Goal: Communication & Community: Ask a question

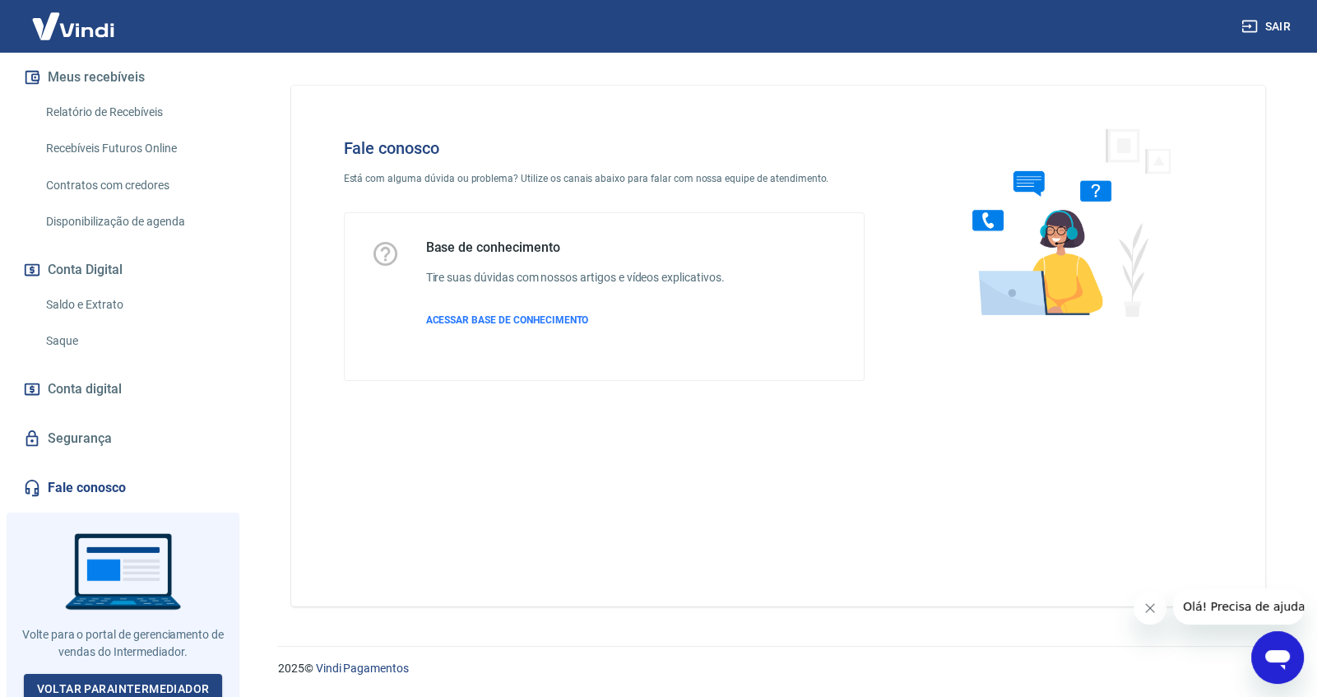
scroll to position [360, 0]
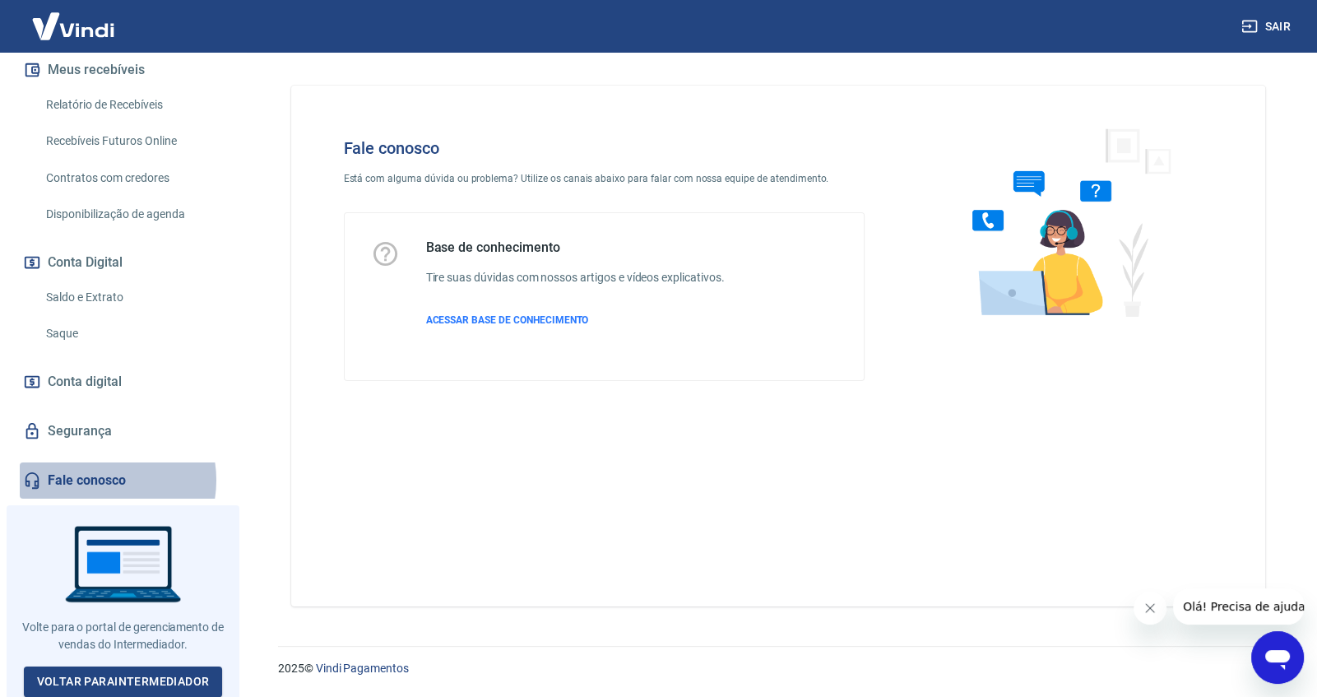
click at [98, 480] on link "Fale conosco" at bounding box center [123, 480] width 206 height 36
click at [1267, 650] on icon "Abrir janela de mensagens" at bounding box center [1278, 657] width 30 height 30
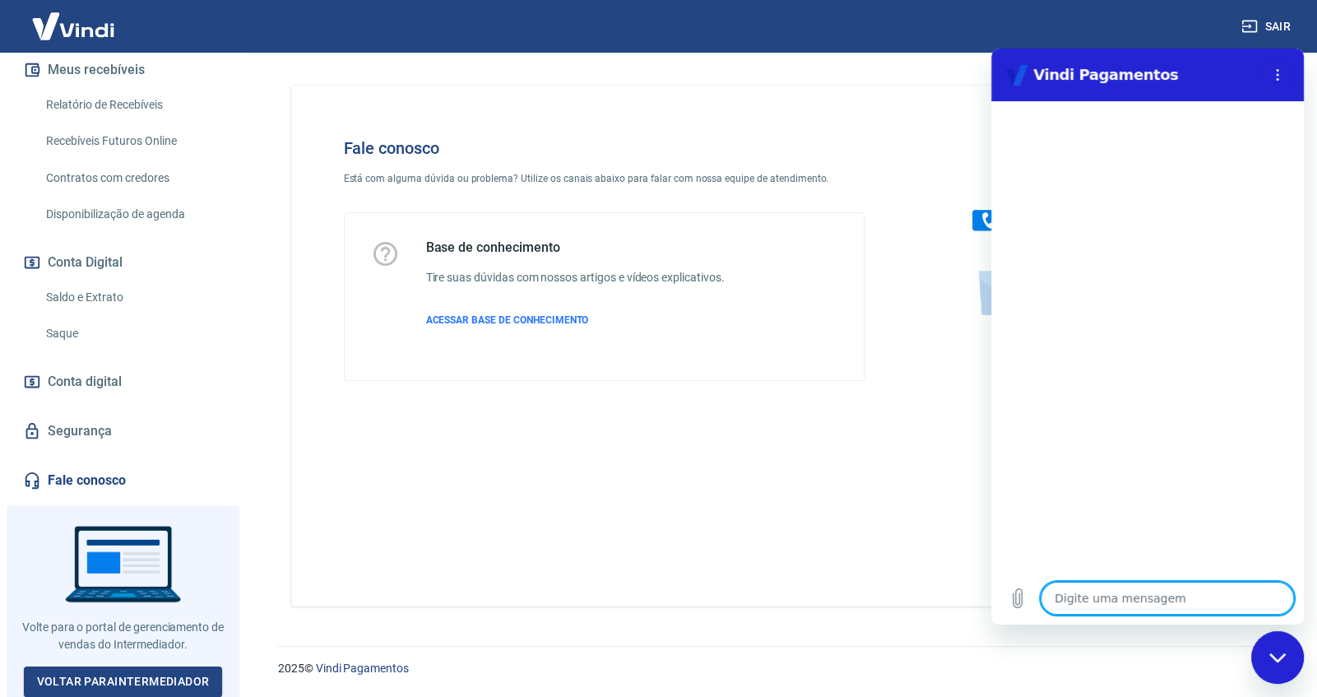
type textarea "b"
type textarea "x"
type textarea "bo"
type textarea "x"
type textarea "boa"
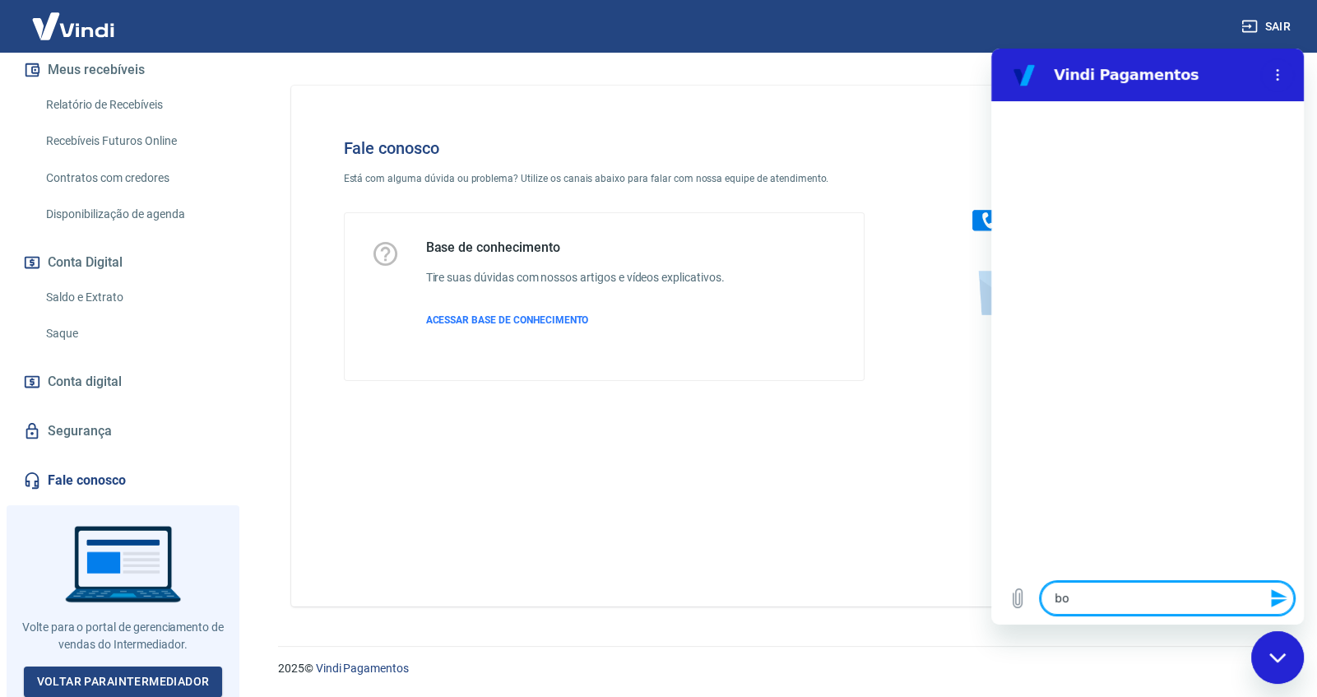
type textarea "x"
type textarea "boa"
type textarea "x"
type textarea "boa t"
type textarea "x"
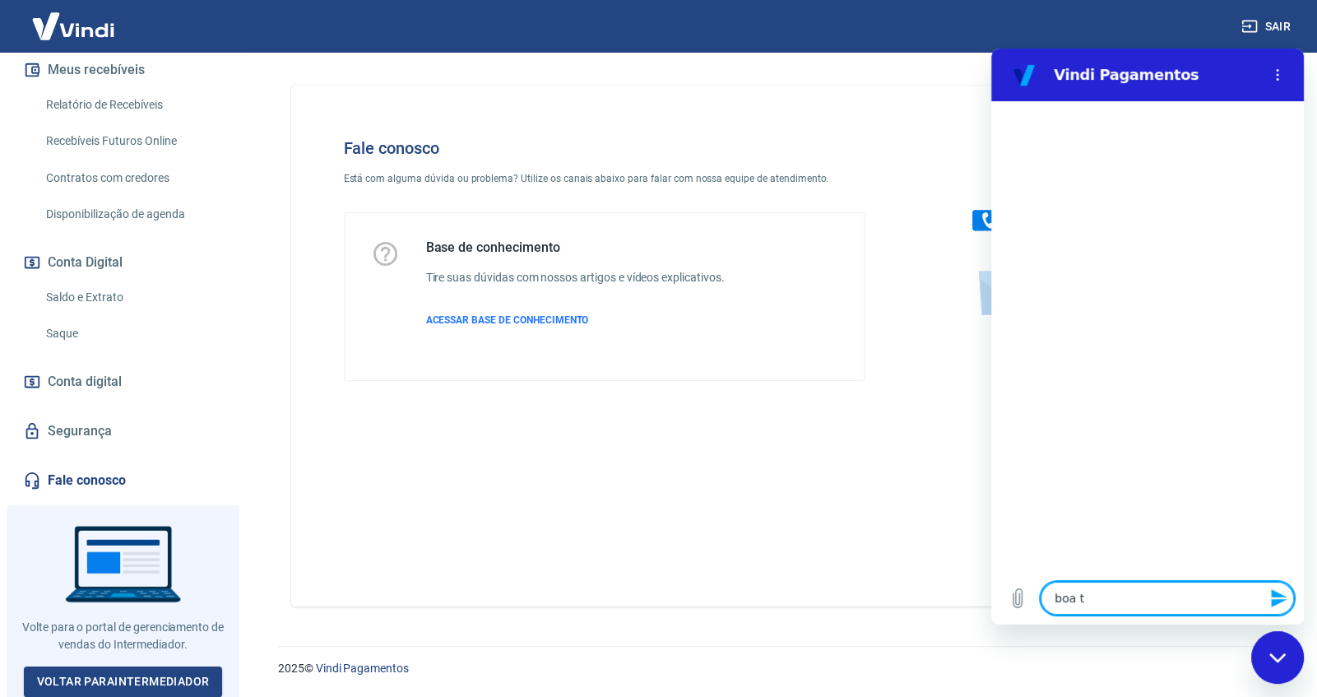
type textarea "boa ta"
type textarea "x"
type textarea "boa tar"
type textarea "x"
type textarea "boa tard"
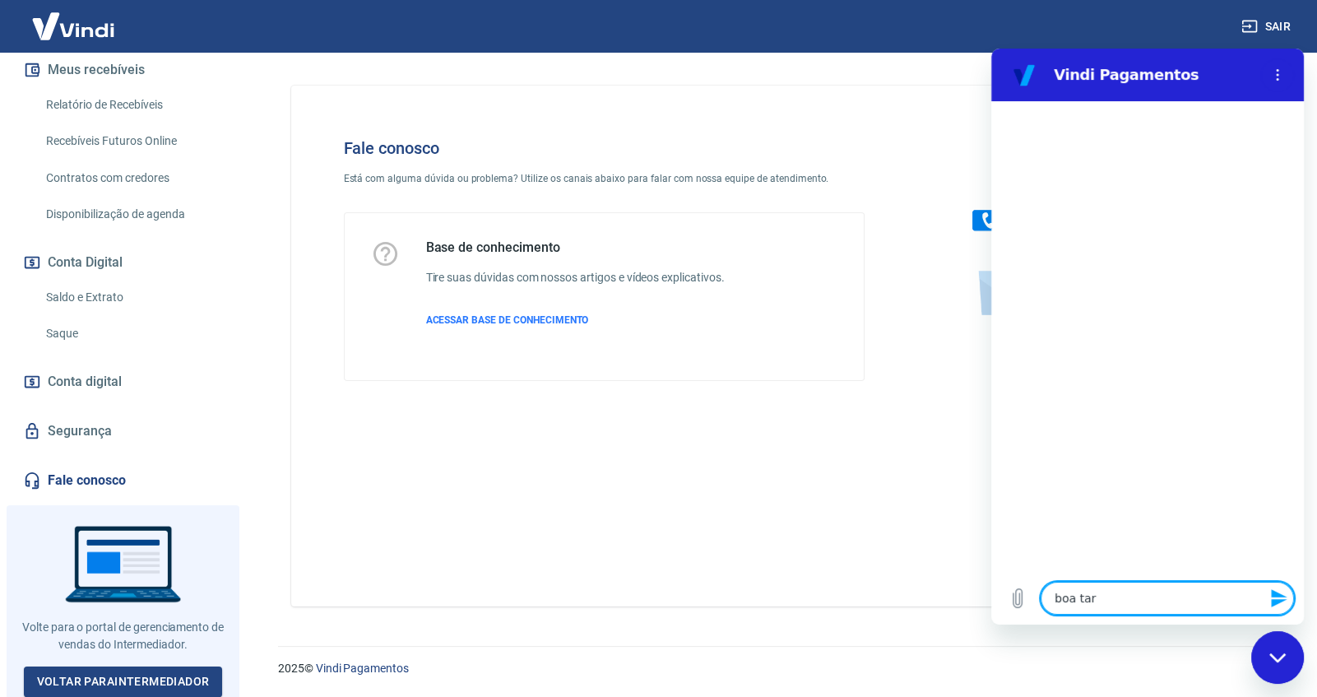
type textarea "x"
type textarea "boa tarde"
type textarea "x"
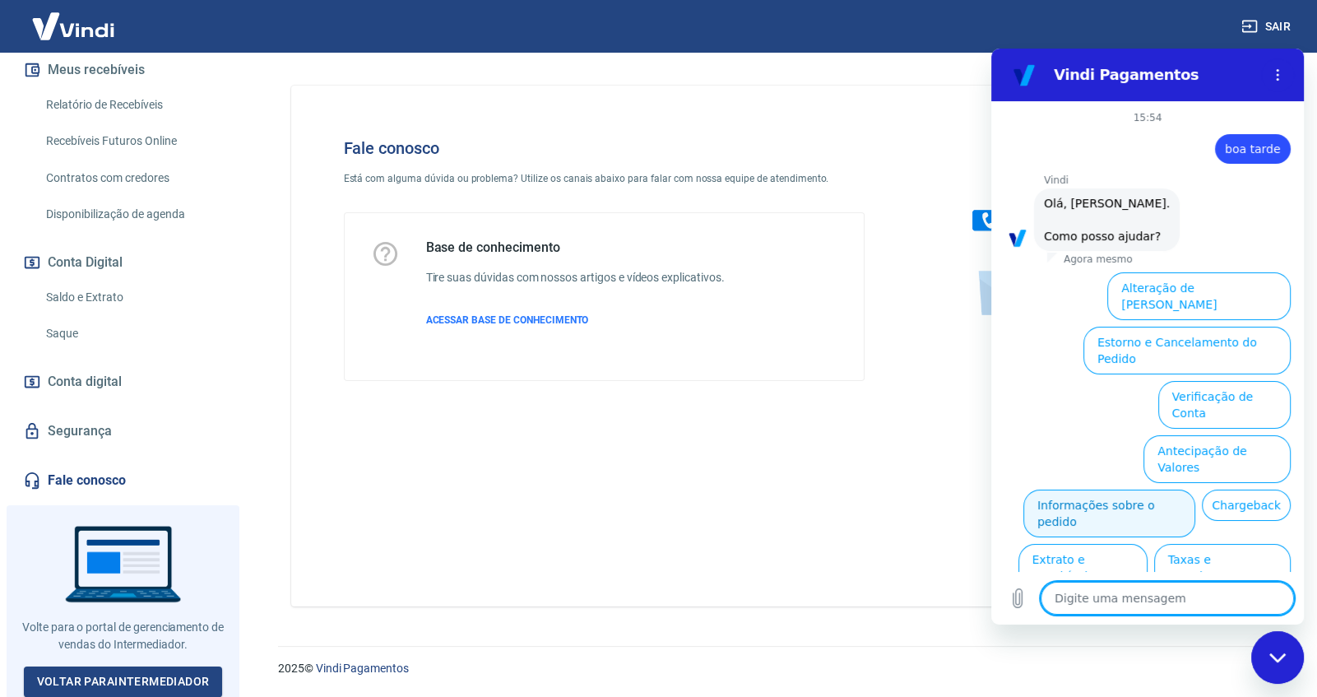
click at [1180, 489] on button "Informações sobre o pedido" at bounding box center [1109, 513] width 172 height 48
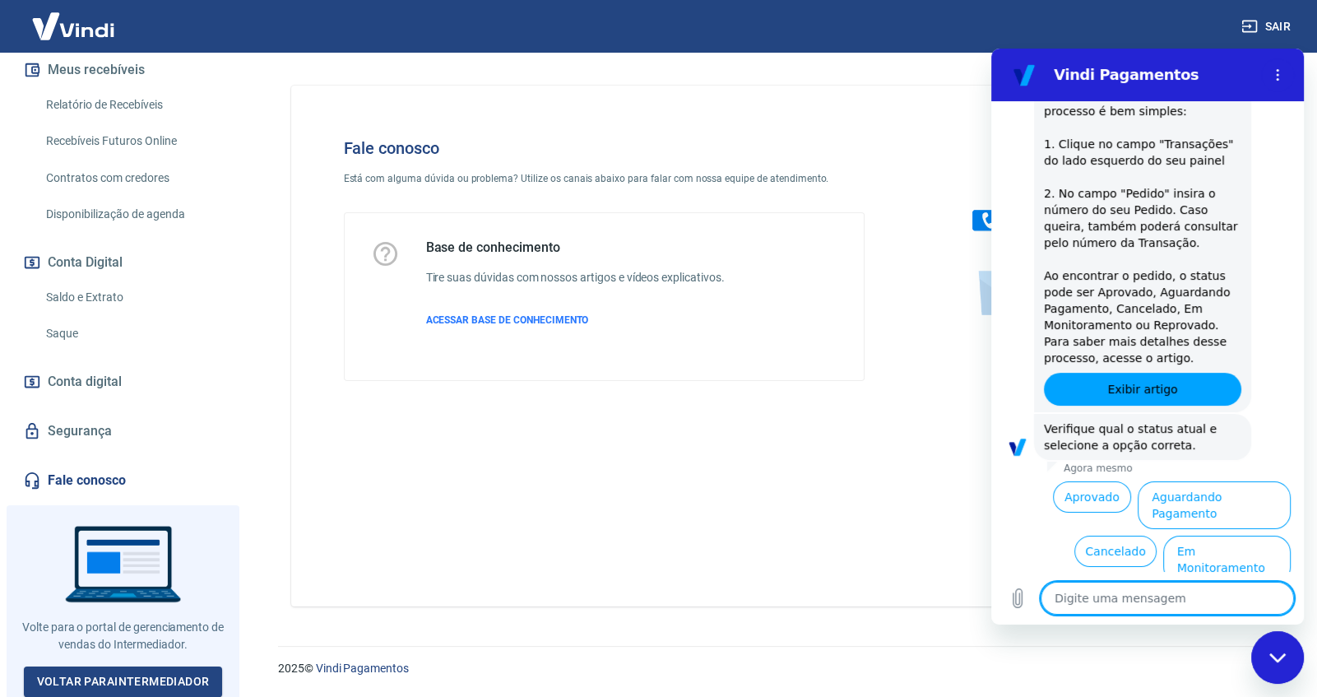
scroll to position [320, 0]
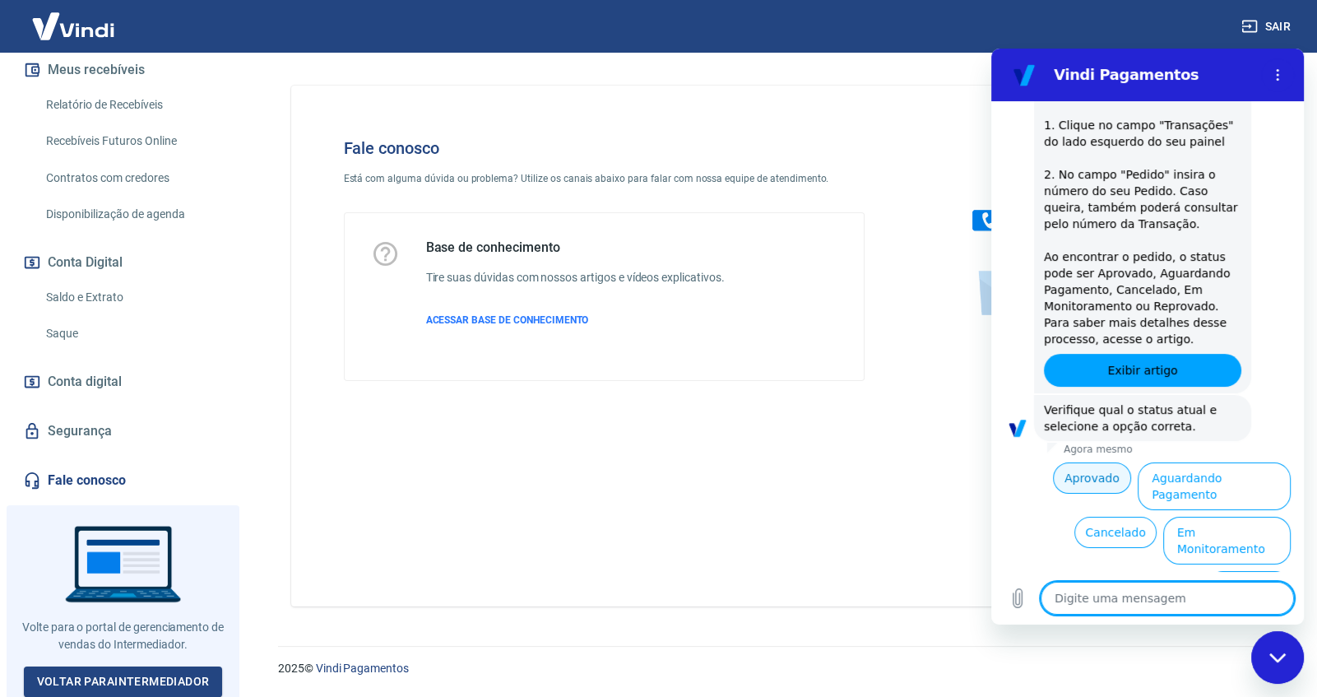
click at [1078, 480] on button "Aprovado" at bounding box center [1092, 477] width 79 height 31
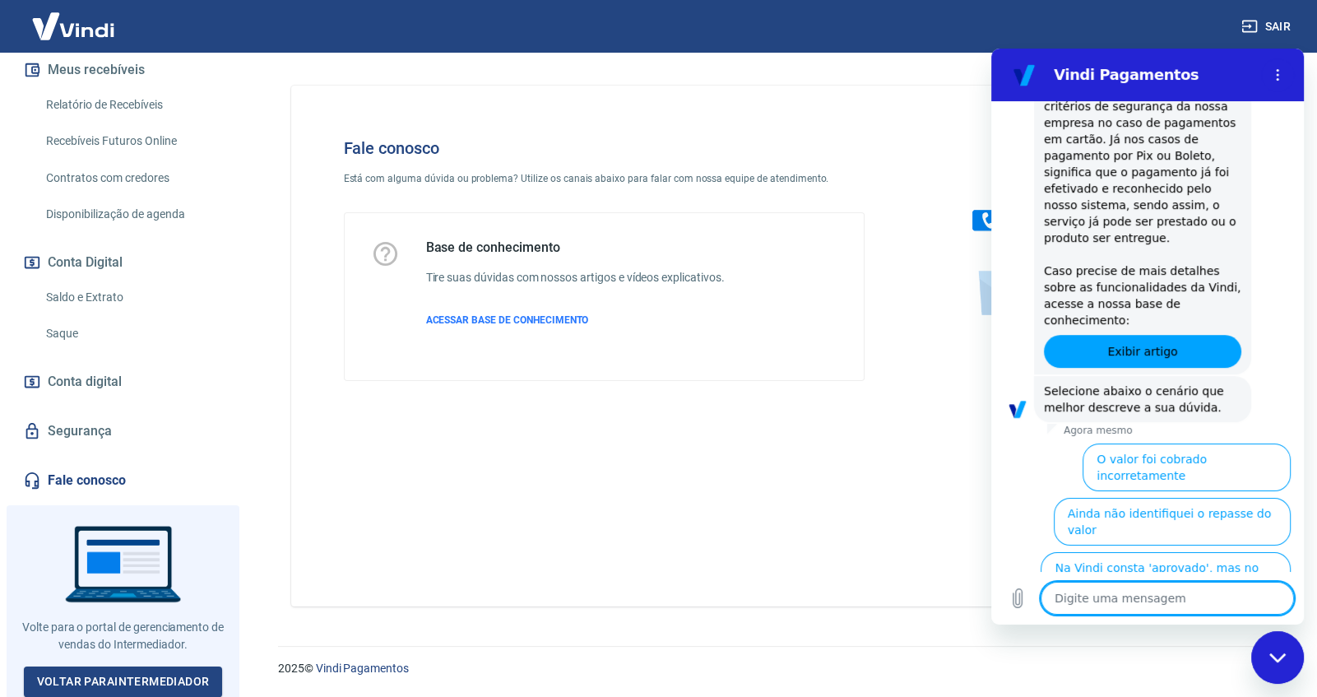
scroll to position [818, 0]
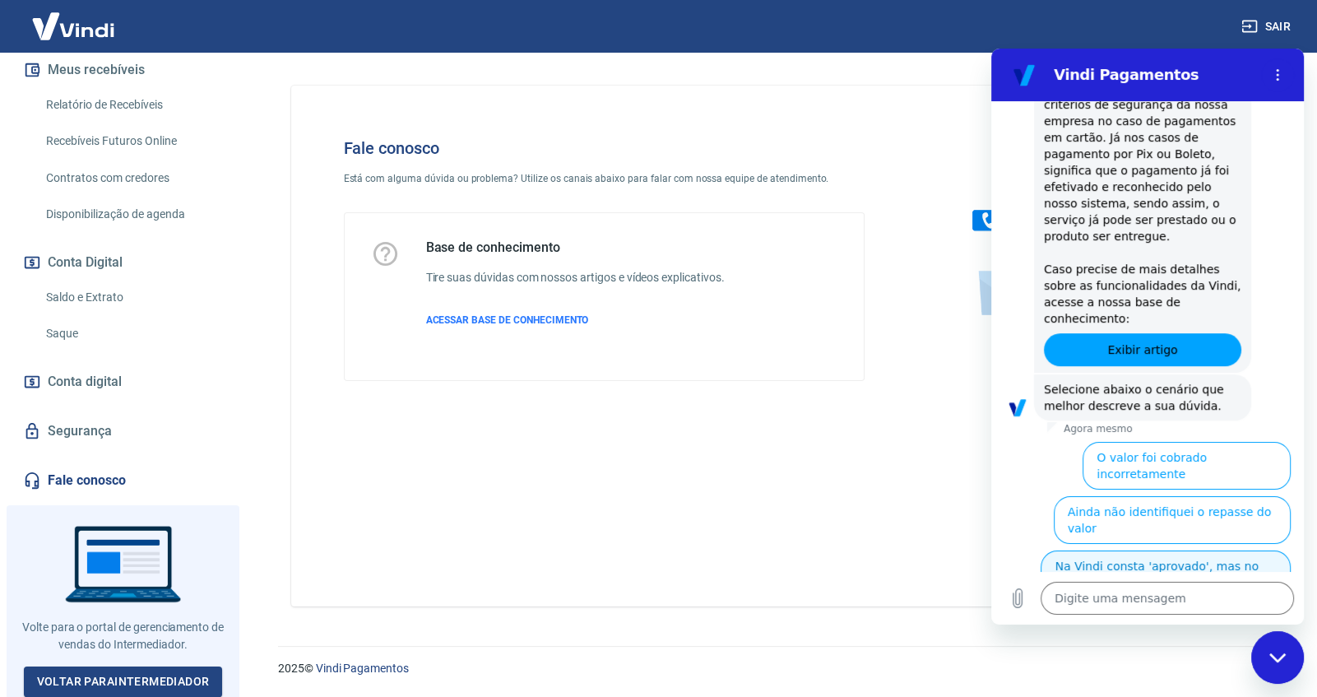
click at [1119, 550] on button "Na Vindi consta 'aprovado', mas no sistema ainda não" at bounding box center [1166, 574] width 250 height 48
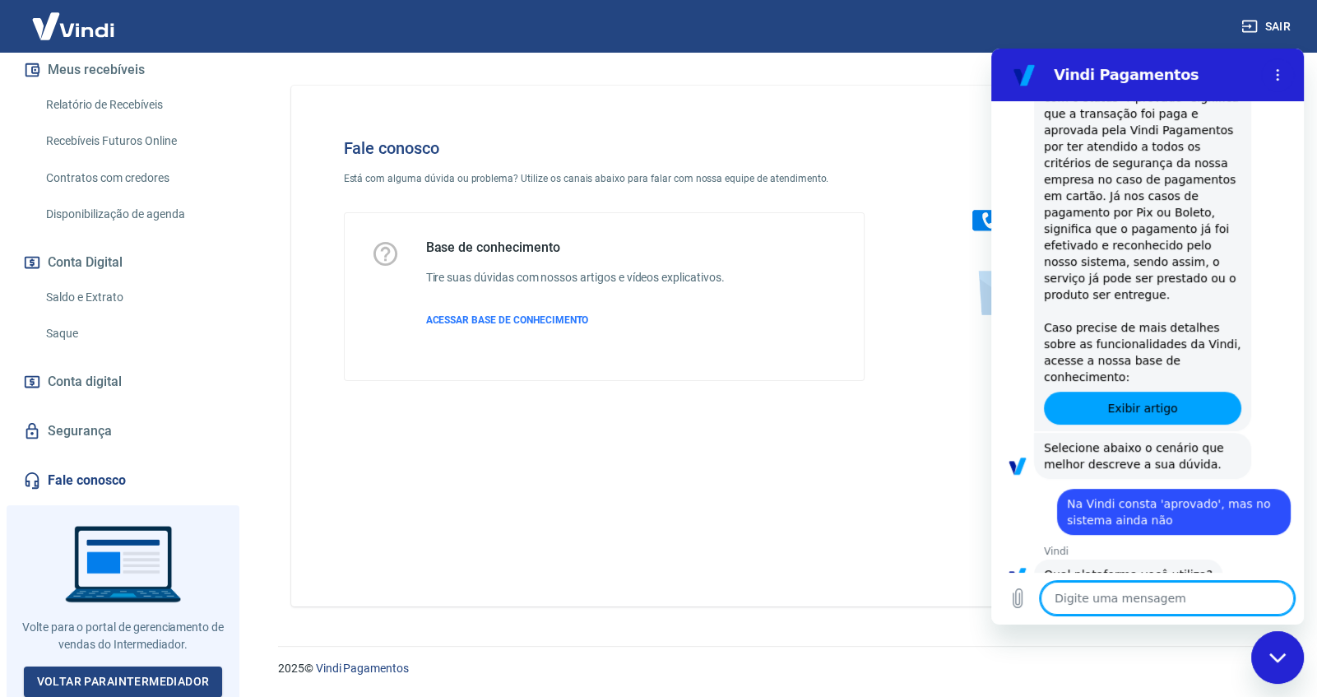
scroll to position [837, 0]
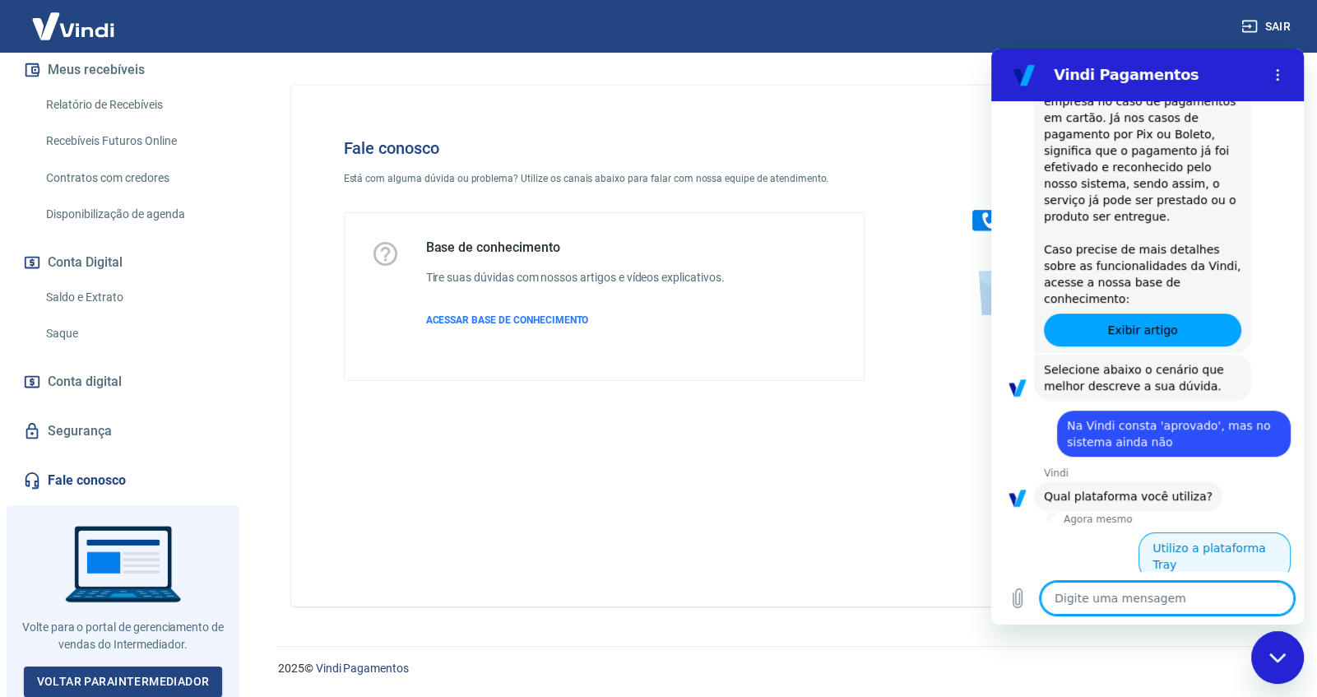
click at [1140, 532] on button "Utilizo a plataforma Tray" at bounding box center [1214, 556] width 152 height 48
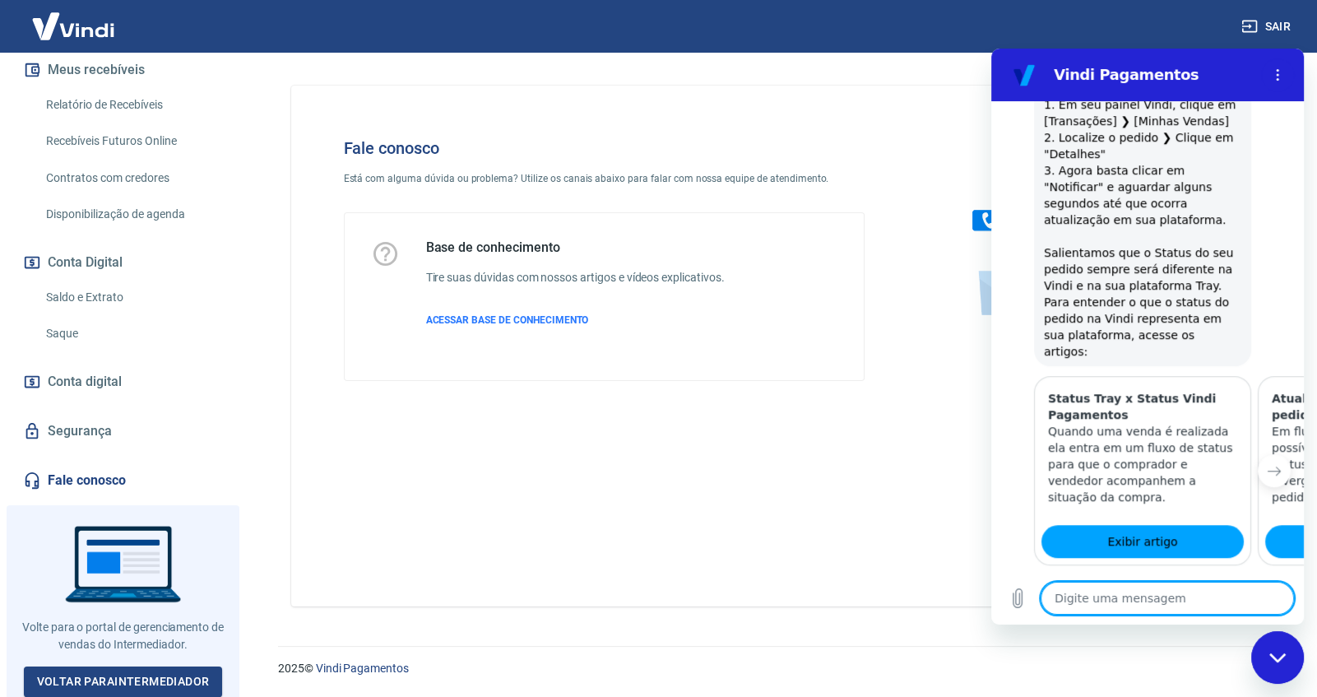
scroll to position [1462, 0]
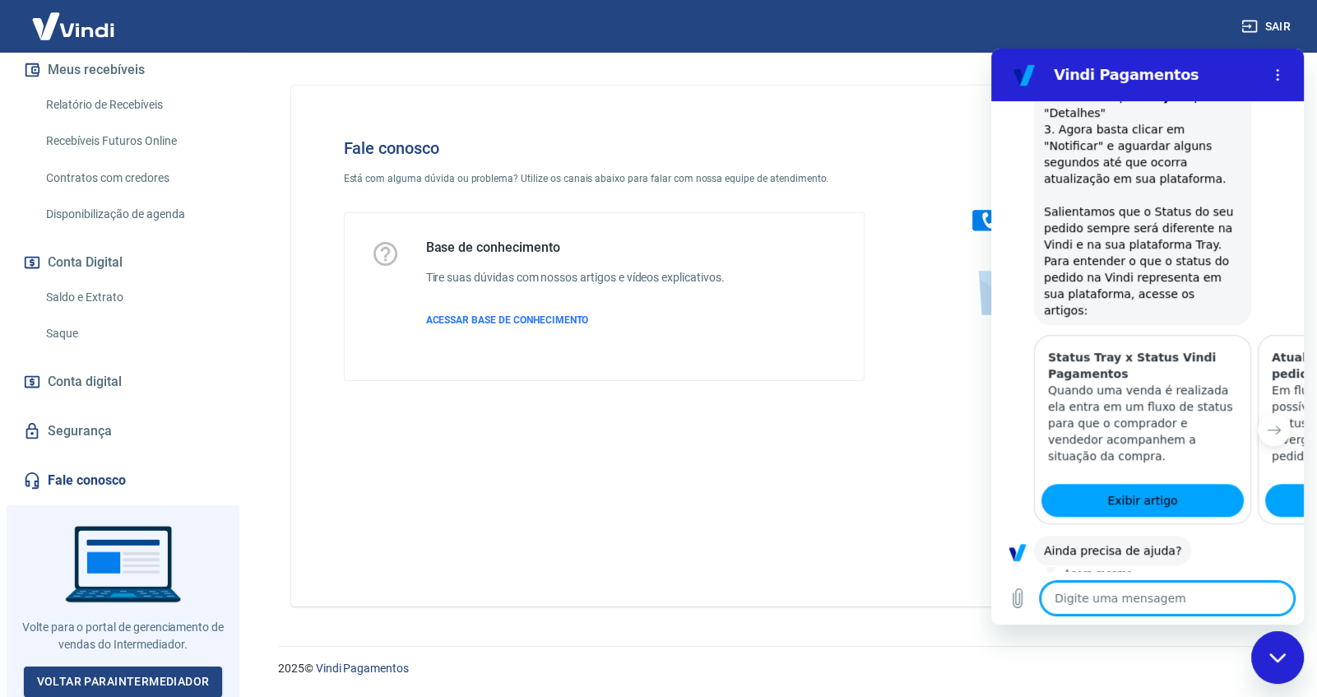
click at [1197, 586] on button "Sim" at bounding box center [1210, 601] width 48 height 31
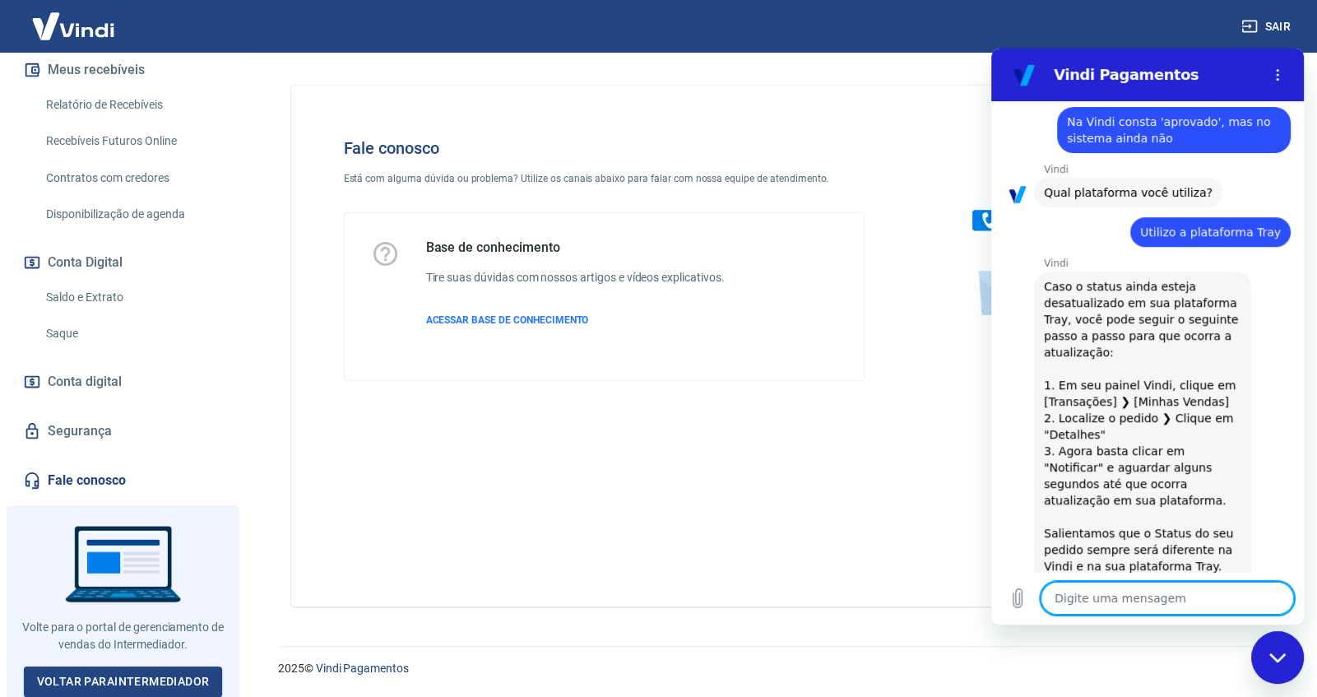
scroll to position [1135, 0]
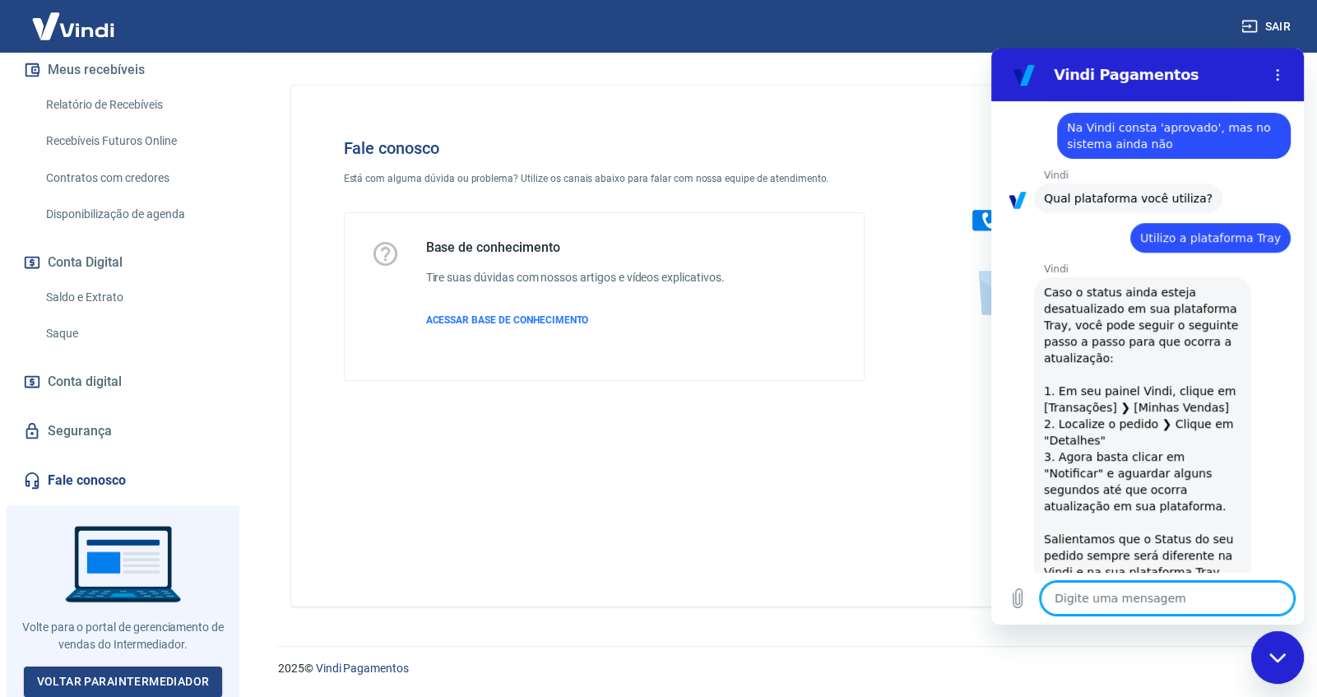
type textarea "x"
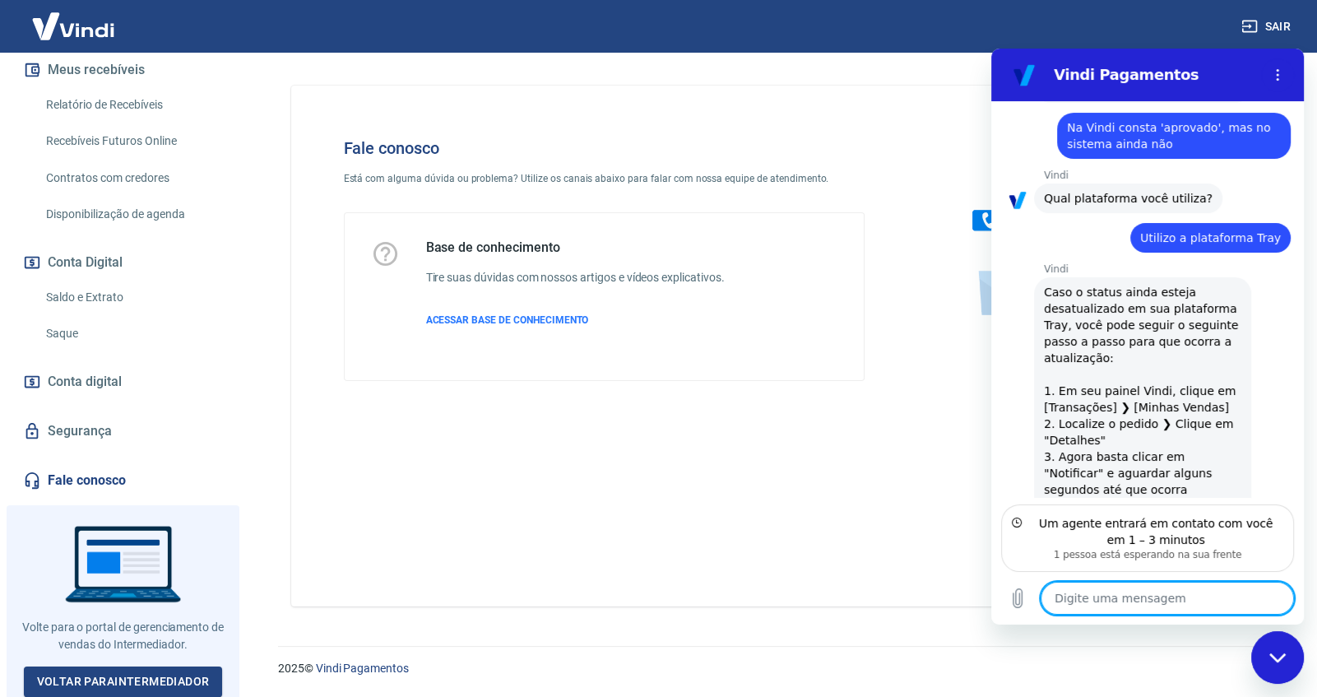
scroll to position [1217, 0]
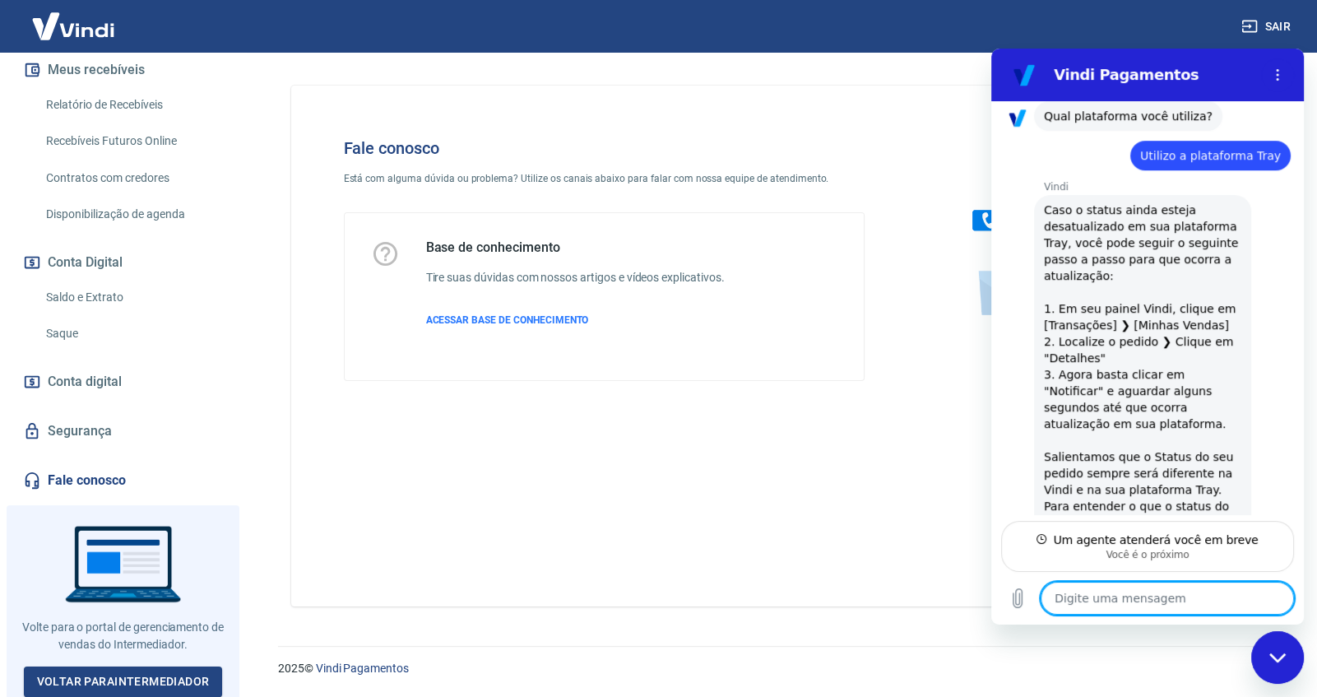
click at [1119, 586] on textarea at bounding box center [1167, 598] width 253 height 33
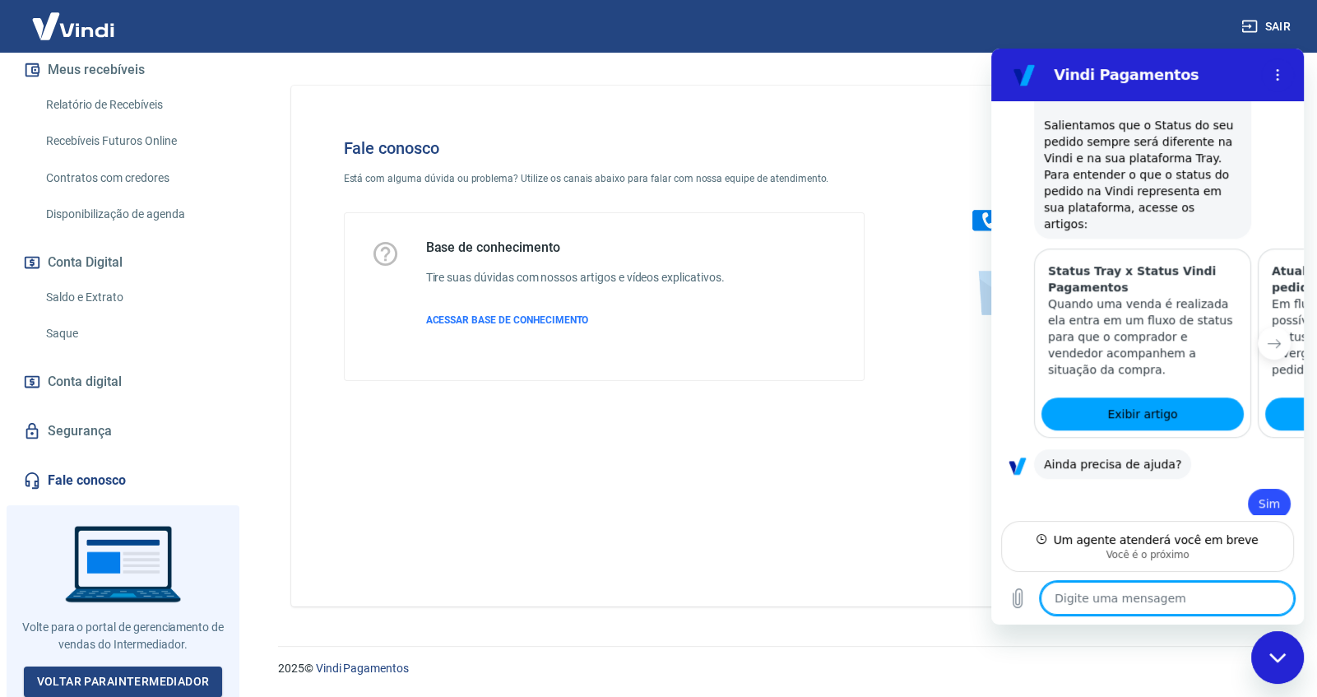
scroll to position [1578, 0]
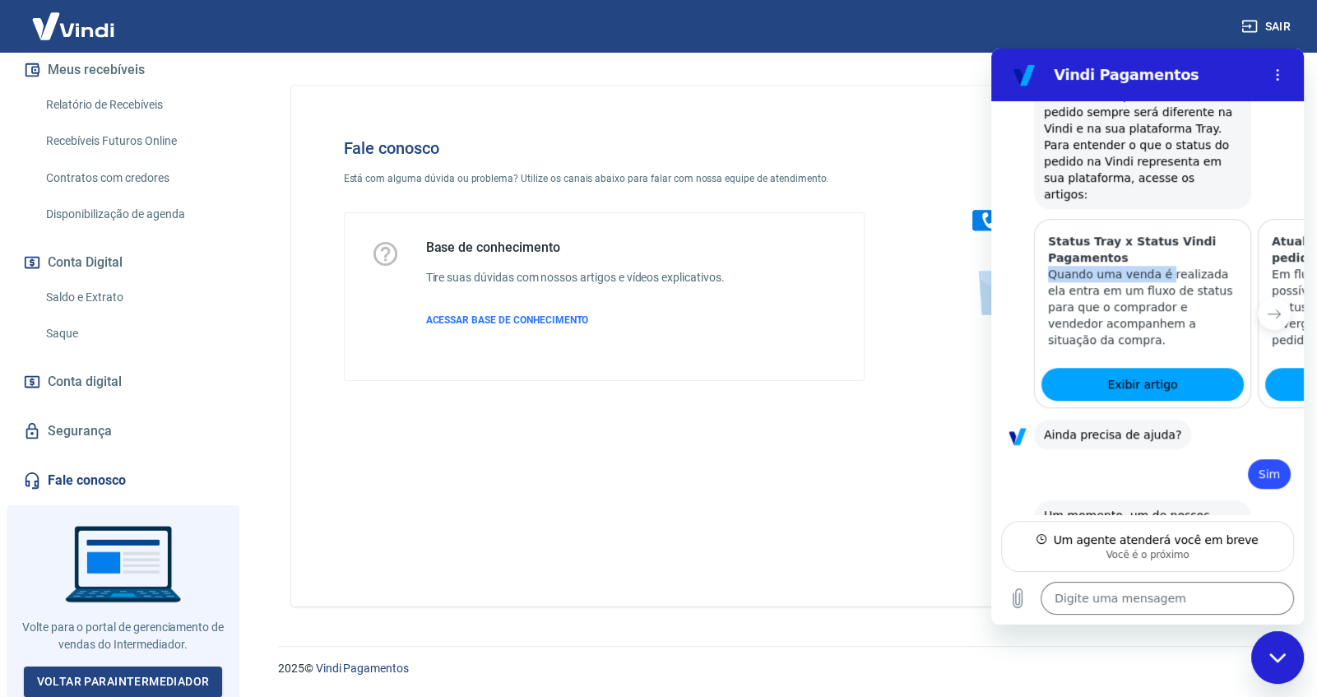
drag, startPoint x: 1207, startPoint y: 204, endPoint x: 1160, endPoint y: 220, distance: 50.2
click at [1160, 220] on div "Status Tray x Status Vindi Pagamentos Quando uma venda é realizada ela entra em…" at bounding box center [1143, 290] width 216 height 141
click at [1268, 307] on icon "Próximo item" at bounding box center [1274, 313] width 13 height 13
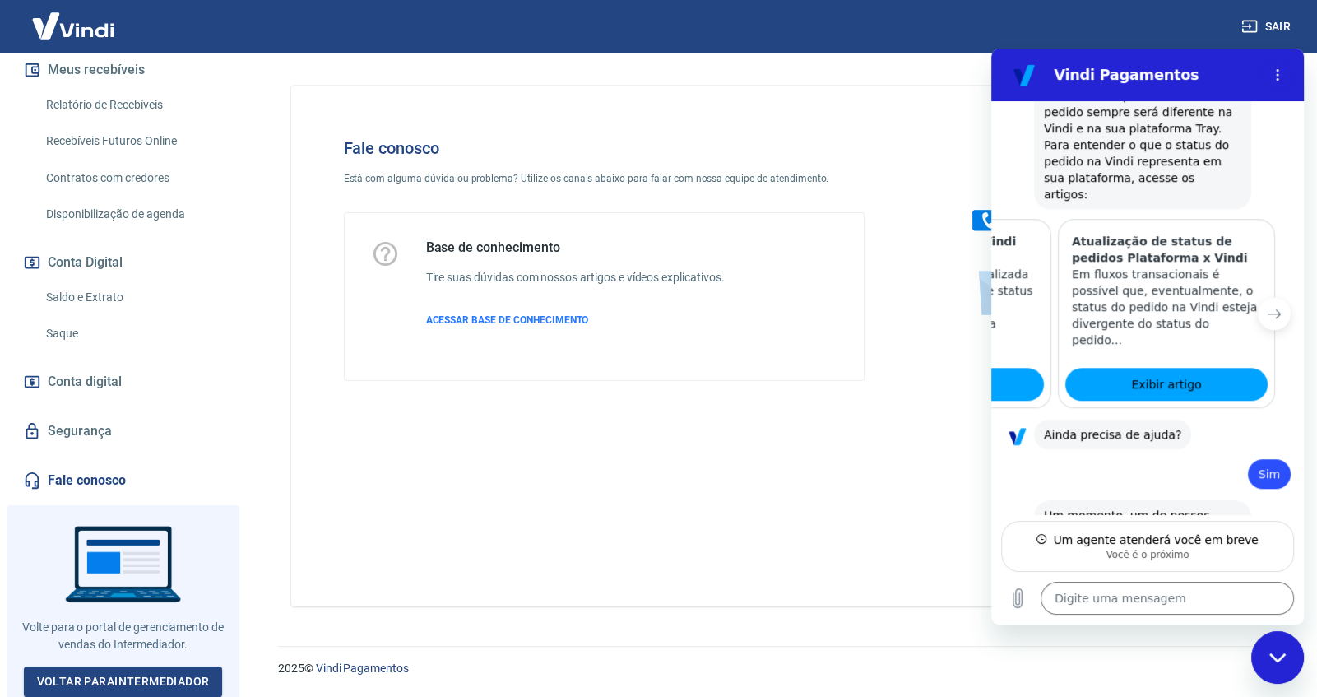
scroll to position [0, 202]
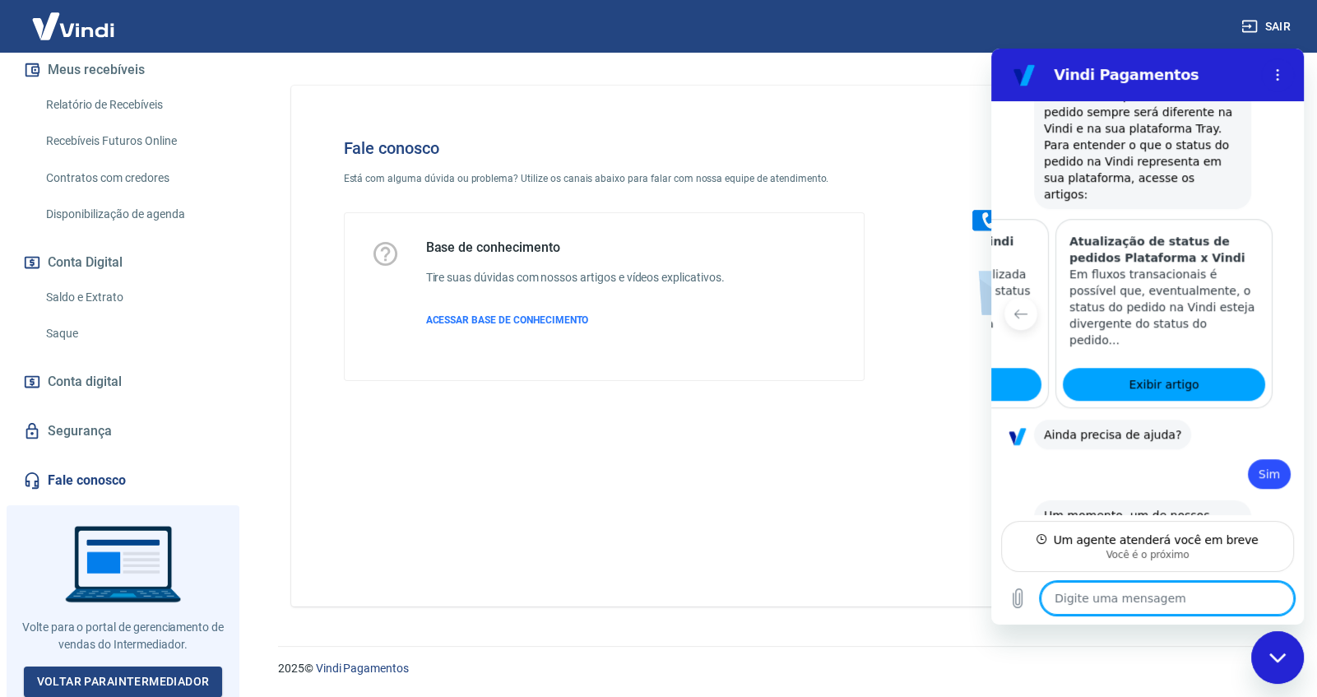
click at [1102, 596] on textarea at bounding box center [1167, 598] width 253 height 33
type textarea "o"
type textarea "x"
type textarea "ok"
type textarea "x"
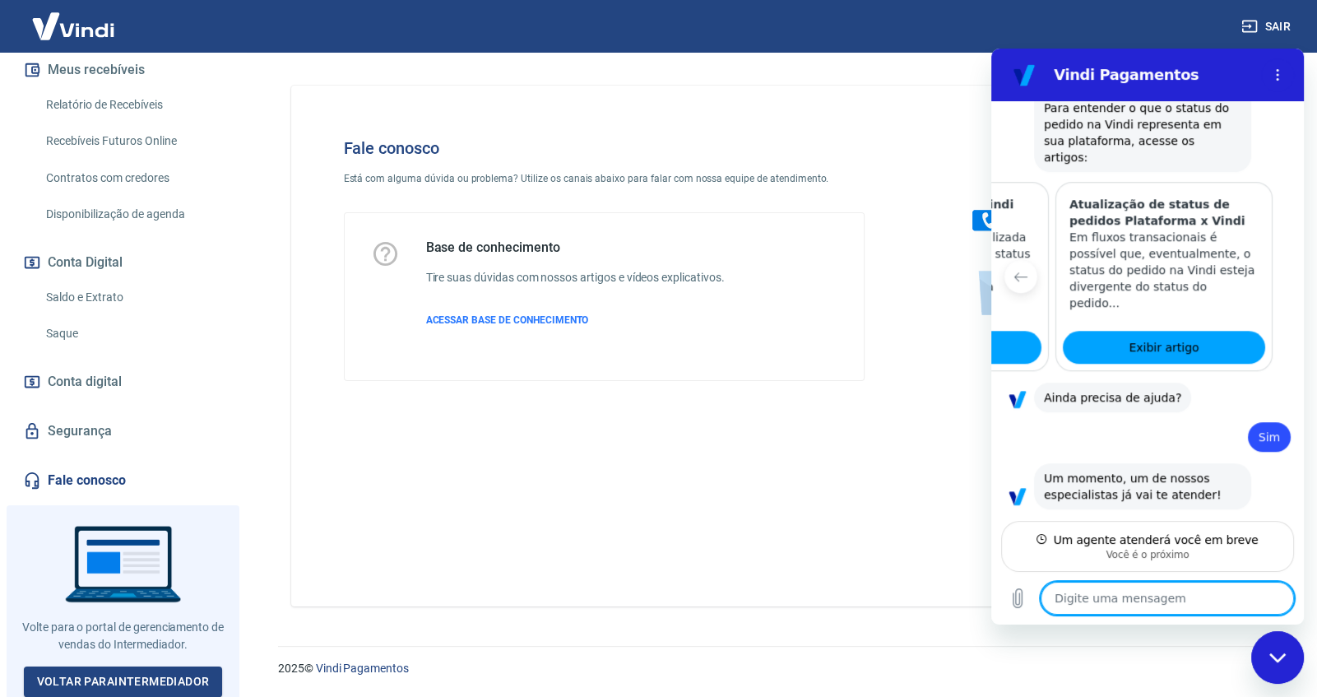
scroll to position [1618, 0]
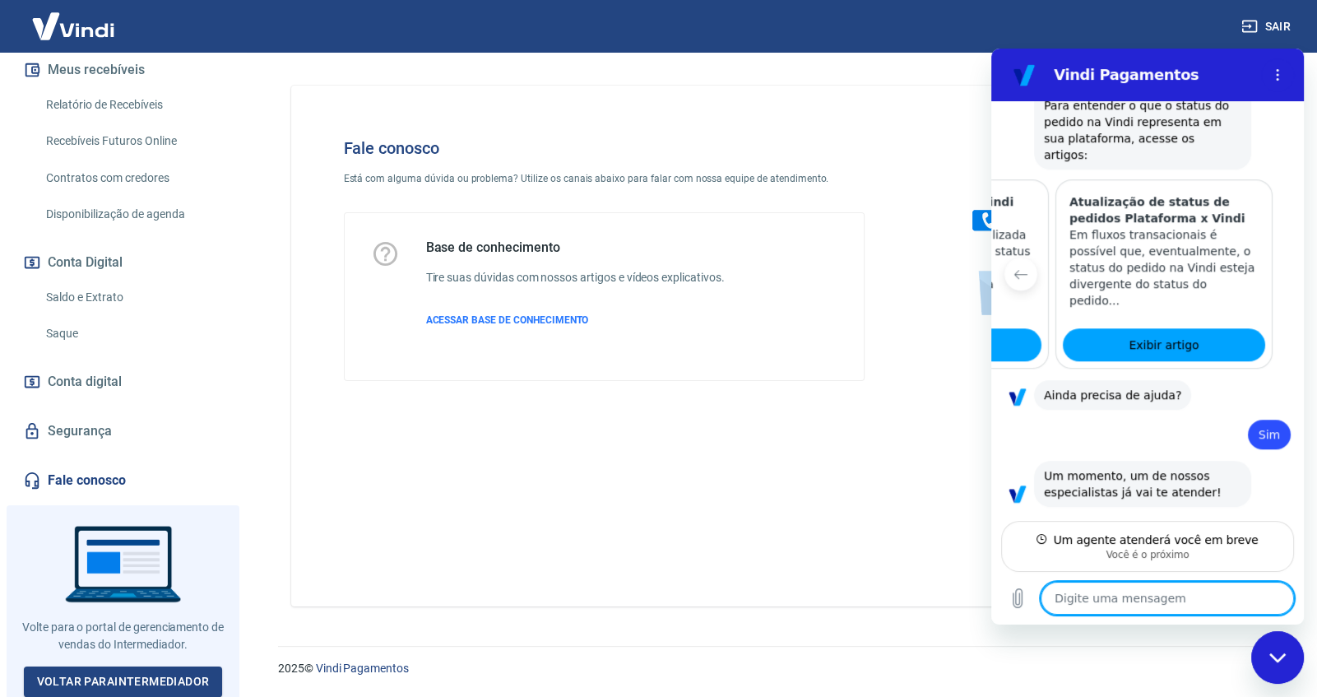
click at [1118, 594] on textarea at bounding box center [1167, 598] width 253 height 33
click at [1118, 600] on textarea at bounding box center [1167, 598] width 253 height 33
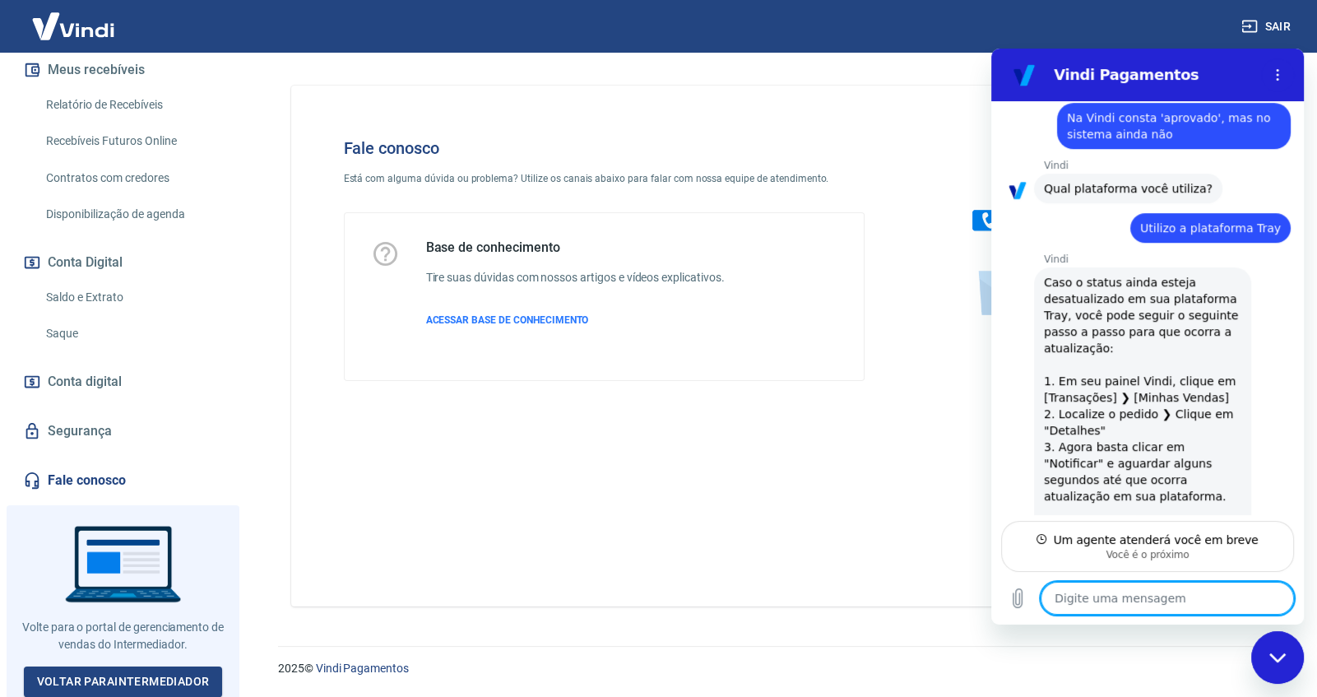
scroll to position [1207, 0]
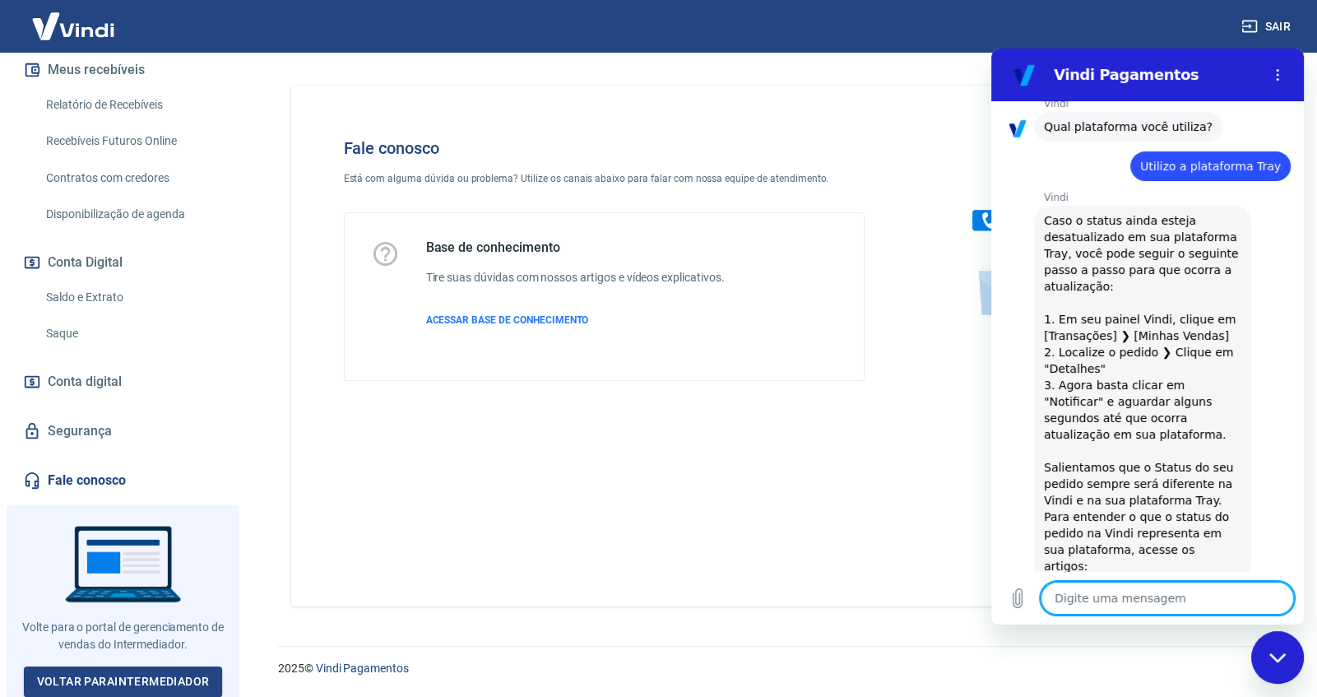
type textarea "x"
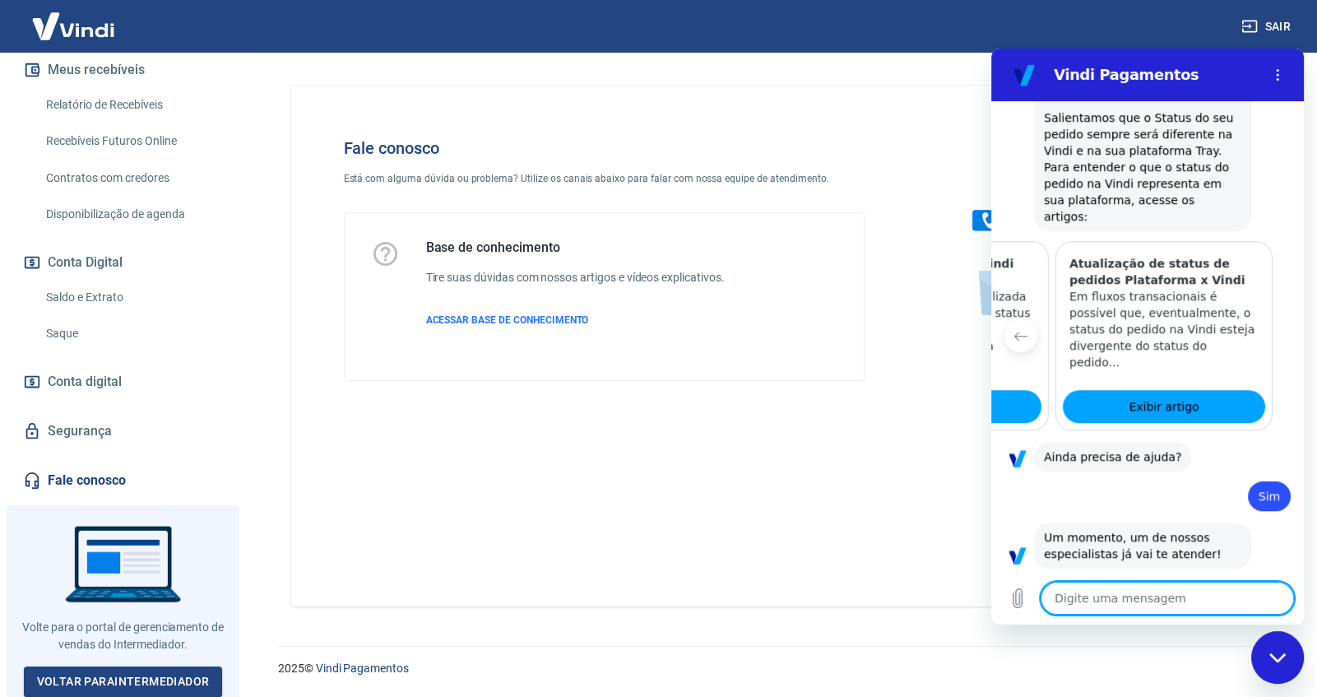
scroll to position [1647, 0]
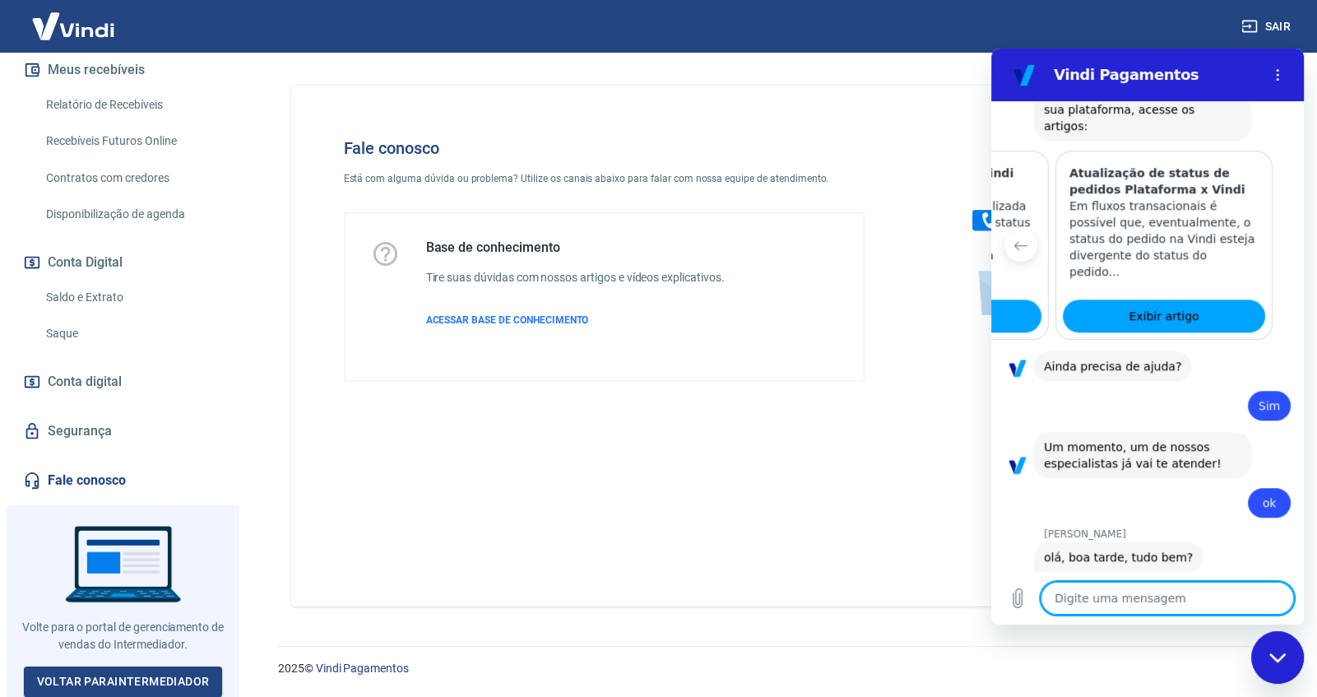
click at [1177, 591] on textarea at bounding box center [1167, 598] width 253 height 33
type textarea "B"
type textarea "x"
type textarea "Bo"
type textarea "x"
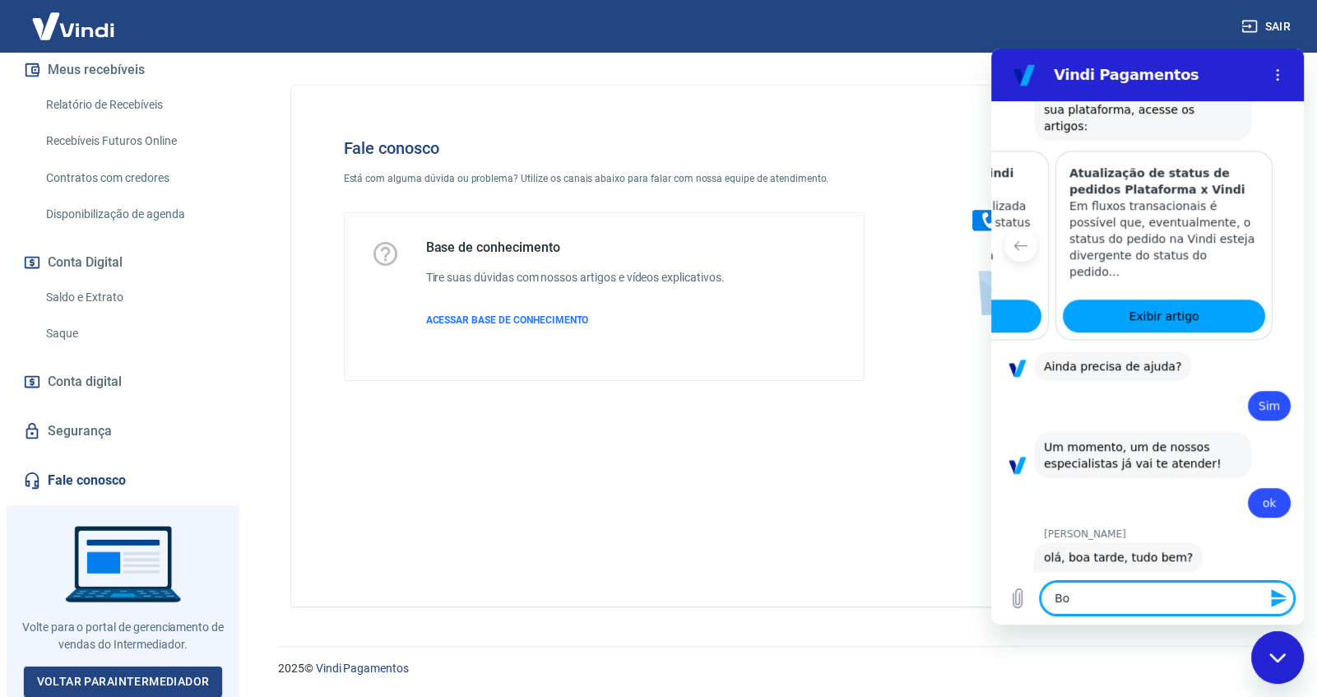
type textarea "Boa"
type textarea "x"
type textarea "Boa"
type textarea "x"
type textarea "Boa t"
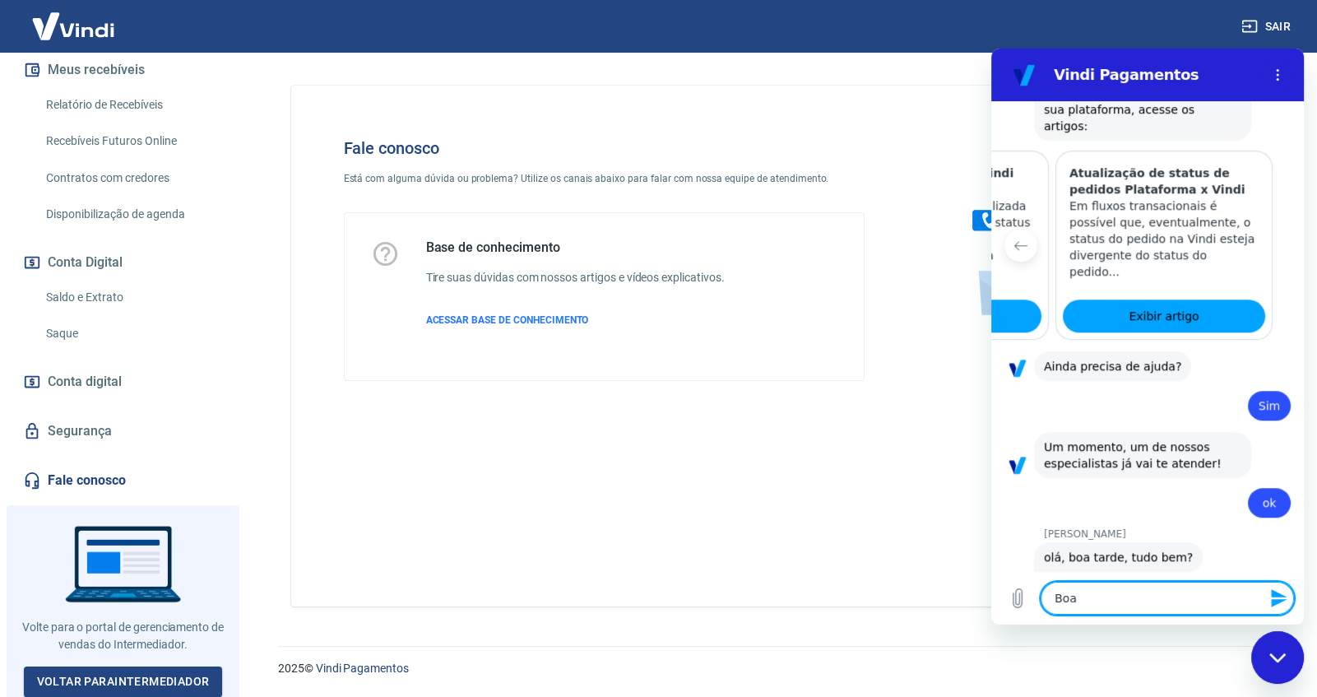
type textarea "x"
type textarea "Boa ta"
type textarea "x"
type textarea "Boa tar"
type textarea "x"
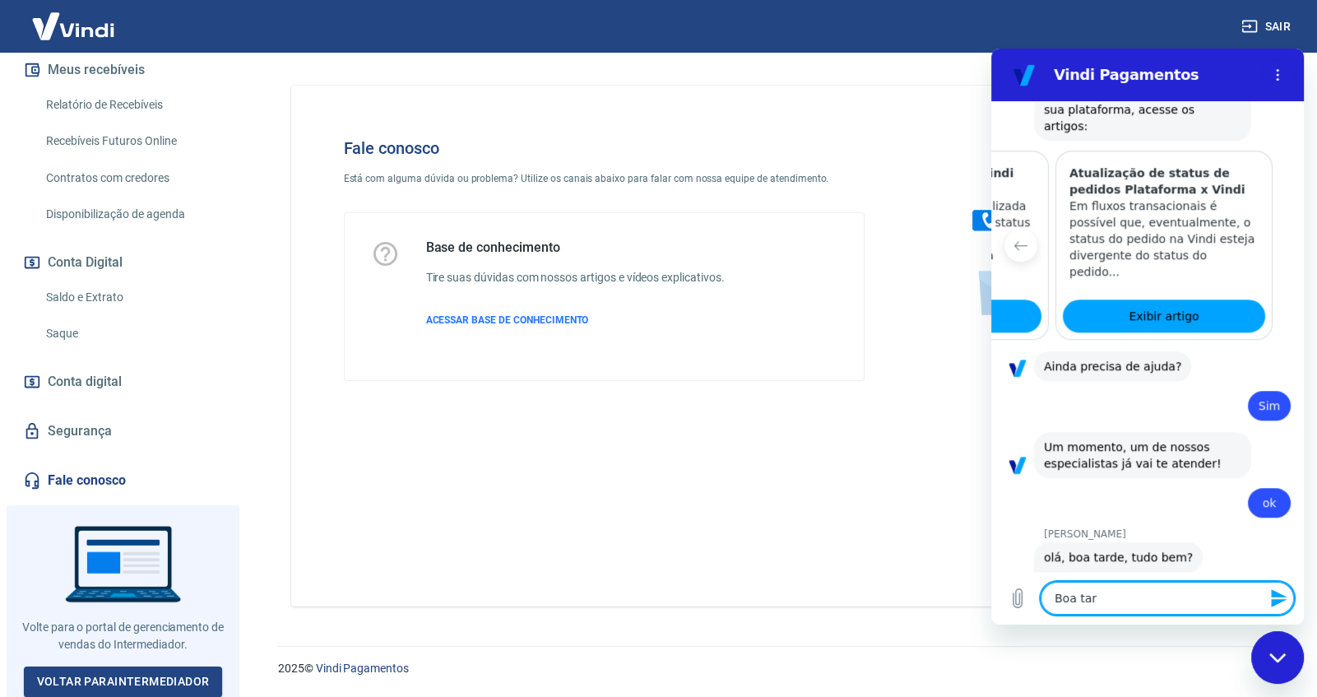
type textarea "Boa tard"
type textarea "x"
type textarea "Boa tarde"
type textarea "x"
type textarea "Boa tarde"
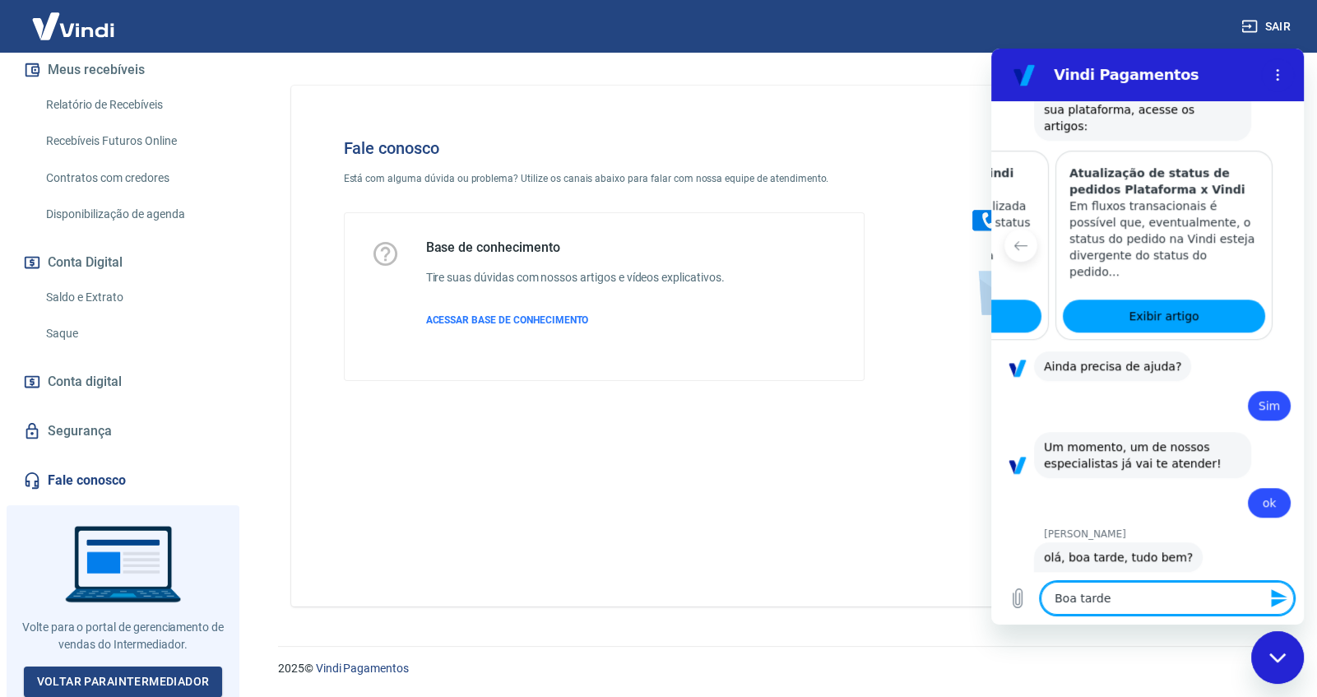
type textarea "x"
type textarea "Boa tarde L"
type textarea "x"
type textarea "Boa tarde [PERSON_NAME]"
type textarea "x"
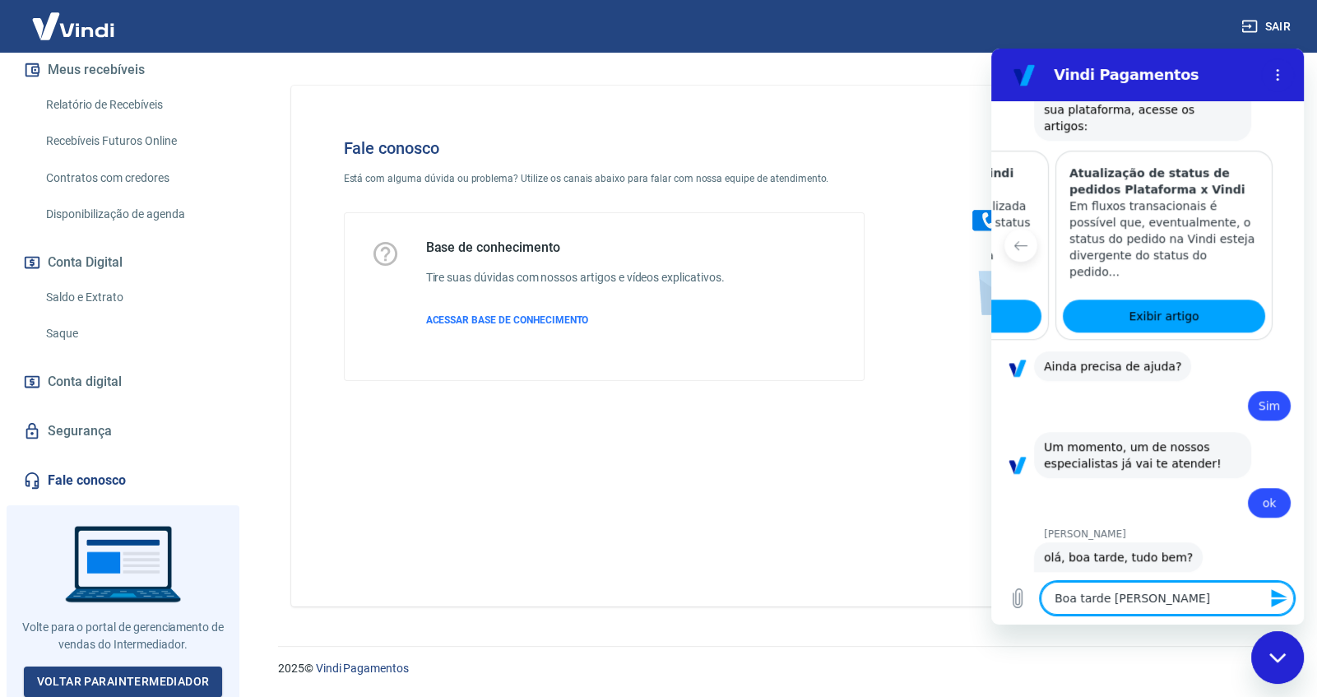
type textarea "Boa tarde Lua"
type textarea "x"
type textarea "Boa tarde Luan"
type textarea "x"
type textarea "Boa tarde Luana"
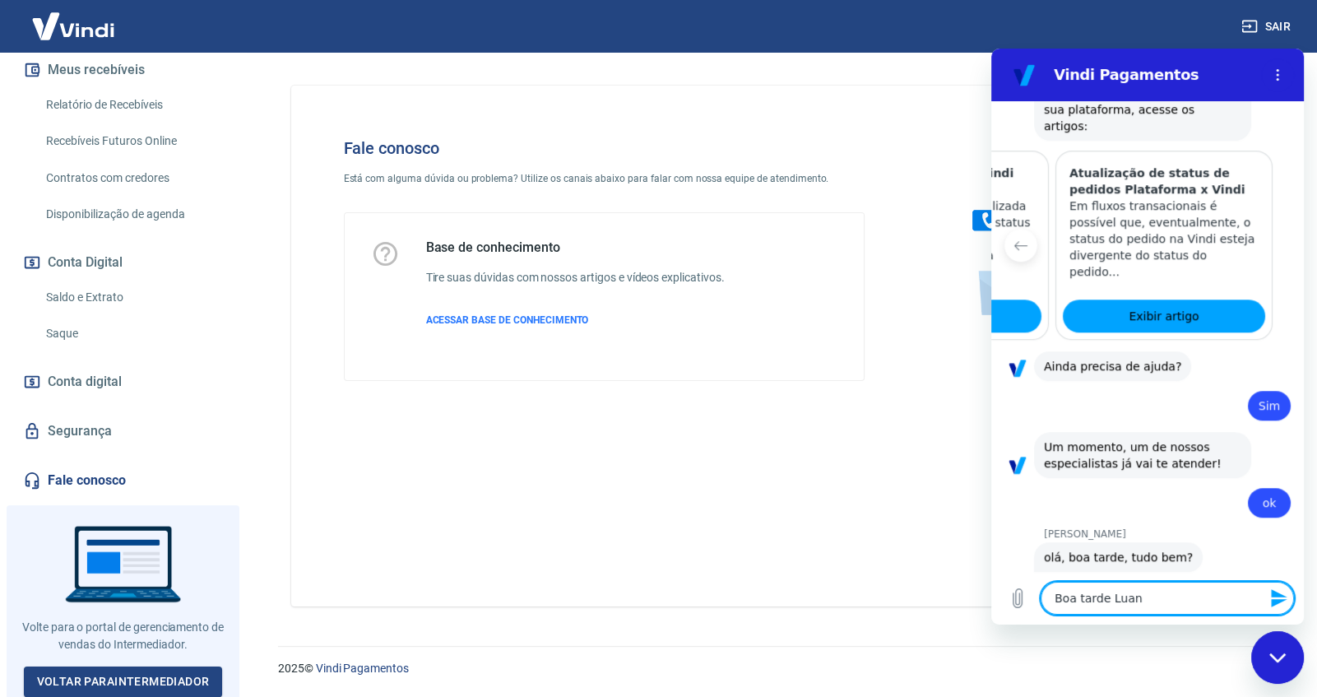
type textarea "x"
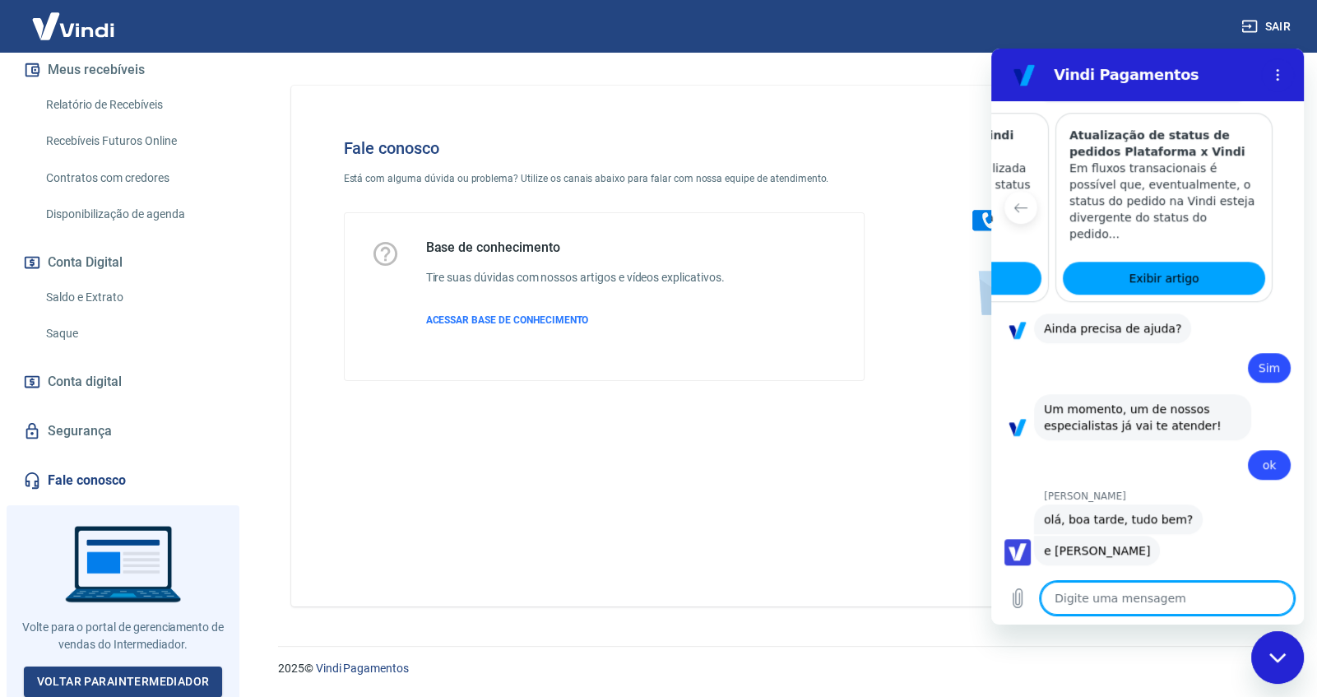
type textarea "x"
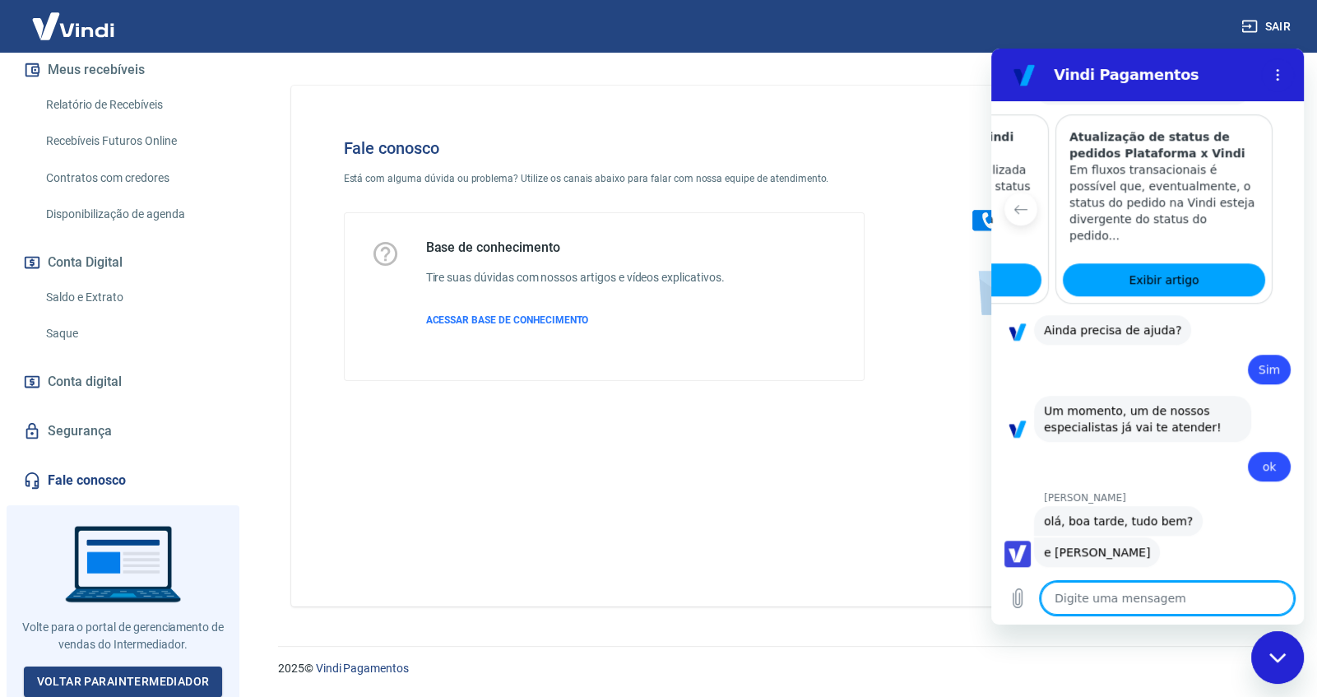
scroll to position [1686, 0]
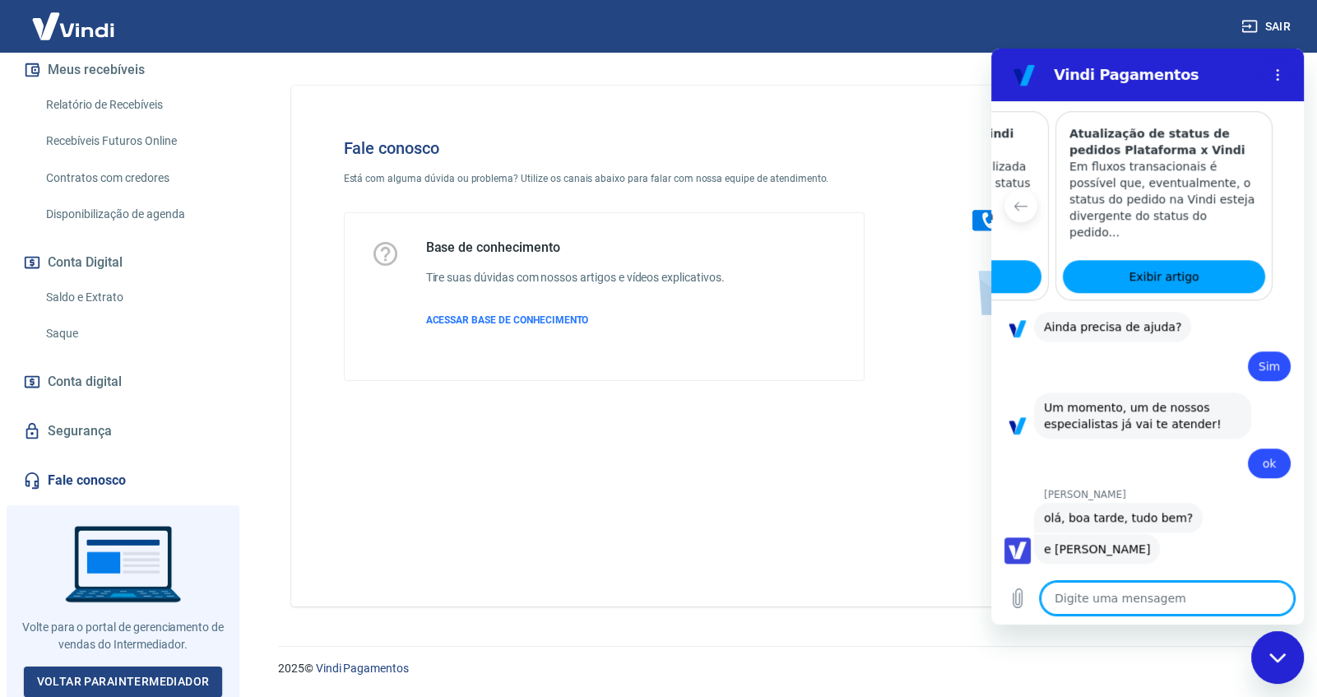
type textarea "E"
type textarea "x"
type textarea "Es"
type textarea "x"
type textarea "Est"
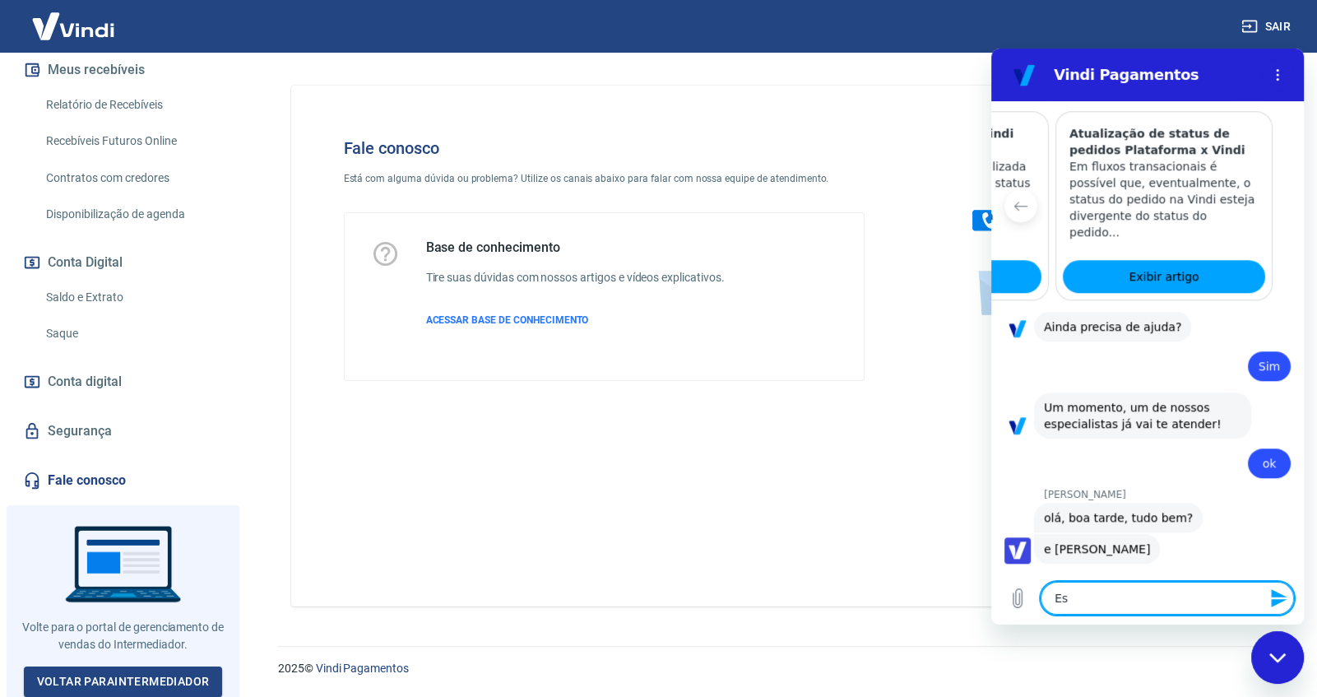
type textarea "x"
type textarea "Esto"
type textarea "x"
type textarea "Estou"
type textarea "x"
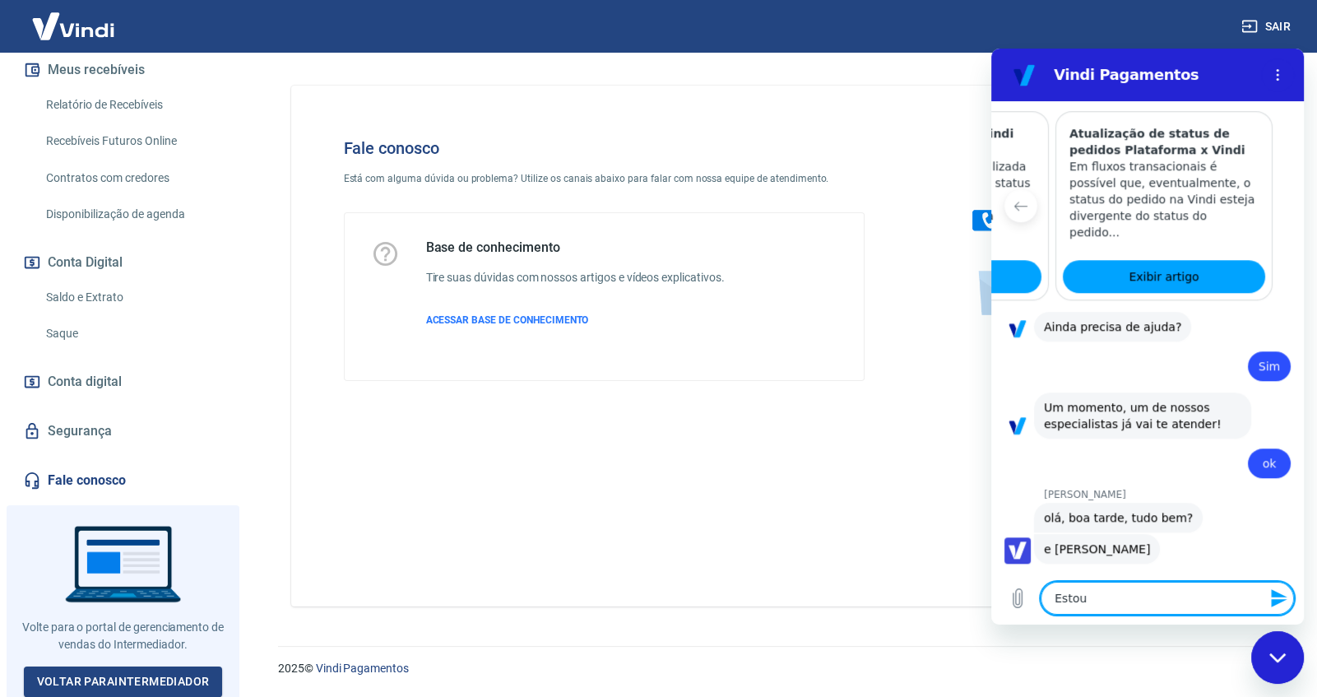
type textarea "Estou"
type textarea "x"
type textarea "Estou p"
type textarea "x"
type textarea "Estou pr"
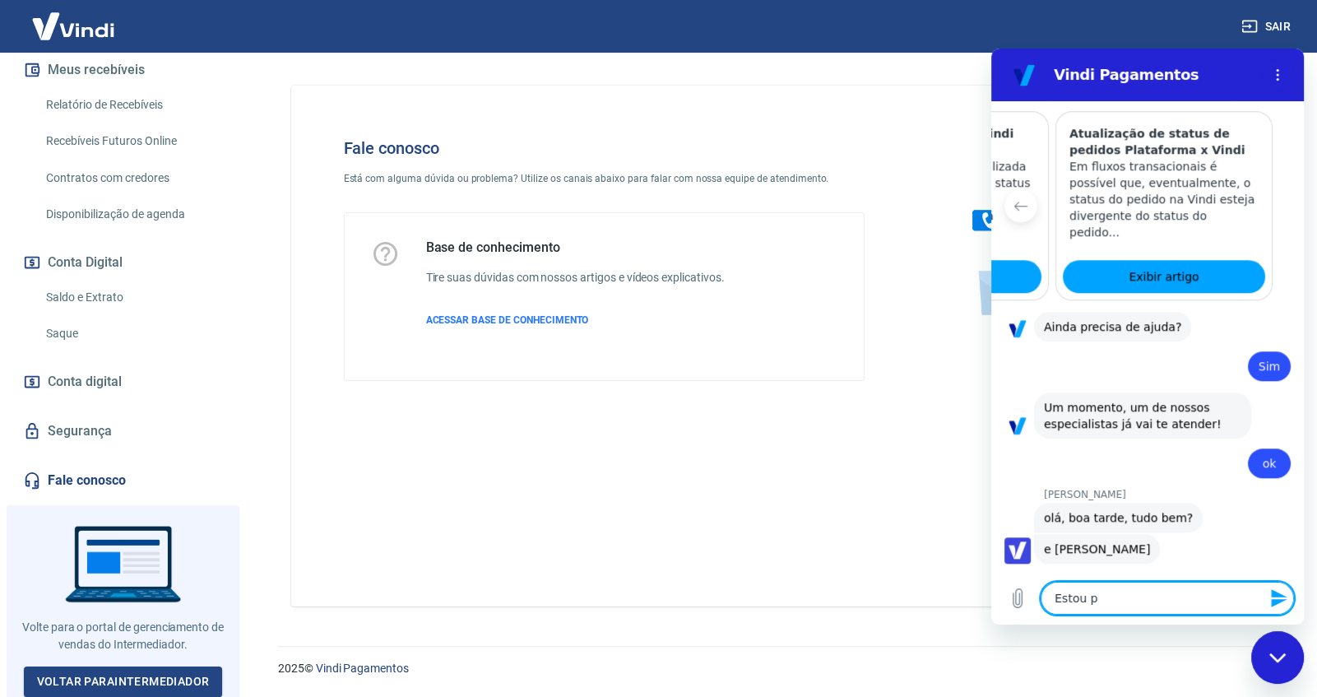
type textarea "x"
type textarea "Estou pre"
type textarea "x"
type textarea "Estou prec"
type textarea "x"
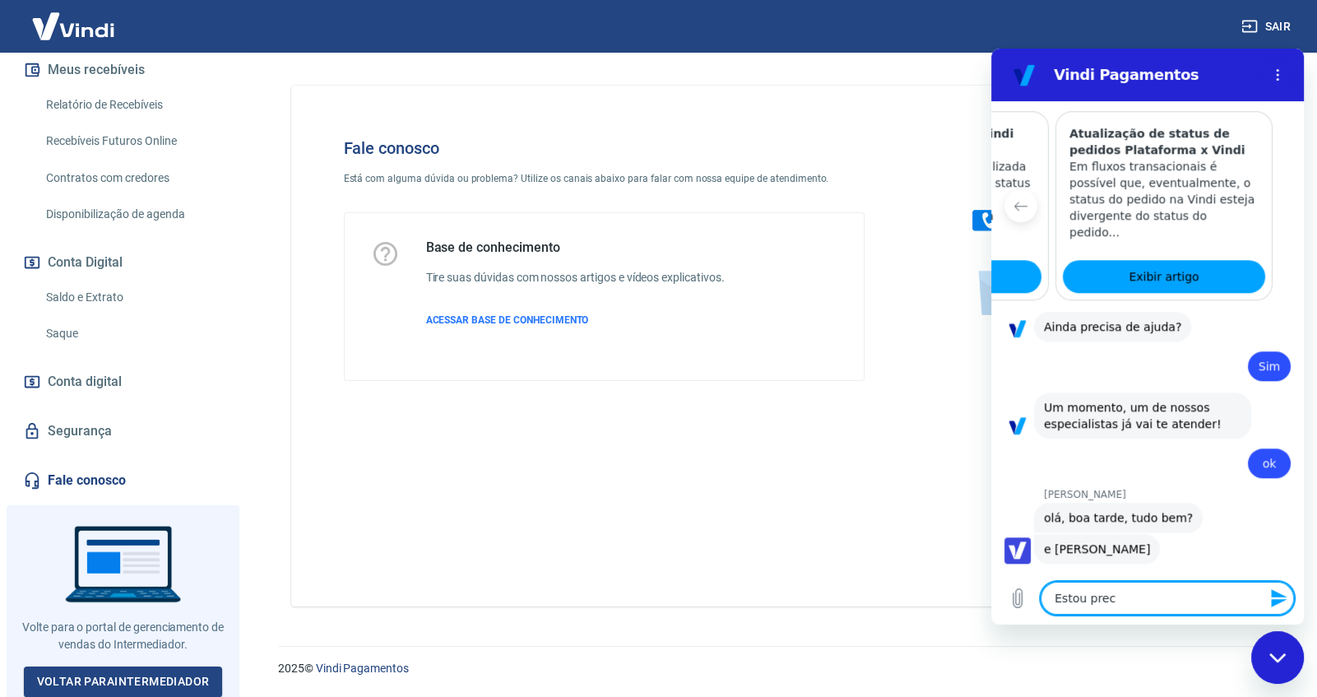
type textarea "Estou precs"
type textarea "x"
type textarea "Estou precsa"
type textarea "x"
type textarea "Estou precsan"
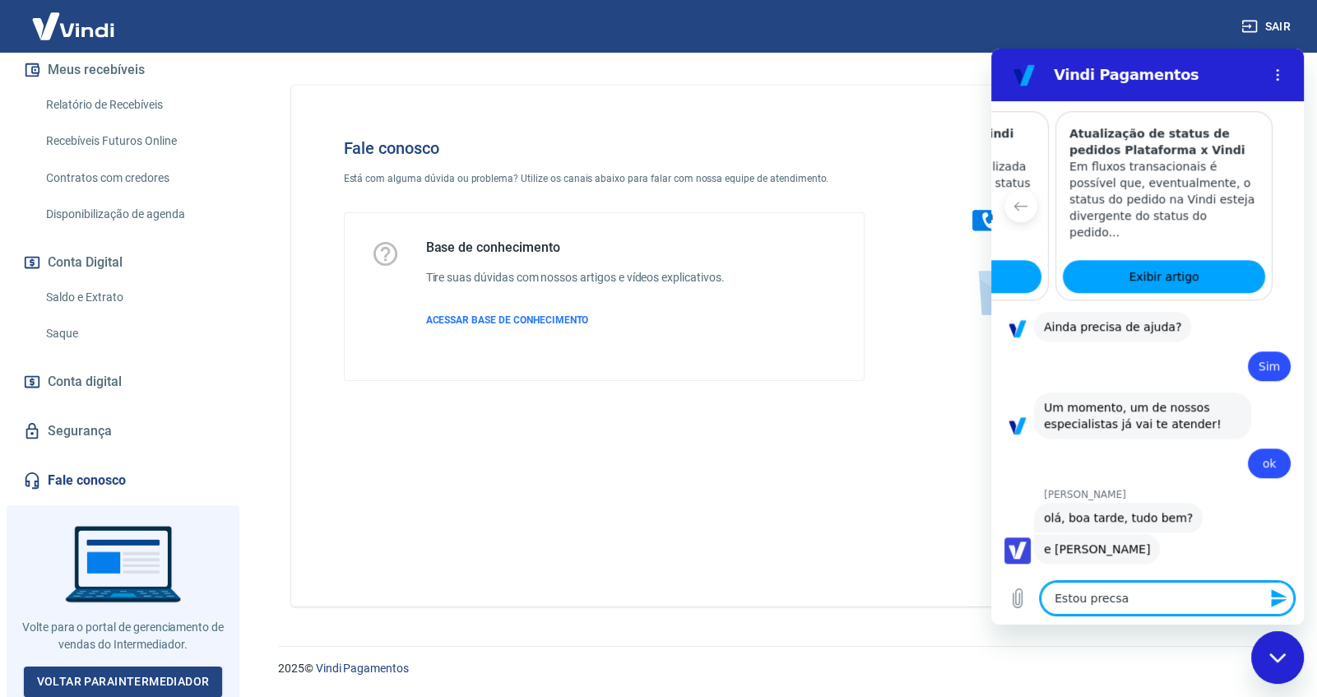
type textarea "x"
type textarea "Estou precsand"
type textarea "x"
type textarea "Estou precsando"
type textarea "x"
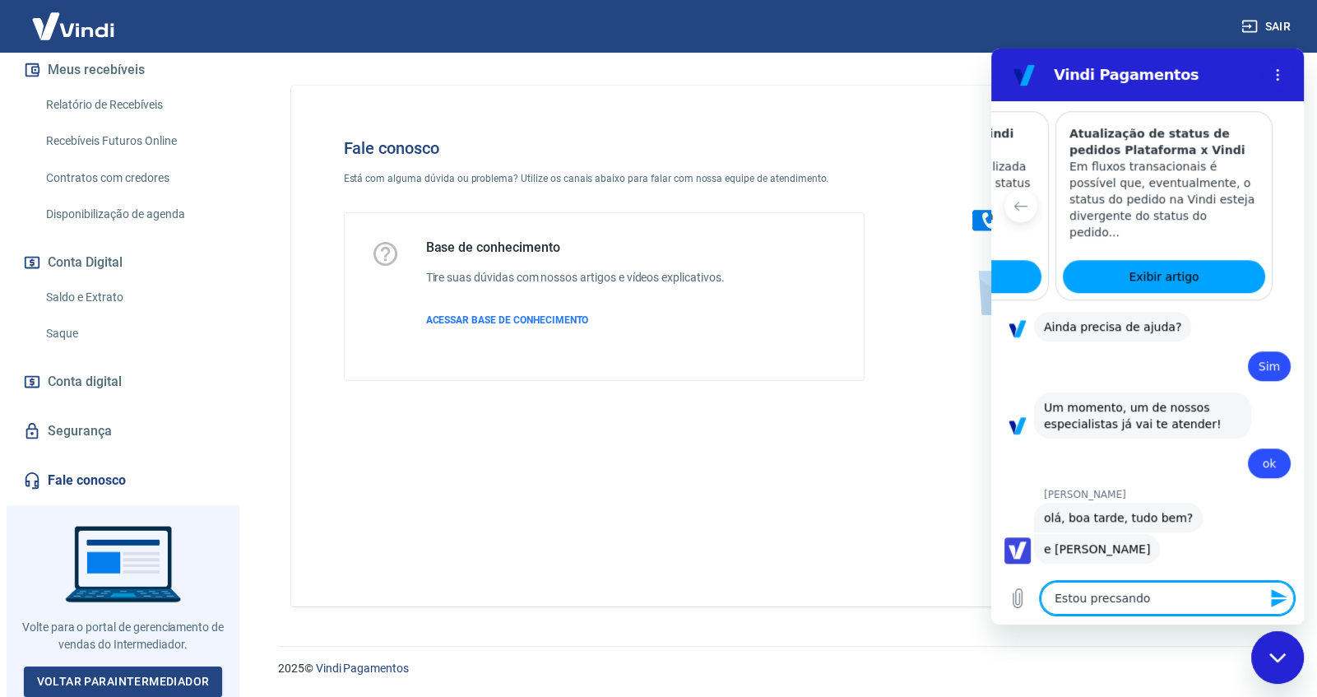
type textarea "Estou precsando"
type textarea "x"
type textarea "Estou precsando d"
type textarea "x"
type textarea "Estou precsando de"
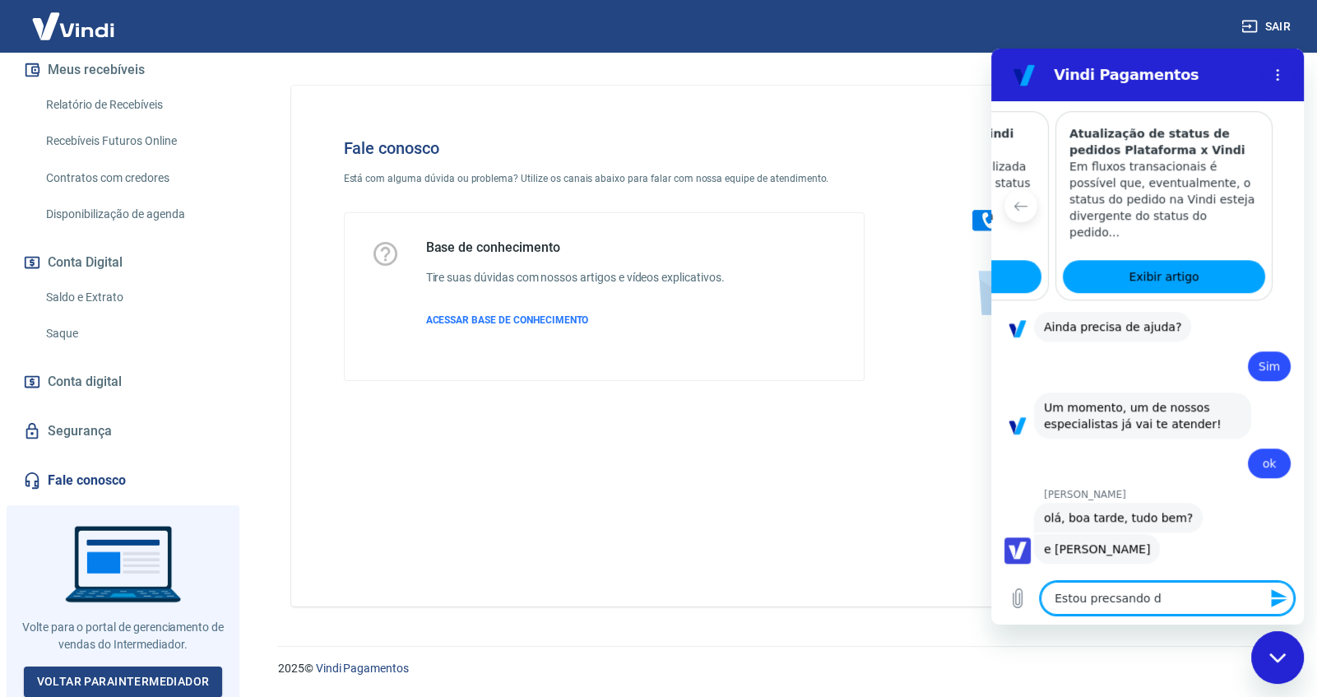
type textarea "x"
type textarea "Estou precsando deu"
type textarea "x"
type textarea "Estou precsando de"
type textarea "x"
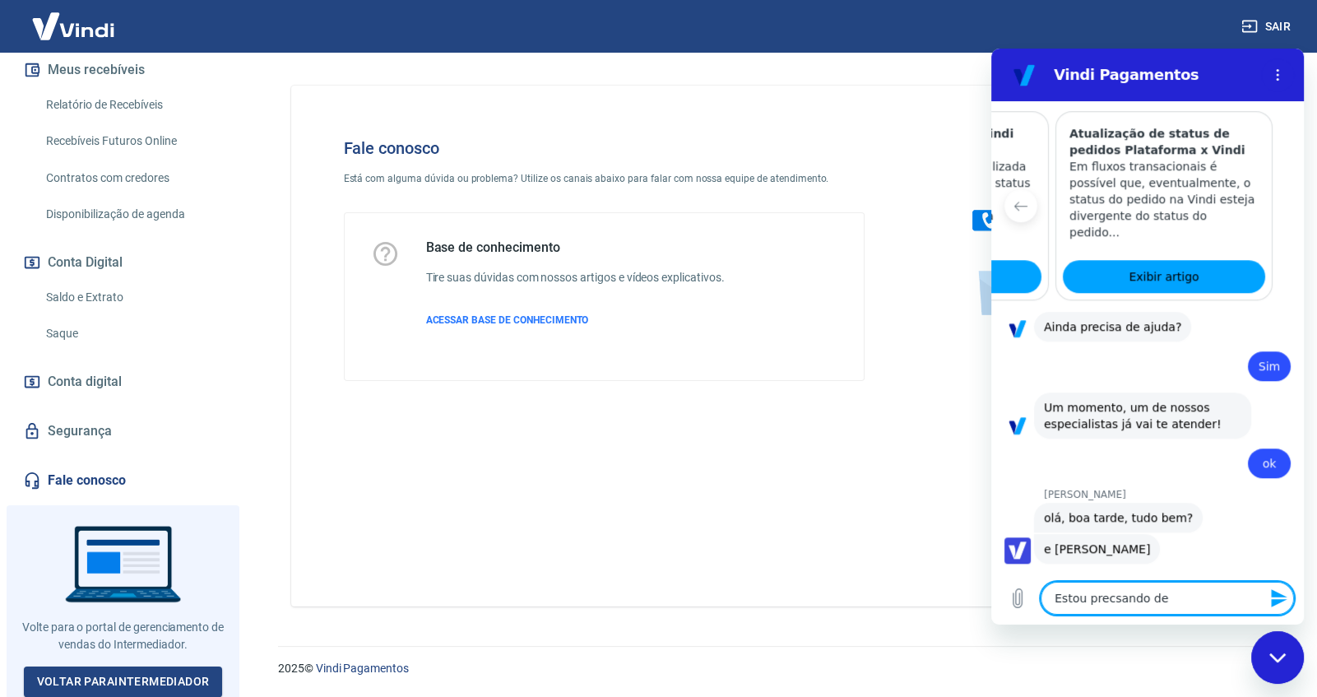
type textarea "Estou precsando d"
type textarea "x"
type textarea "Estou precsando"
type textarea "x"
type textarea "Estou precsando"
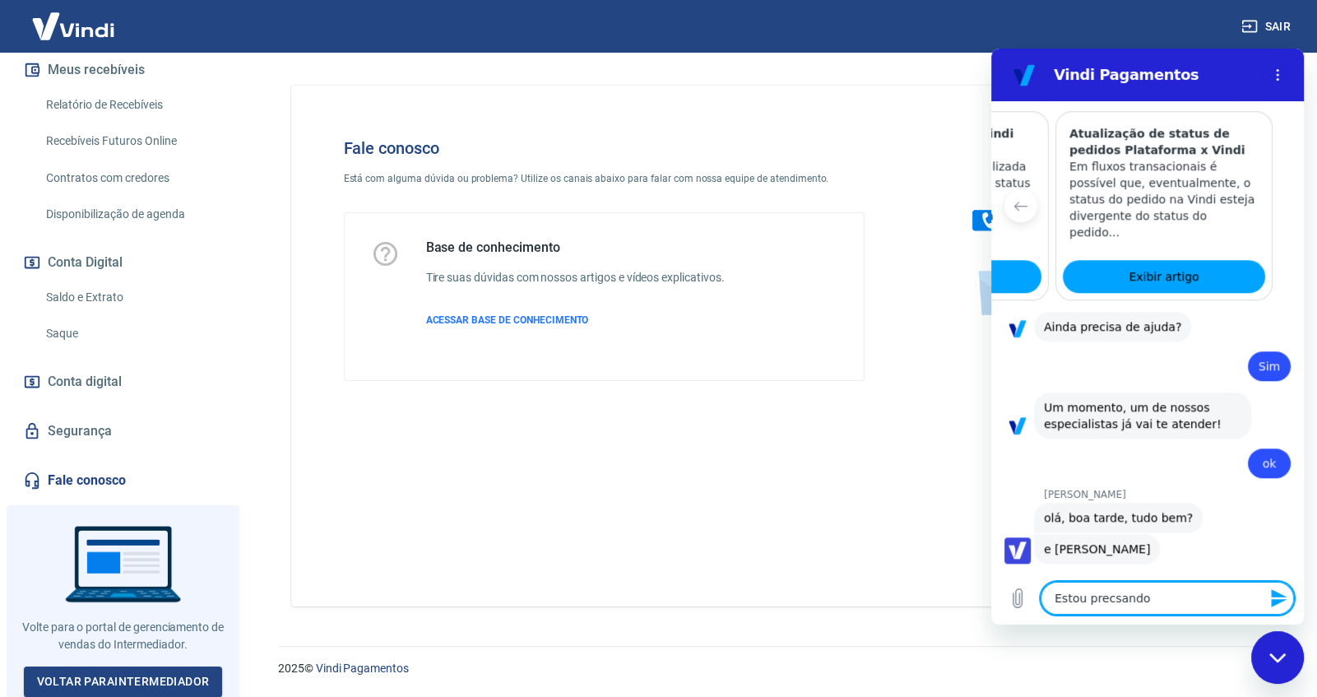
type textarea "x"
type textarea "Estou precsand"
type textarea "x"
type textarea "Estou precsan"
type textarea "x"
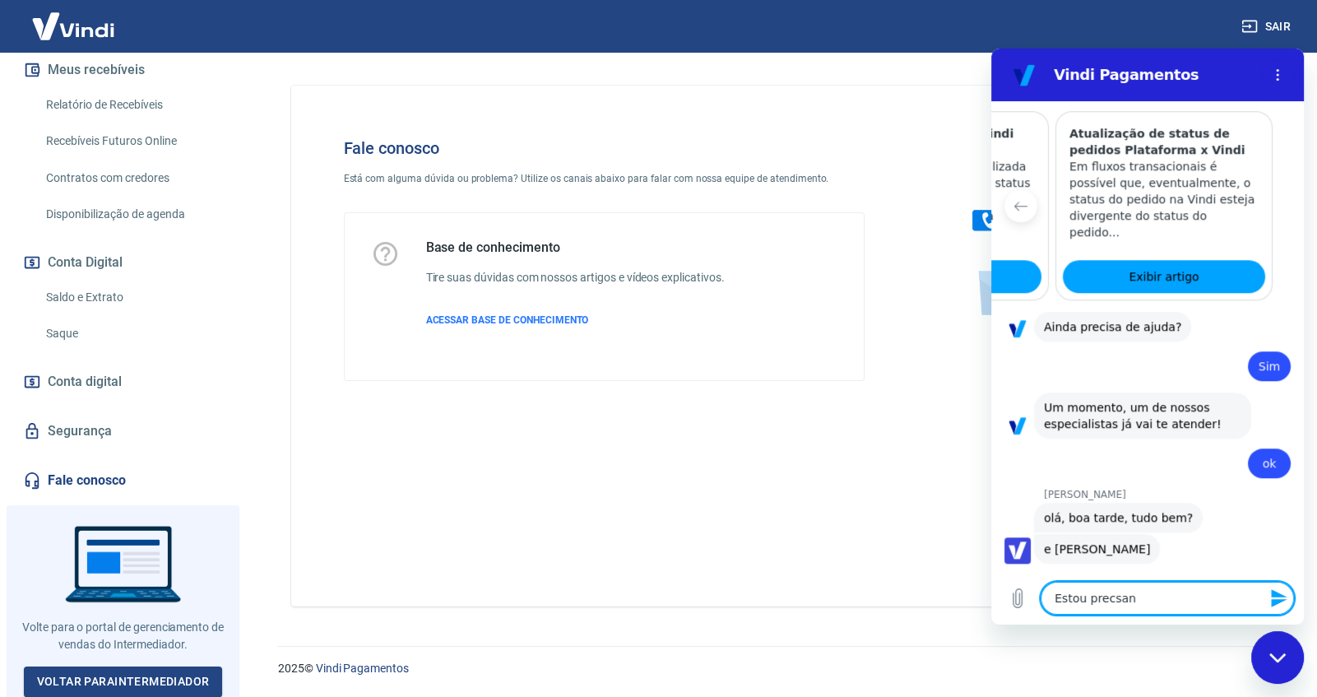
type textarea "Estou precsa"
type textarea "x"
type textarea "Estou precs"
type textarea "x"
type textarea "Estou prec"
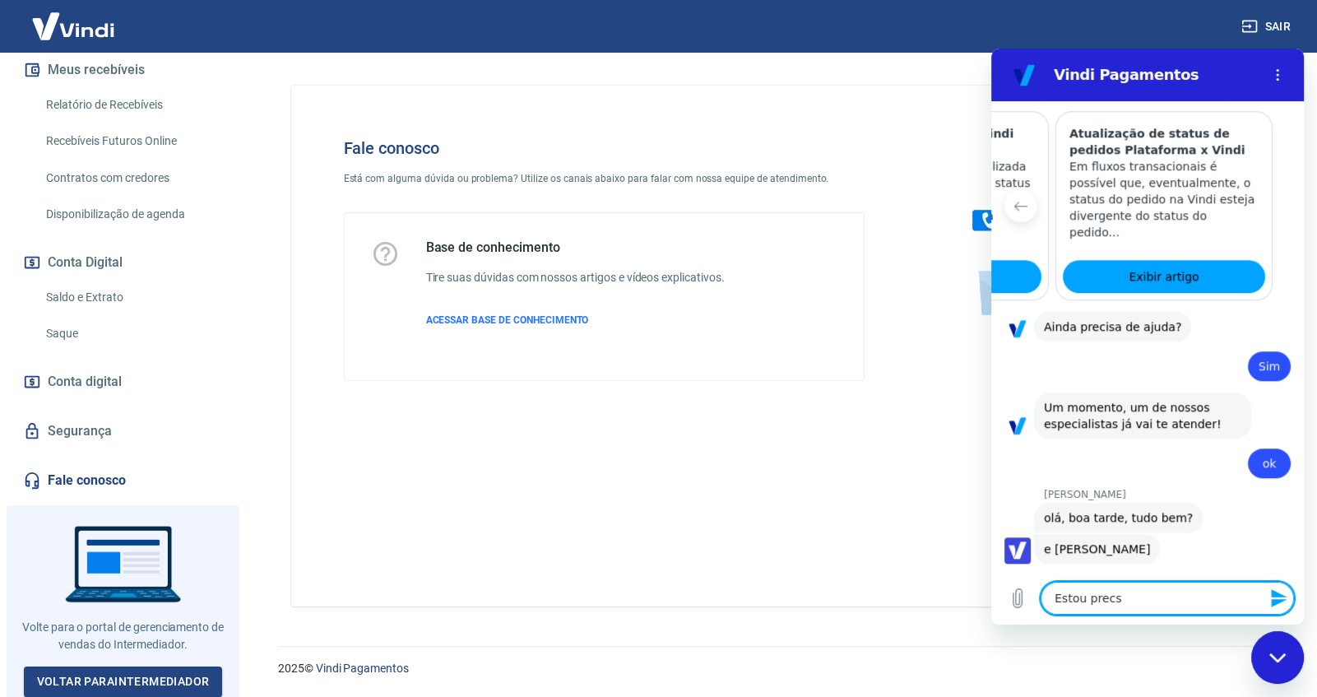
type textarea "x"
type textarea "Estou preci"
type textarea "x"
type textarea "Estou precis"
type textarea "x"
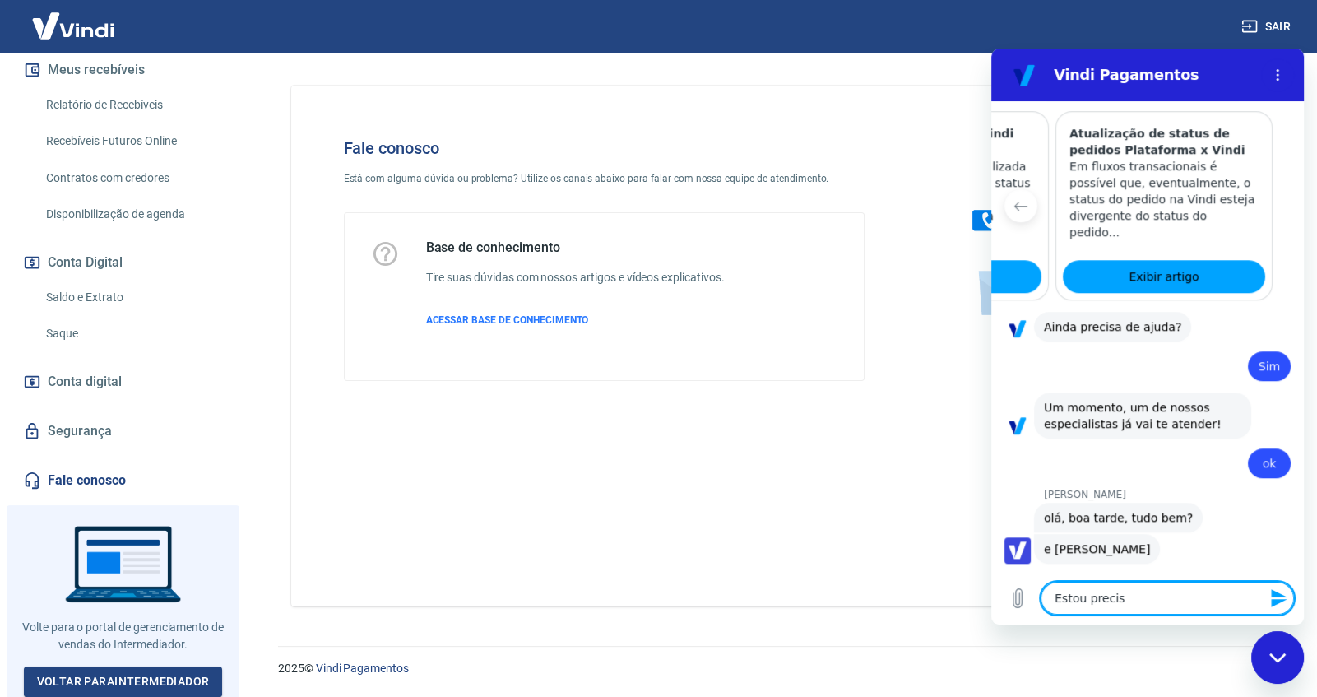
type textarea "Estou precisa"
type textarea "x"
type textarea "Estou precisan"
type textarea "x"
type textarea "Estou precisand"
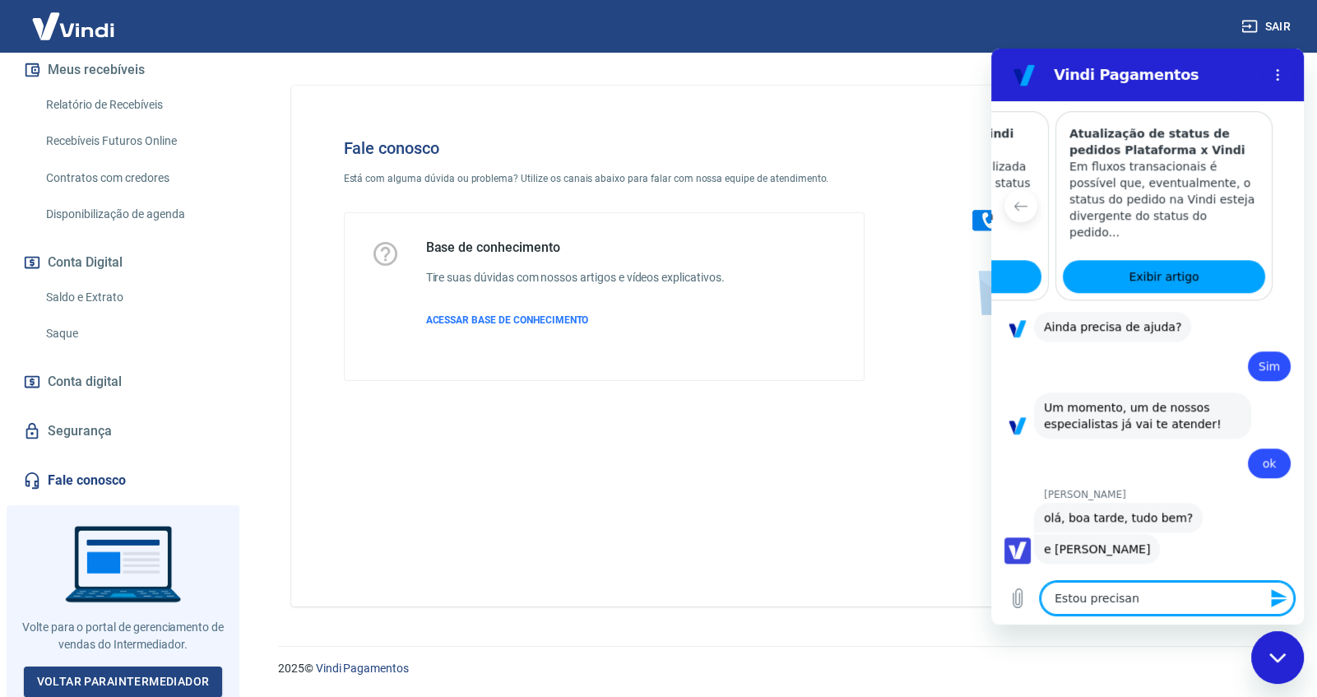
type textarea "x"
type textarea "Estou precisando"
type textarea "x"
type textarea "Estou precisando"
type textarea "x"
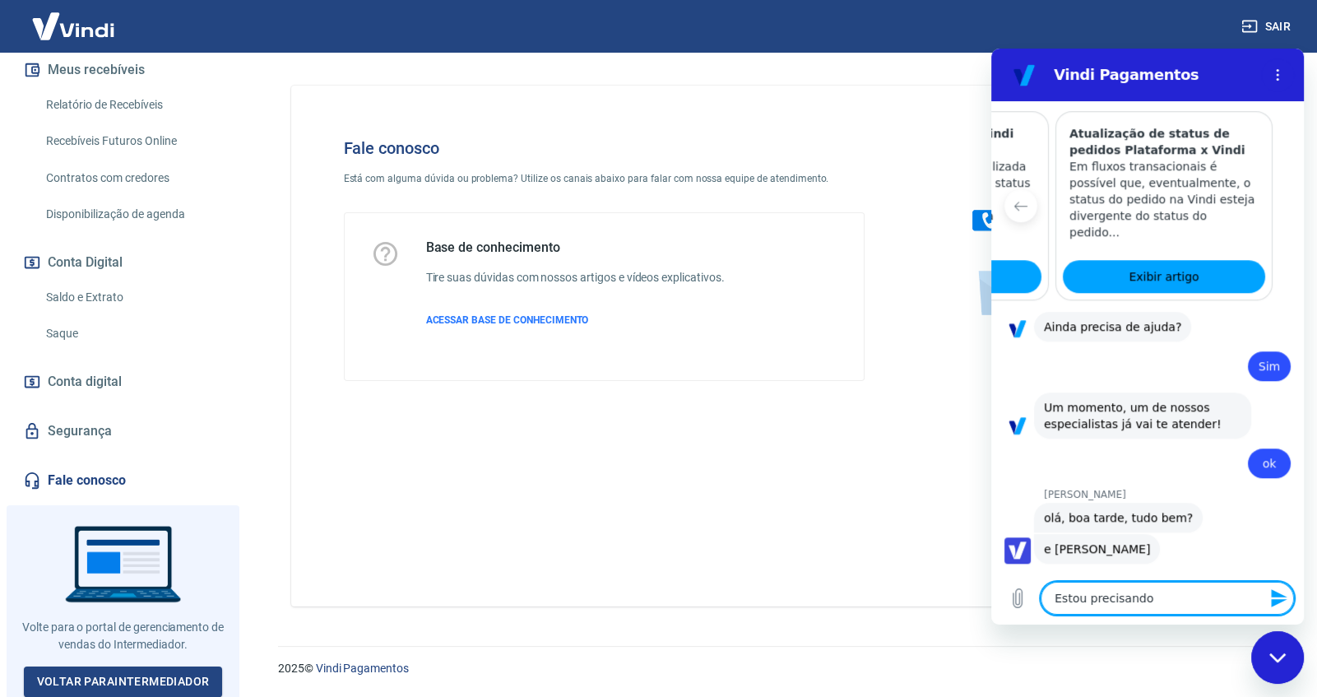
type textarea "Estou precisando d"
type textarea "x"
type textarea "Estou precisando de"
type textarea "x"
type textarea "Estou precisando de"
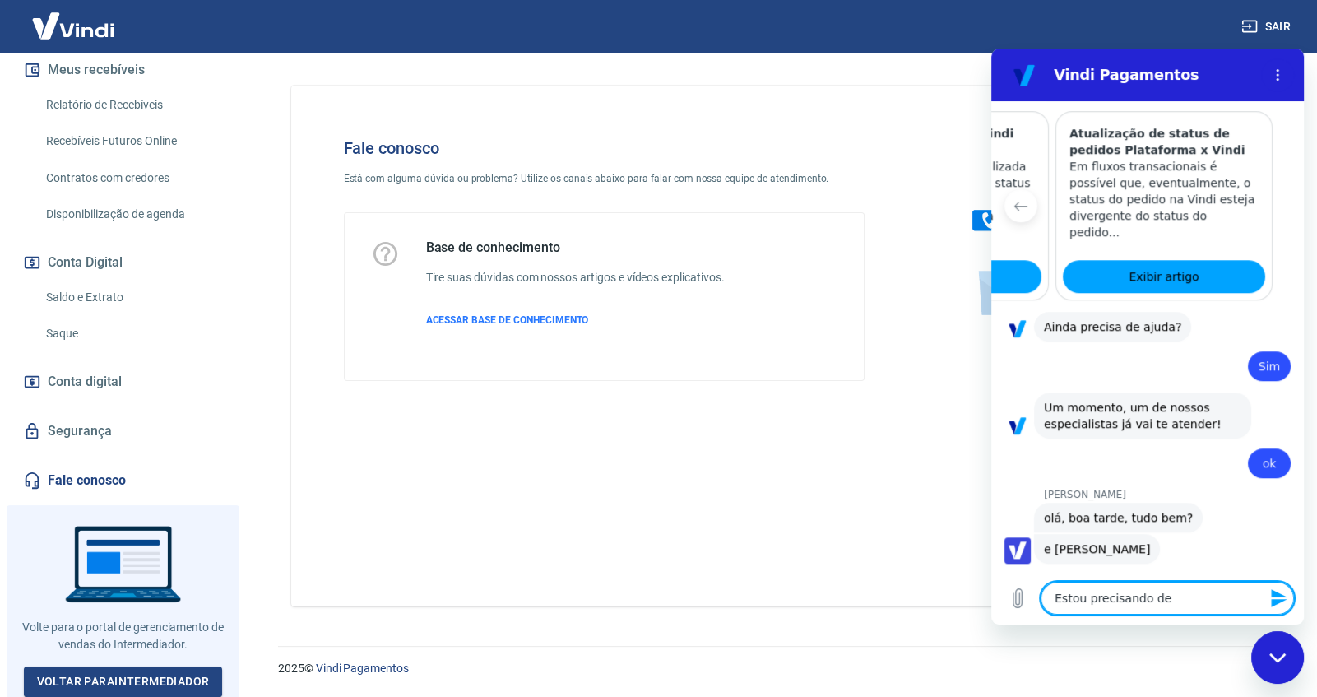
type textarea "x"
type textarea "Estou precisando de u"
type textarea "x"
type textarea "Estou precisando de um"
type textarea "x"
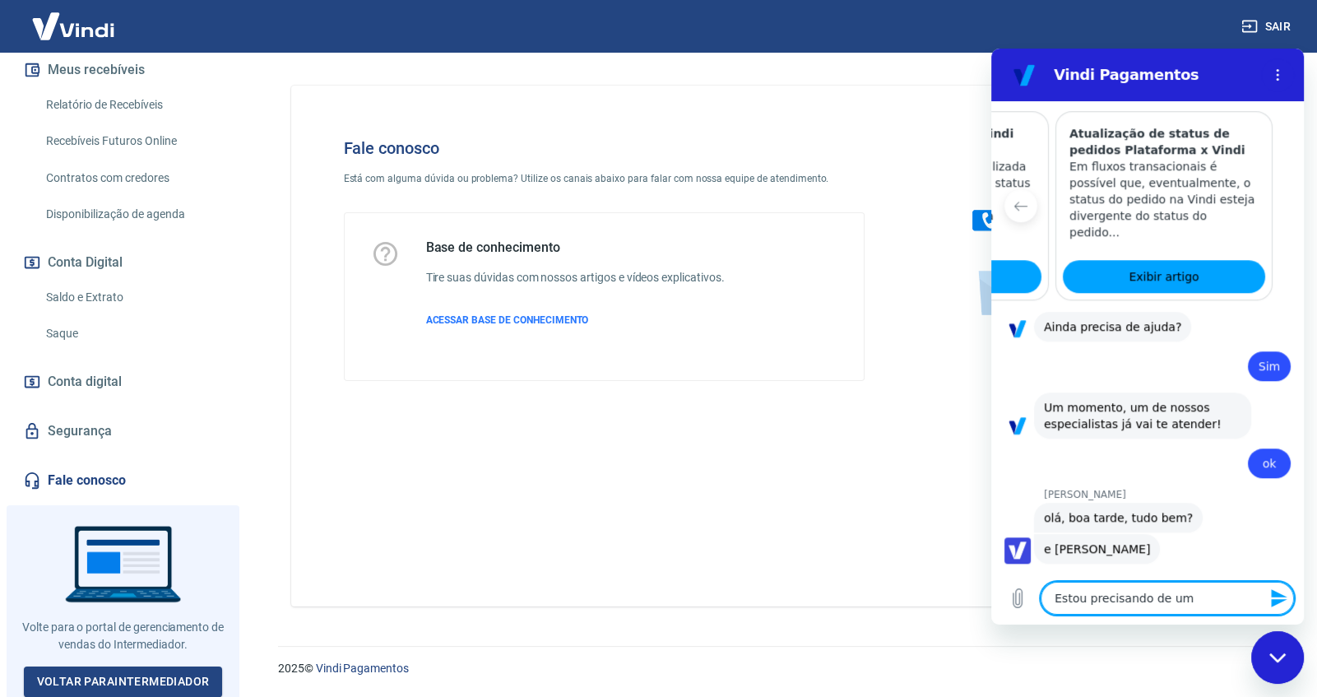
type textarea "Estou precisando de uma"
type textarea "x"
type textarea "Estou precisando de uma"
type textarea "x"
type textarea "Estou precisando de uma a"
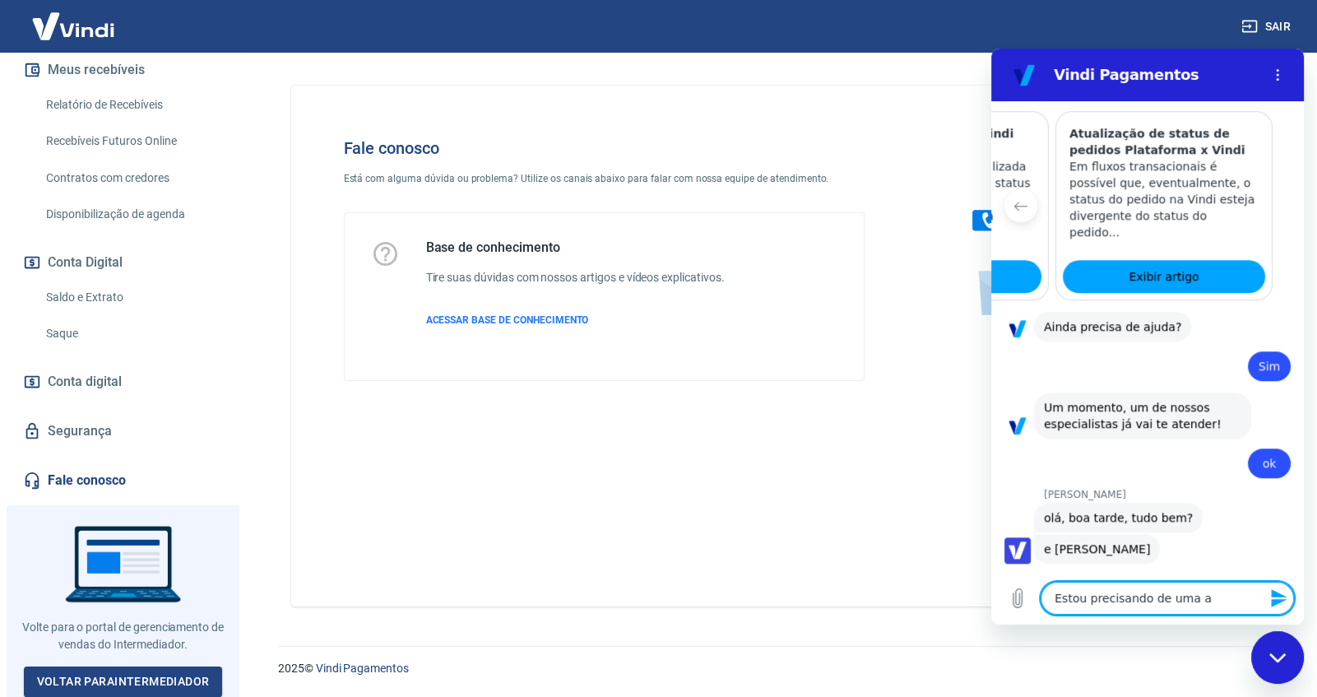
type textarea "x"
type textarea "Estou precisando de uma aj"
type textarea "x"
type textarea "Estou precisando de uma aju"
type textarea "x"
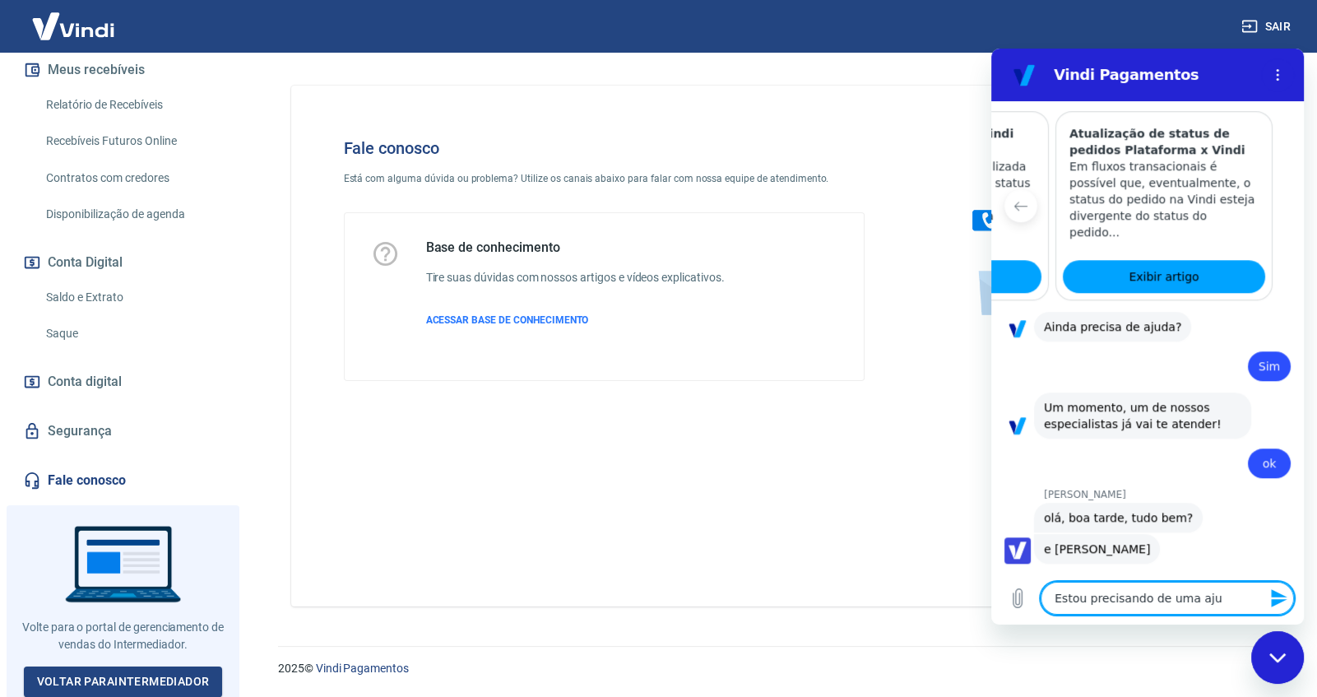
type textarea "Estou precisando de uma ajud"
type textarea "x"
type textarea "Estou precisando de uma ajuda"
type textarea "x"
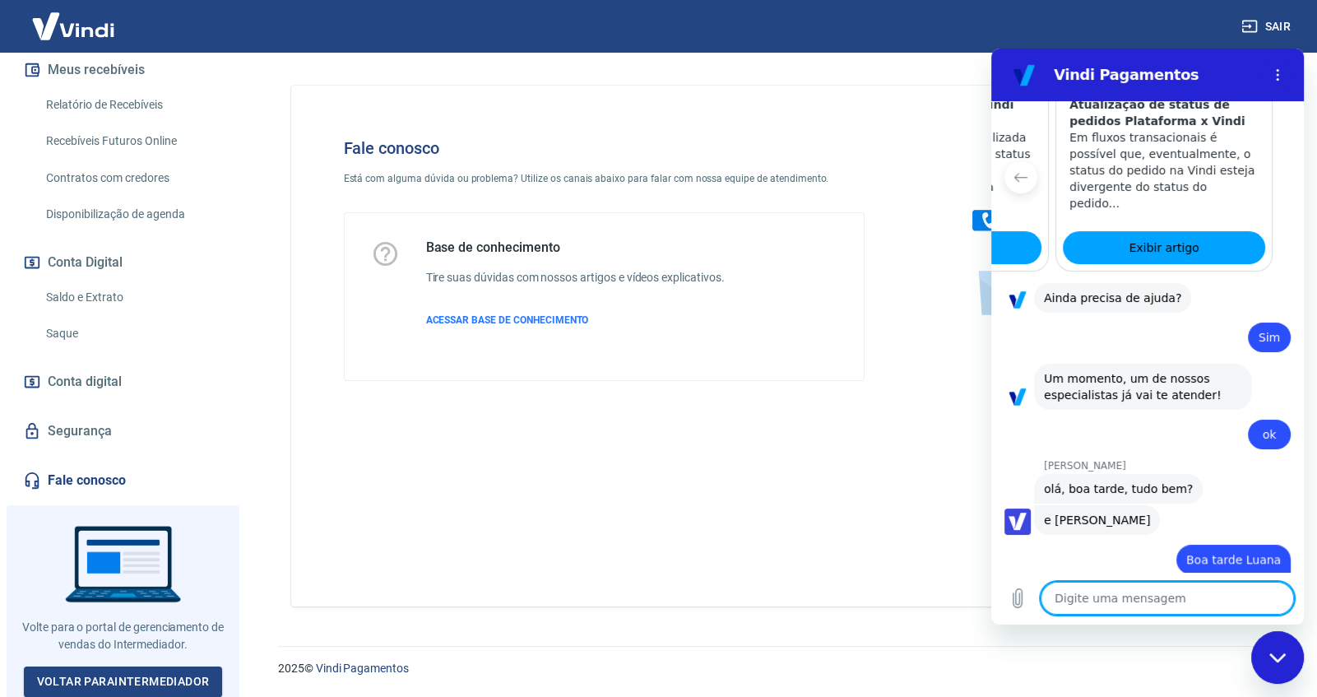
type textarea "x"
type textarea "u"
type textarea "x"
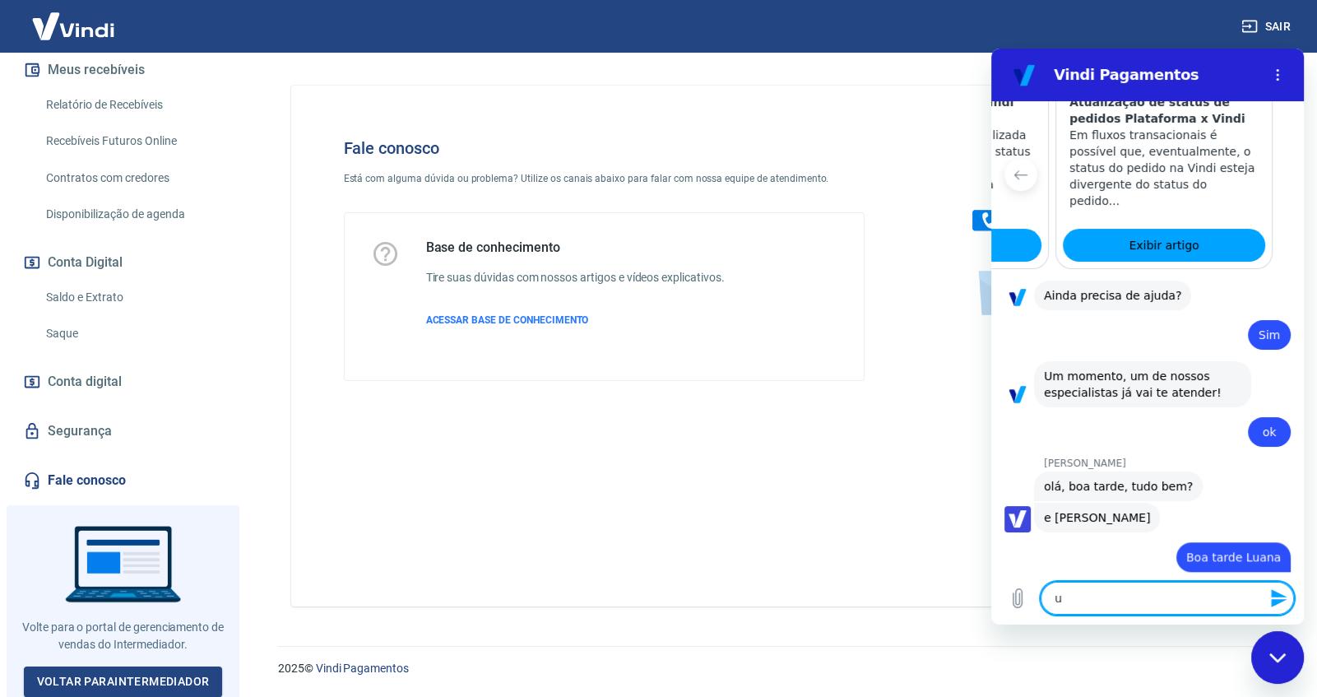
type textarea "um"
type textarea "x"
type textarea "um"
type textarea "x"
type textarea "um c"
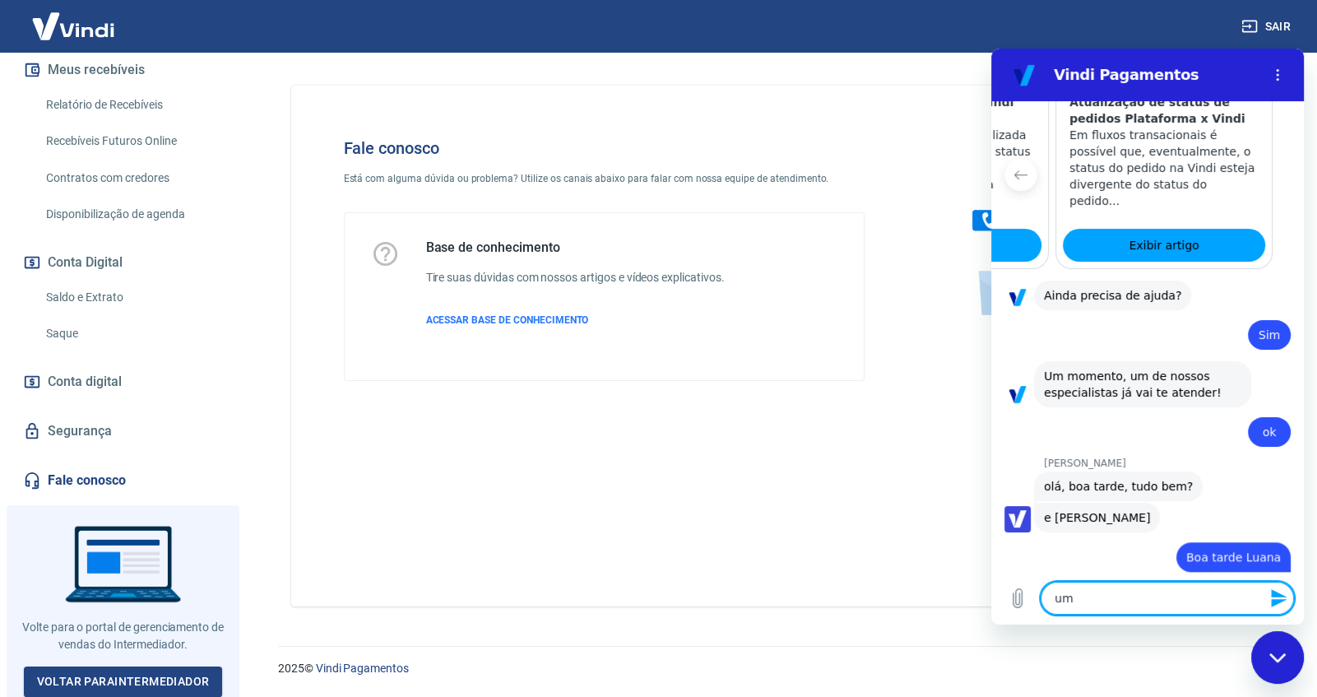
type textarea "x"
type textarea "um cl"
type textarea "x"
type textarea "um cli"
type textarea "x"
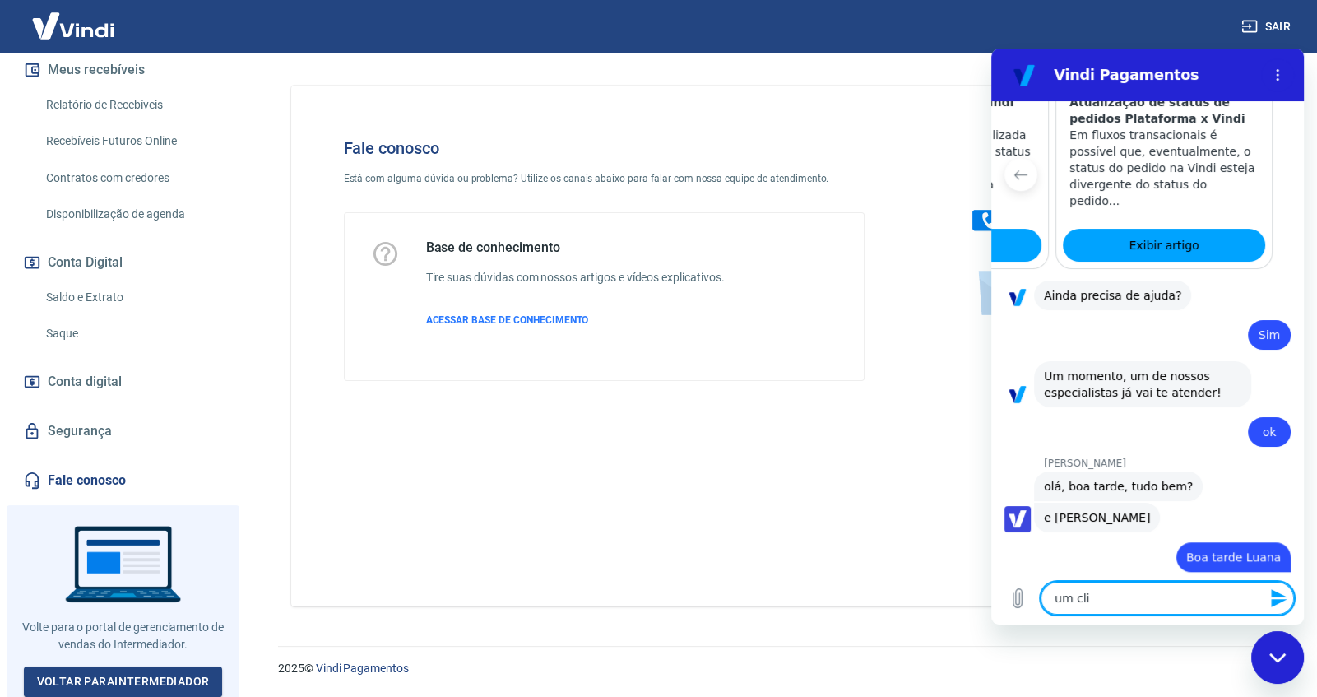
type textarea "um clin"
type textarea "x"
type textarea "um [PERSON_NAME]"
type textarea "x"
type textarea "um clinte"
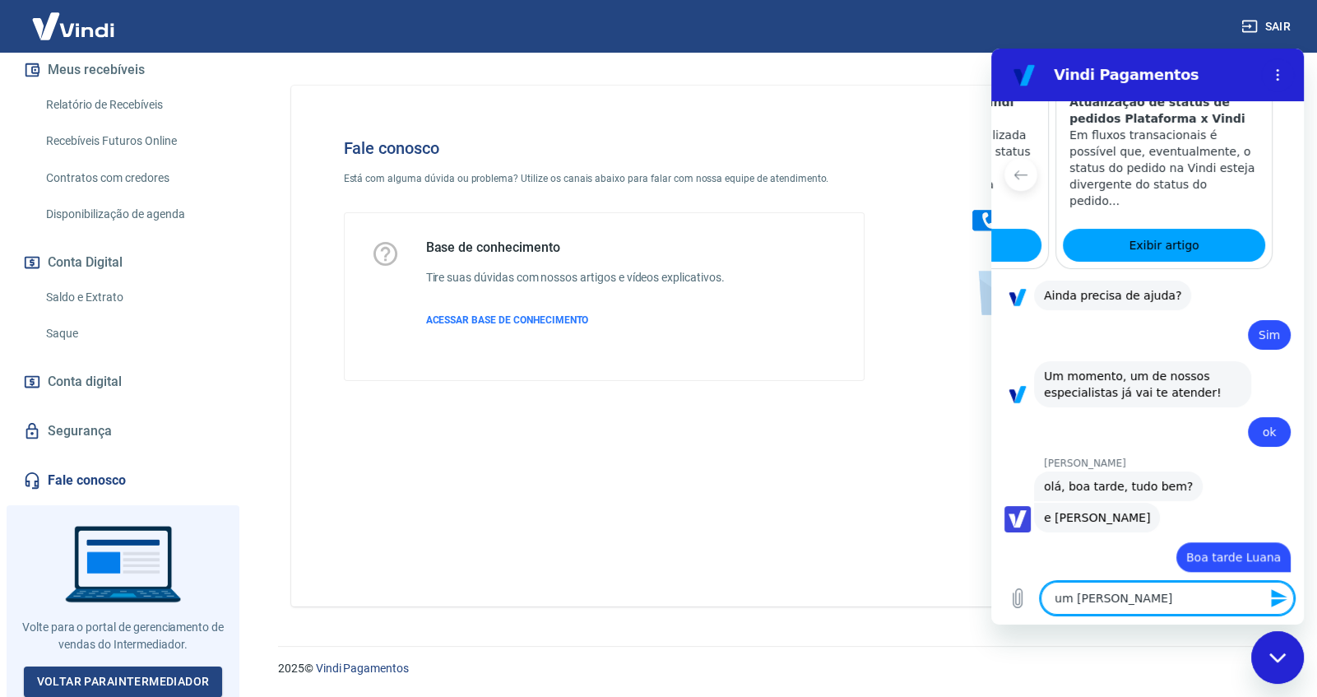
type textarea "x"
type textarea "um clinte"
type textarea "x"
type textarea "um clinte e"
type textarea "x"
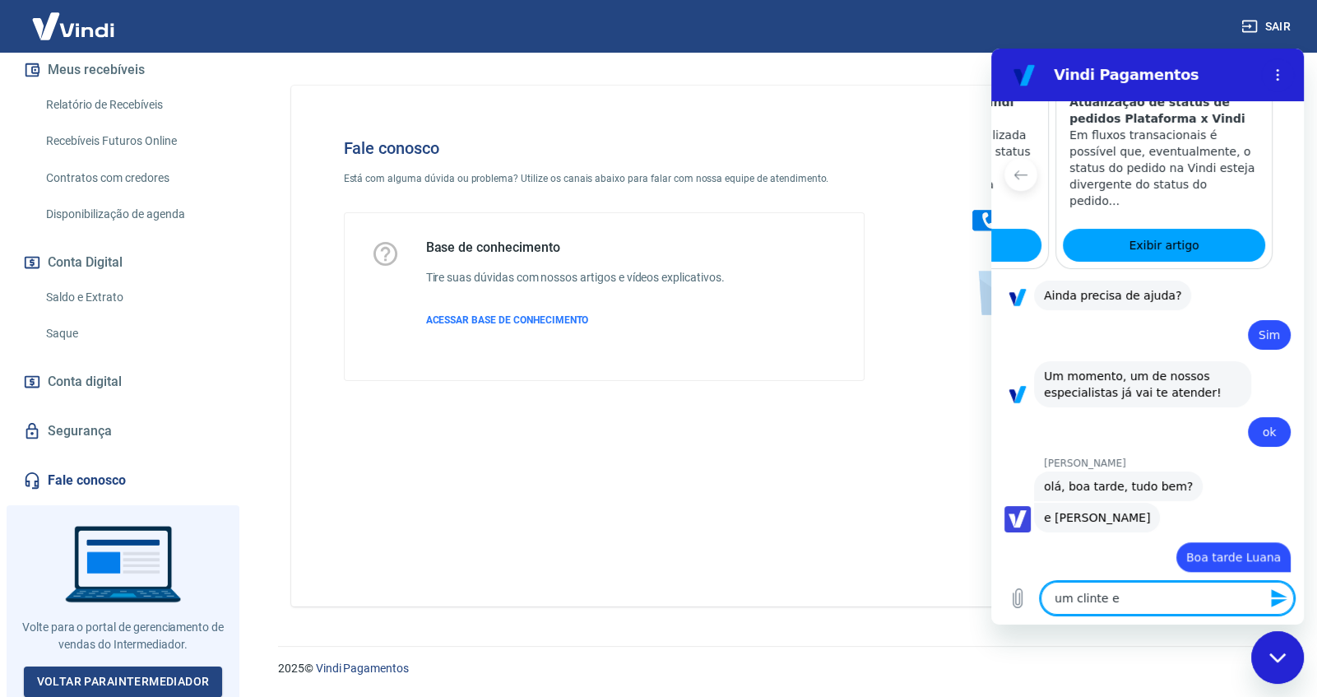
type textarea "um clinte ef"
type textarea "x"
type textarea "um clinte efe"
type textarea "x"
type textarea "um clinte efet"
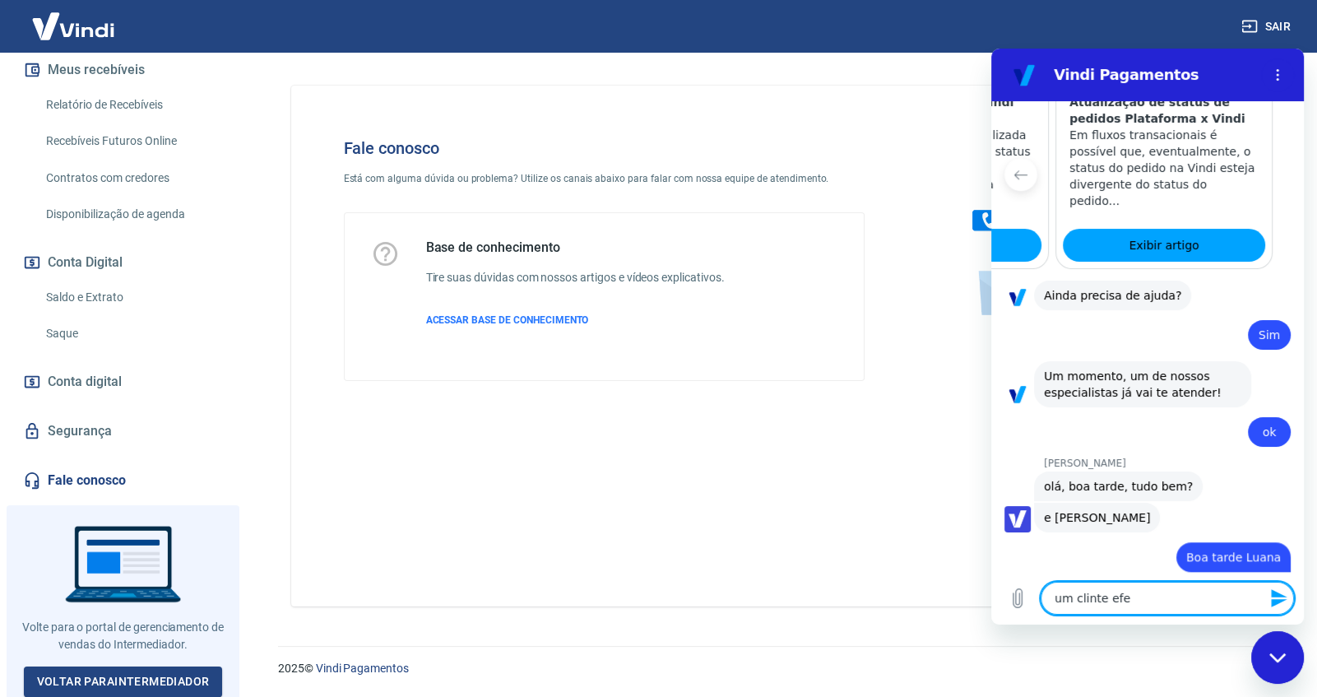
type textarea "x"
type textarea "um [PERSON_NAME]"
type textarea "x"
type textarea "um [PERSON_NAME]"
type textarea "x"
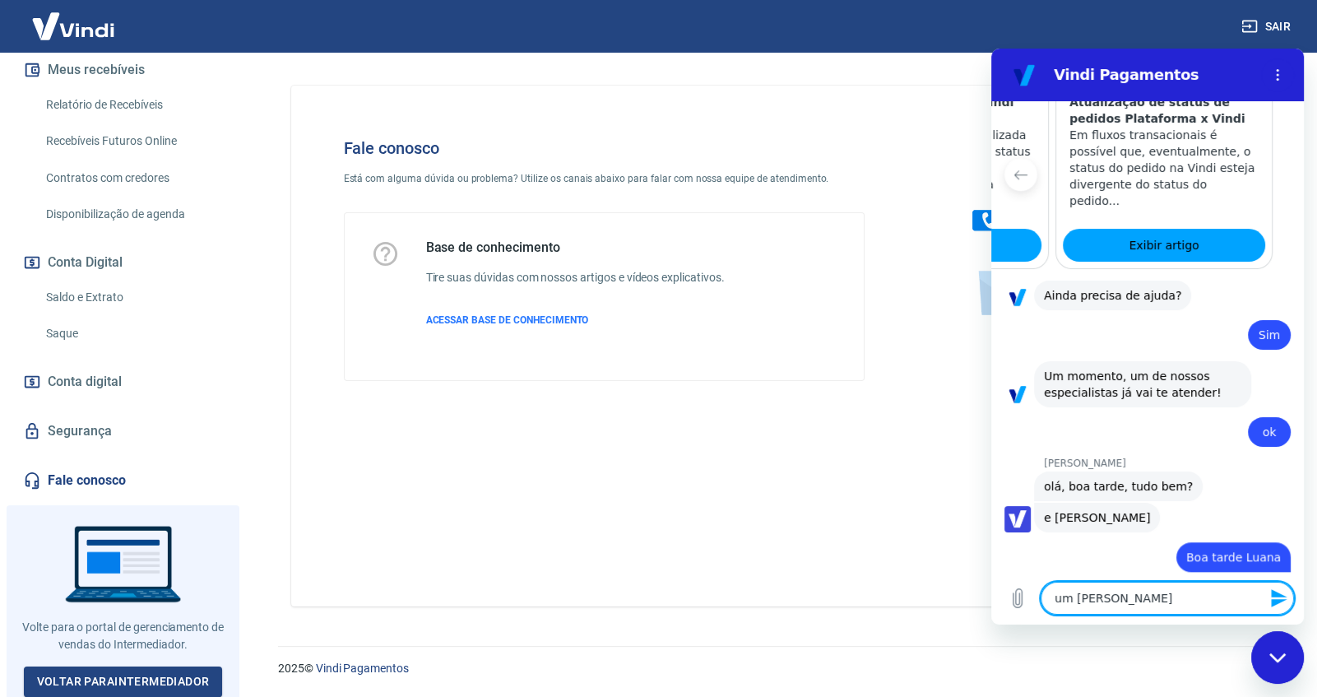
type textarea "um [PERSON_NAME]"
type textarea "x"
type textarea "um [PERSON_NAME] u"
type textarea "x"
type textarea "um clinte efetou um"
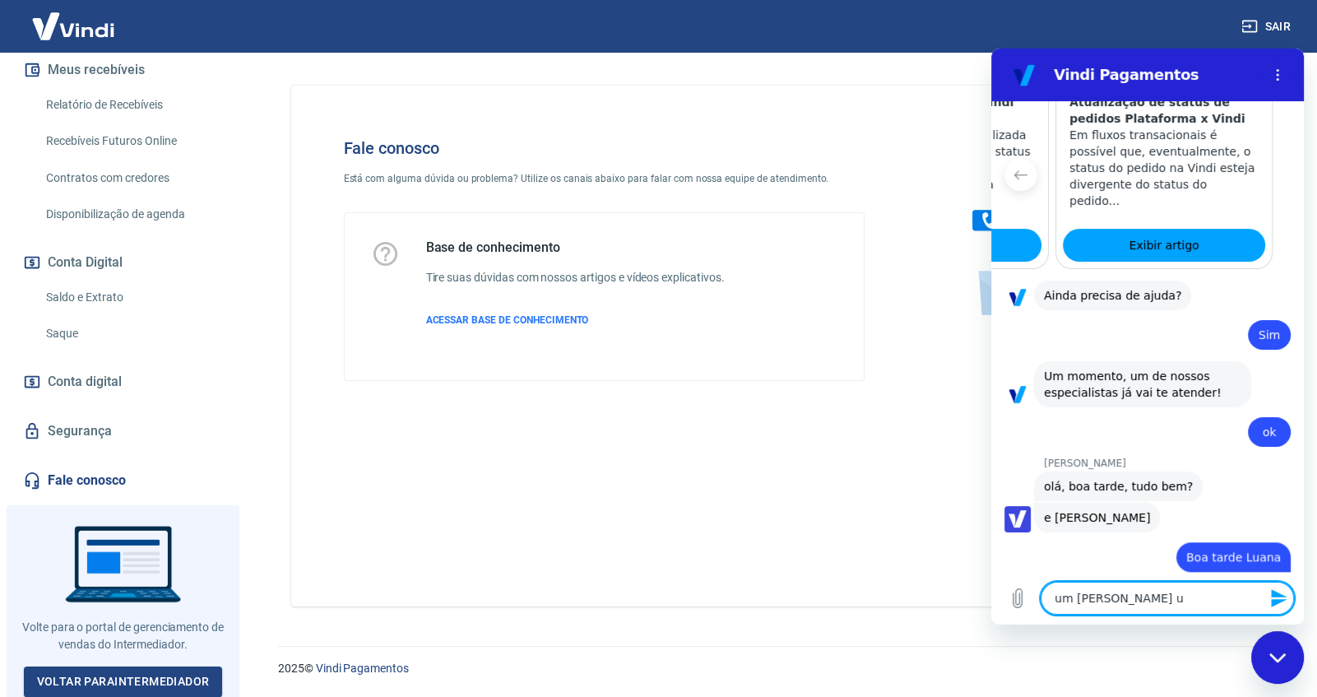
type textarea "x"
type textarea "um clinte efetou uma"
type textarea "x"
type textarea "um clinte efetou uma"
type textarea "x"
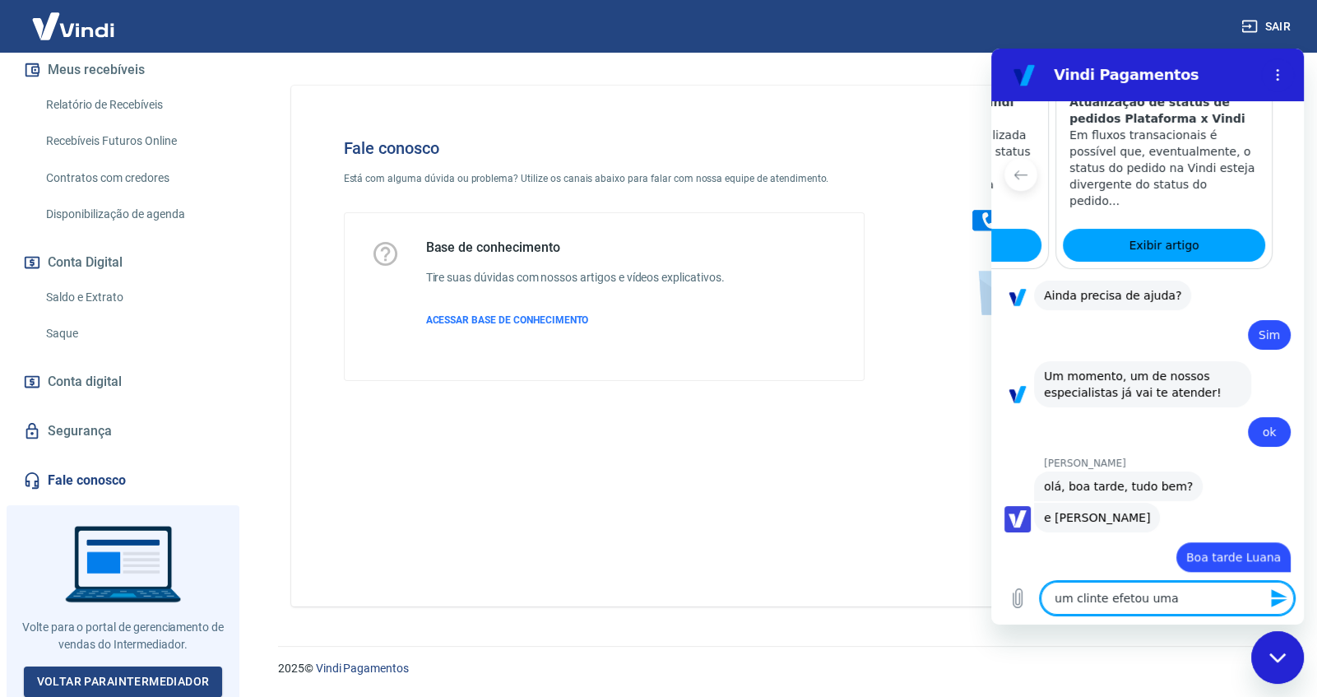
type textarea "um clinte efetou uma c"
type textarea "x"
type textarea "um [PERSON_NAME] uma co"
type textarea "x"
click at [1110, 601] on textarea "um cliente efetuo uma compra pela loja virtual" at bounding box center [1167, 591] width 253 height 46
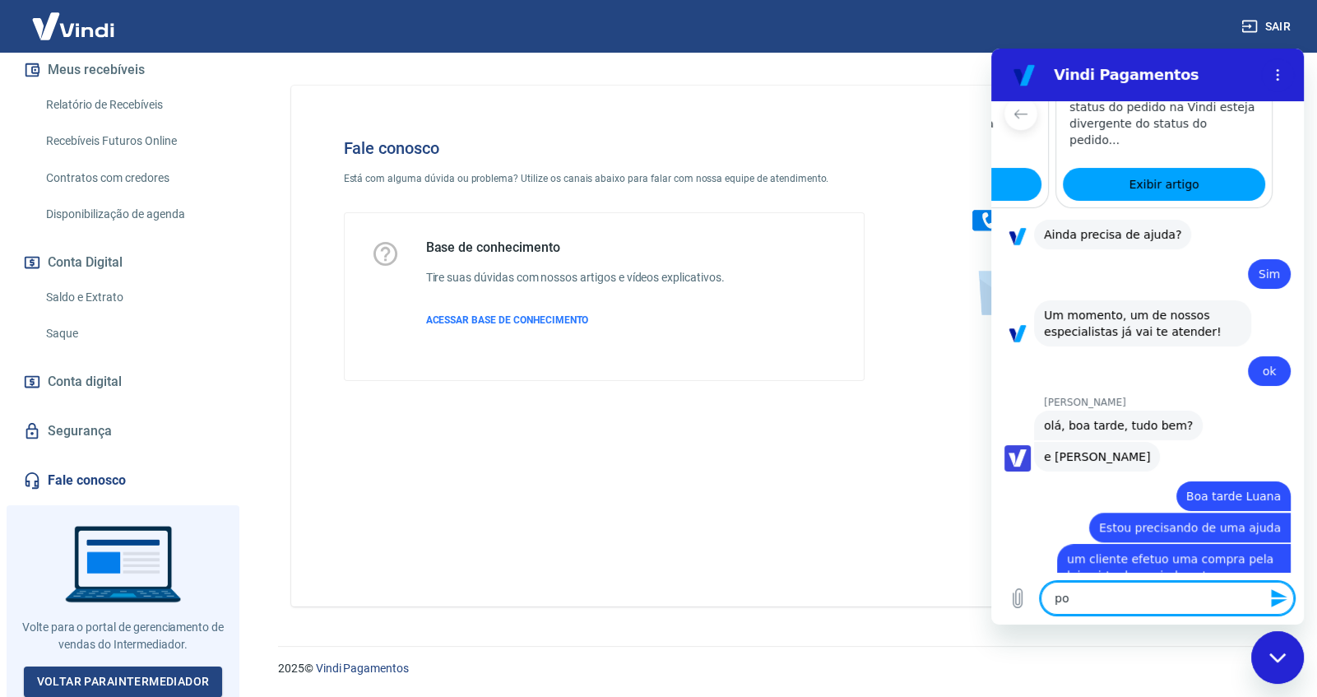
scroll to position [1781, 0]
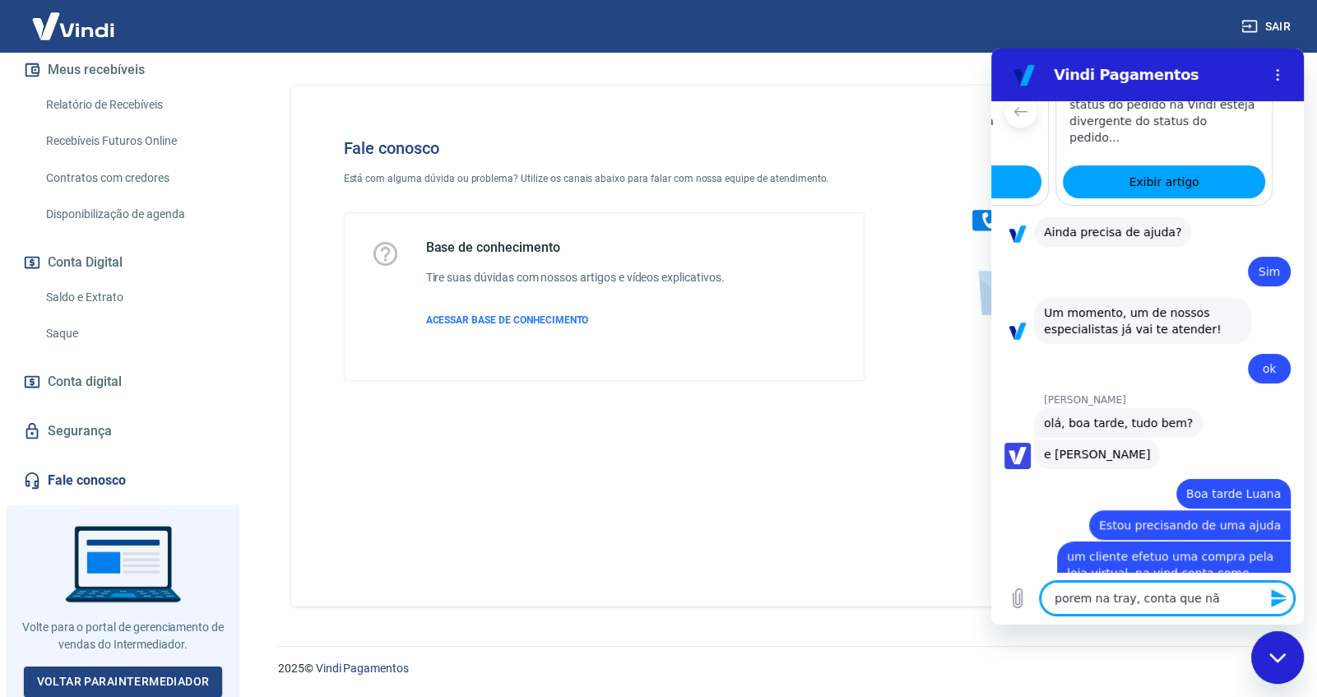
drag, startPoint x: 1110, startPoint y: 601, endPoint x: 1221, endPoint y: 600, distance: 111.1
click at [1221, 600] on textarea "porem na tray, conta que nã" at bounding box center [1167, 598] width 253 height 33
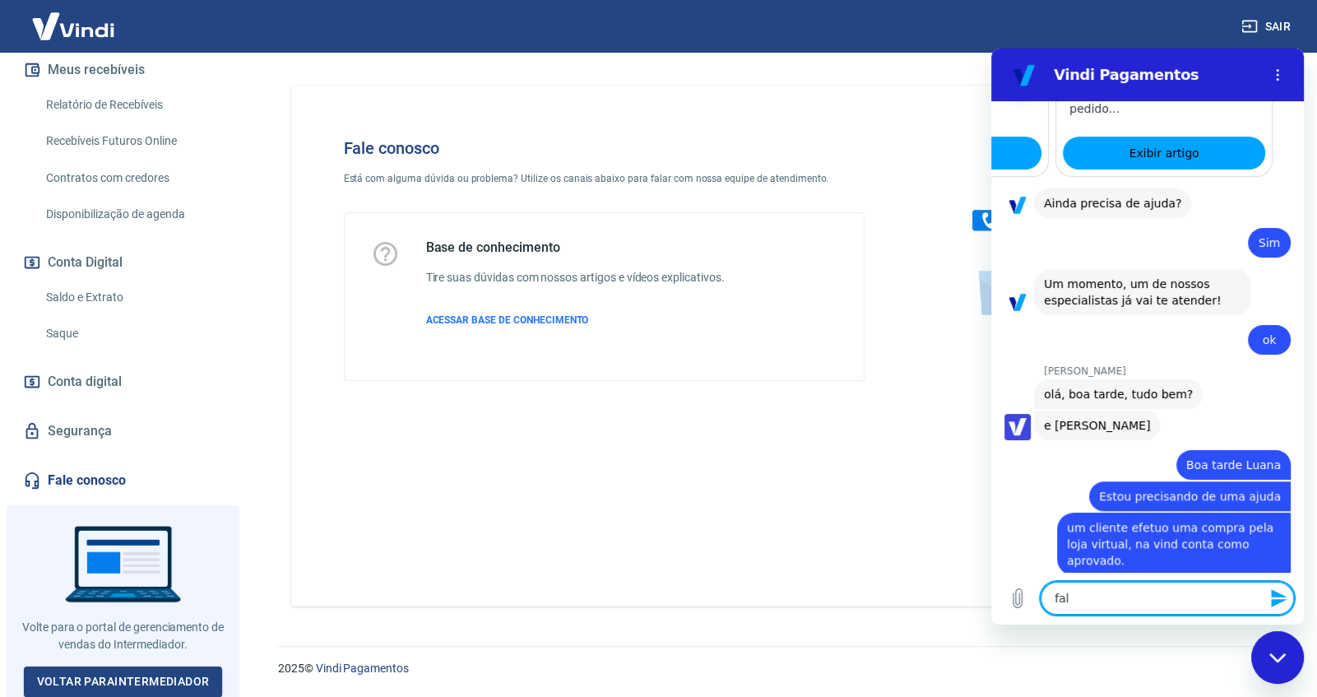
scroll to position [1813, 0]
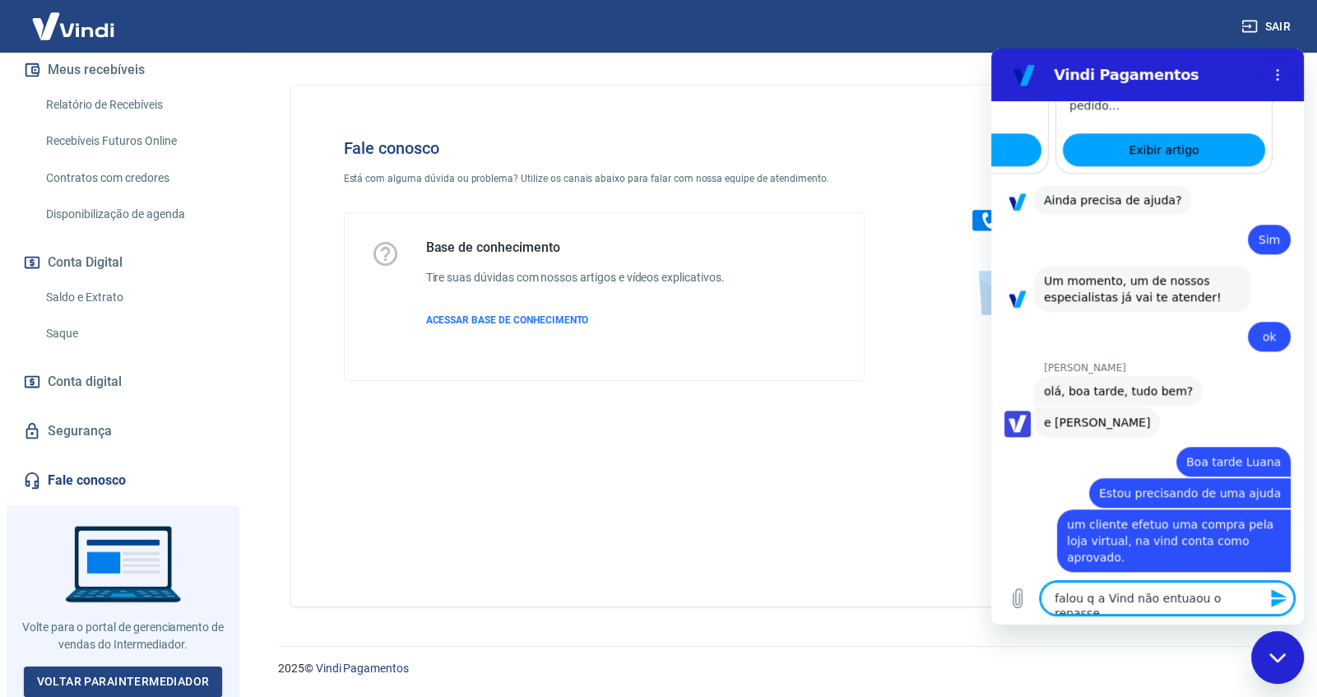
click at [1172, 595] on textarea "falou q a Vind não entuaou o repasse" at bounding box center [1167, 598] width 253 height 33
click at [1283, 592] on icon "Enviar mensagem" at bounding box center [1279, 598] width 20 height 20
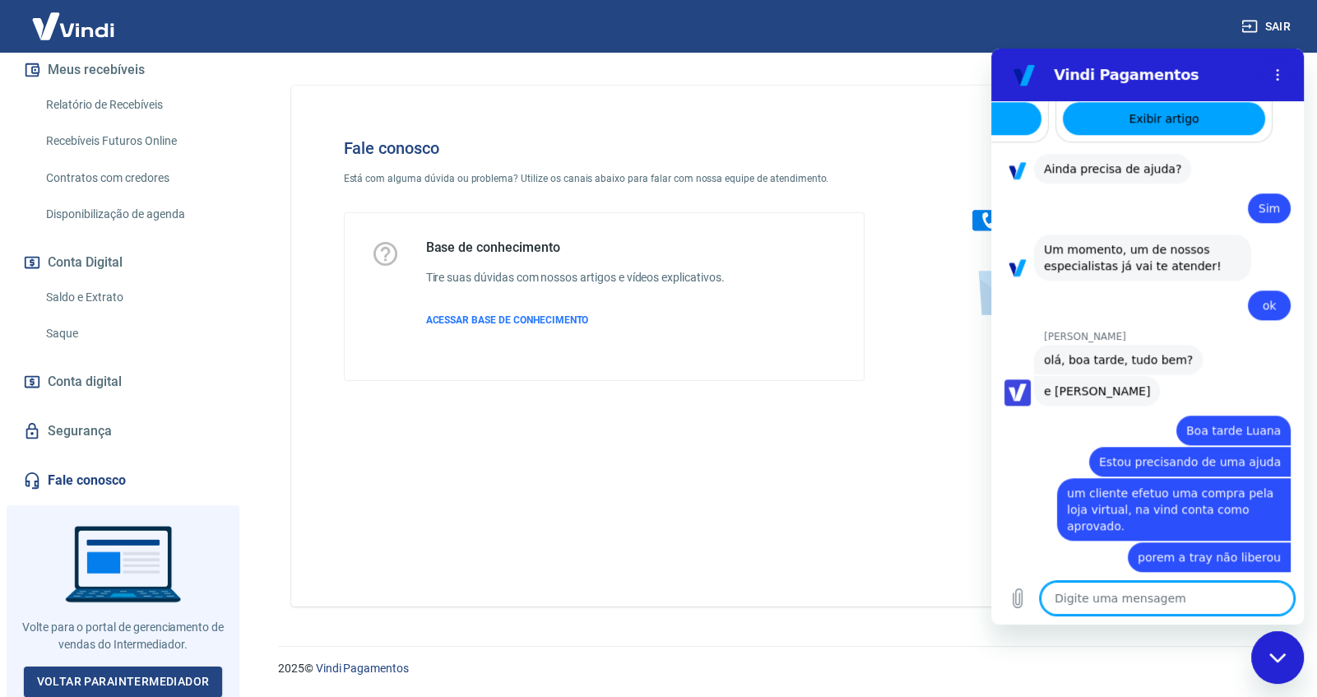
scroll to position [1898, 0]
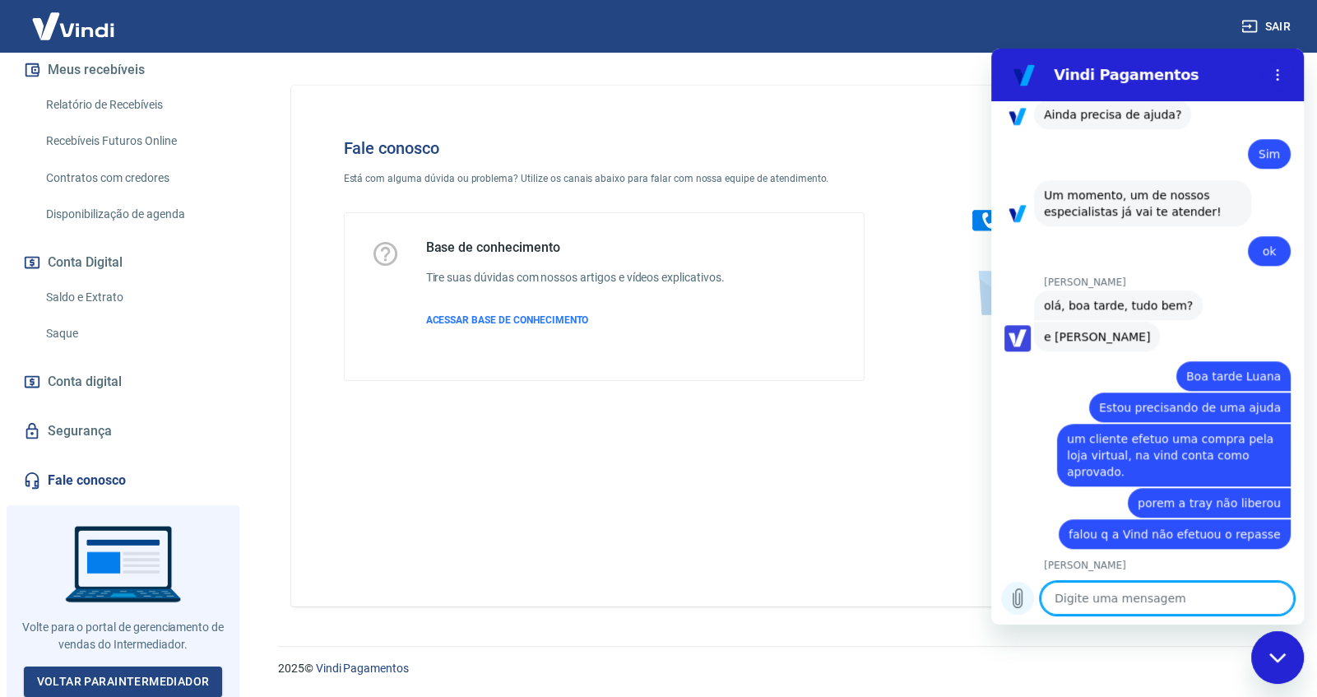
click at [1013, 603] on icon "Carregar arquivo" at bounding box center [1018, 598] width 20 height 20
click at [1091, 603] on textarea at bounding box center [1167, 598] width 253 height 33
paste textarea "18023"
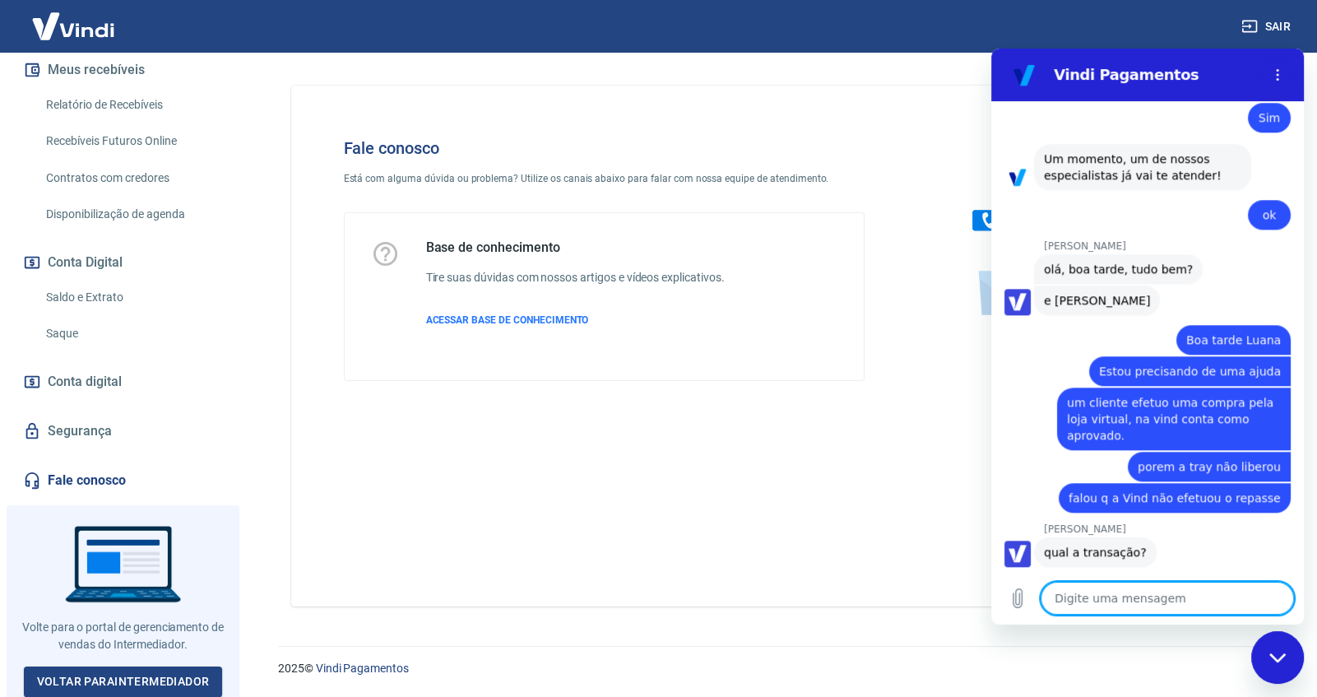
scroll to position [1937, 0]
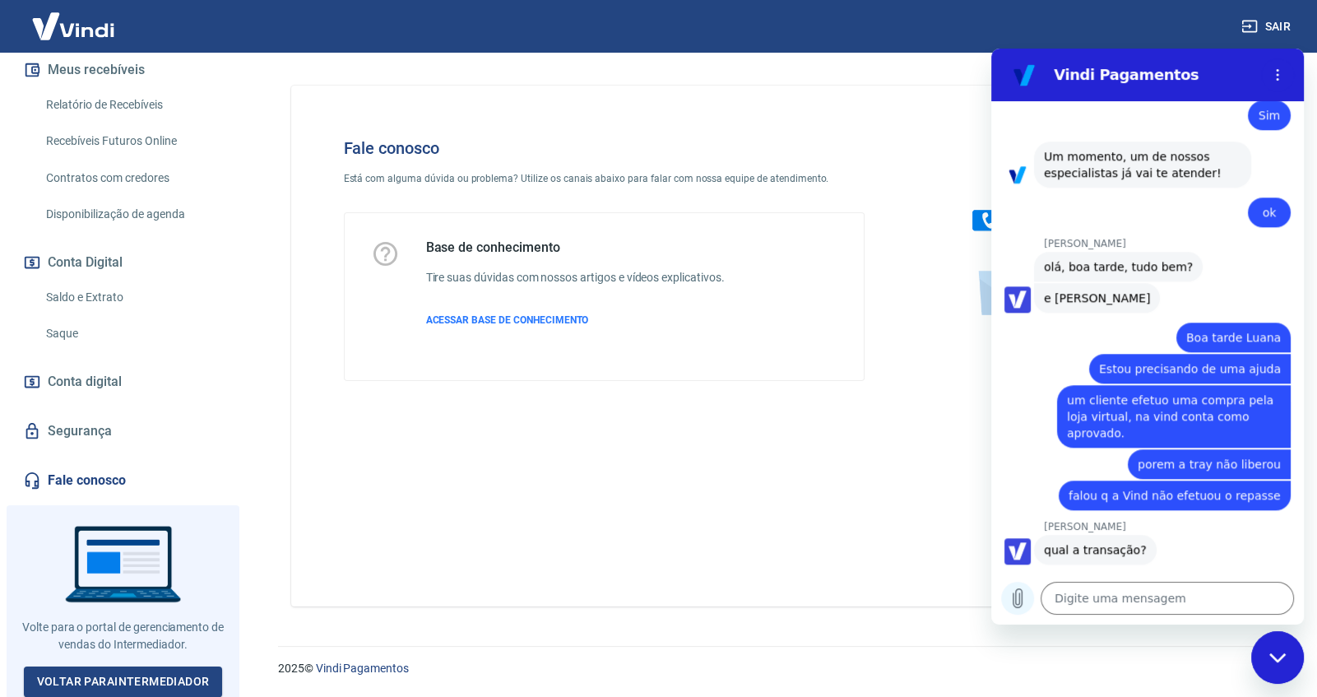
click at [1014, 597] on icon "Carregar arquivo" at bounding box center [1018, 598] width 20 height 20
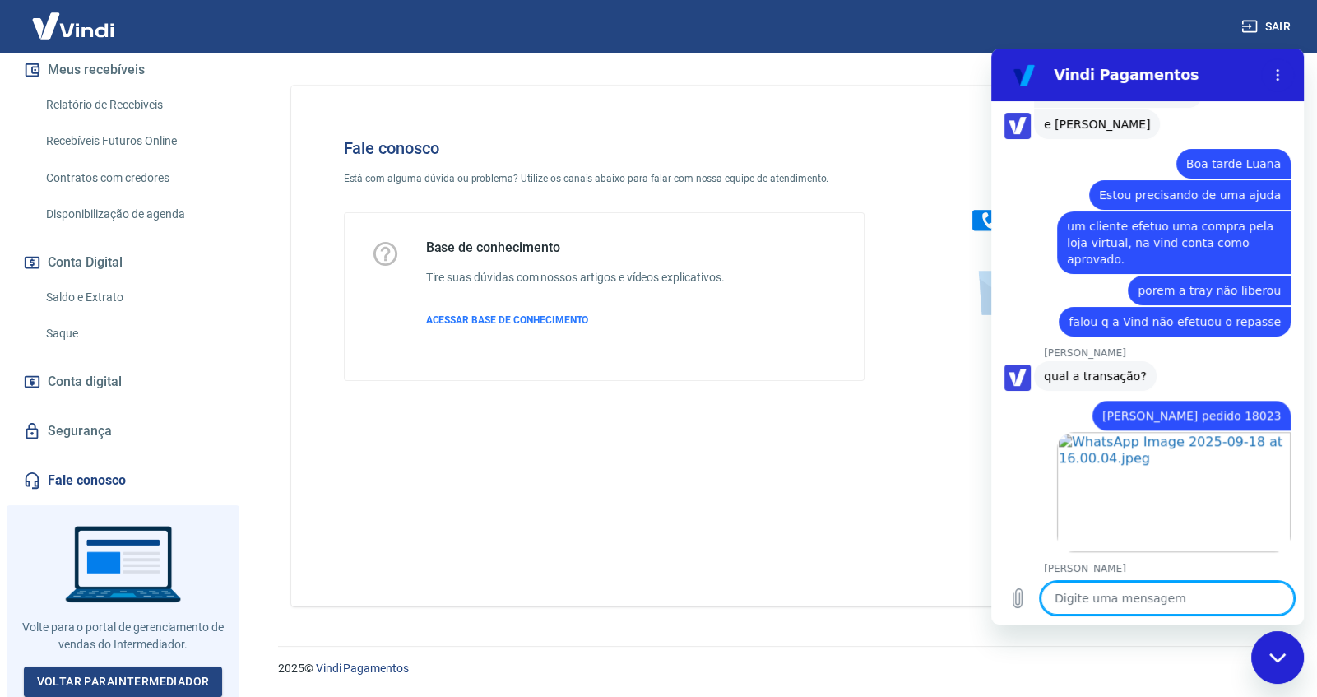
scroll to position [2114, 0]
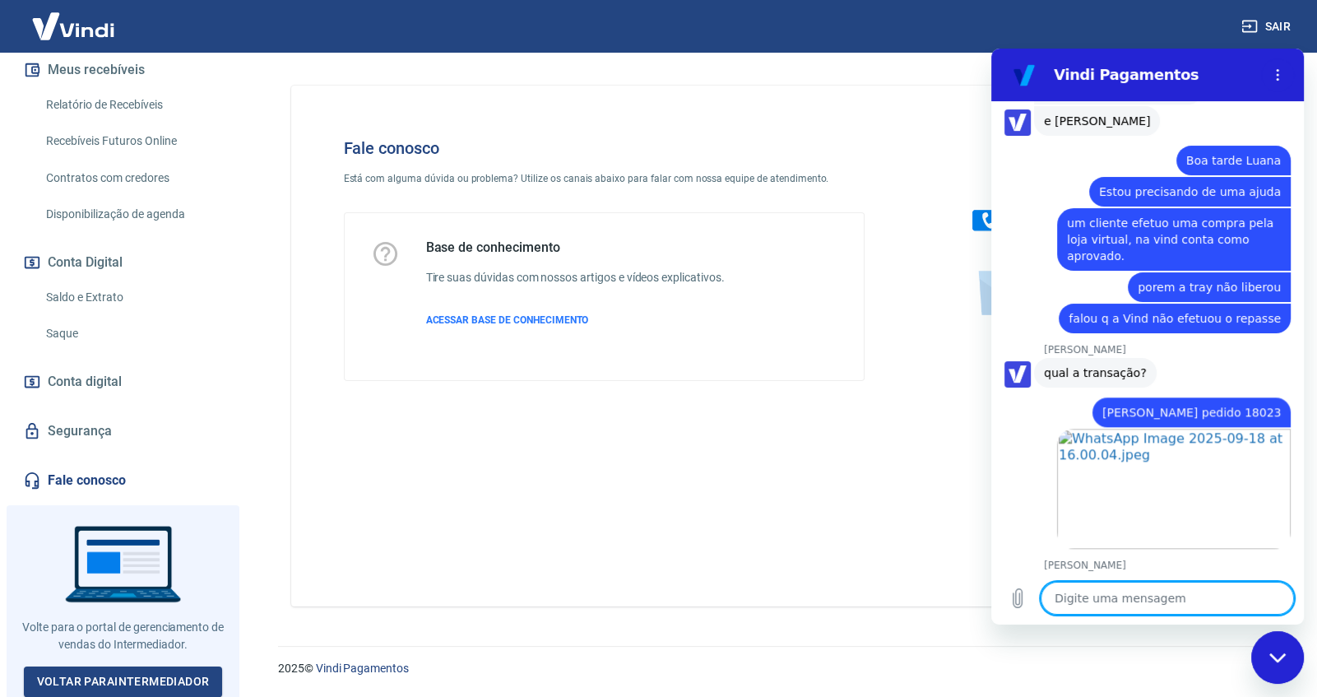
click at [1110, 599] on textarea at bounding box center [1167, 598] width 253 height 33
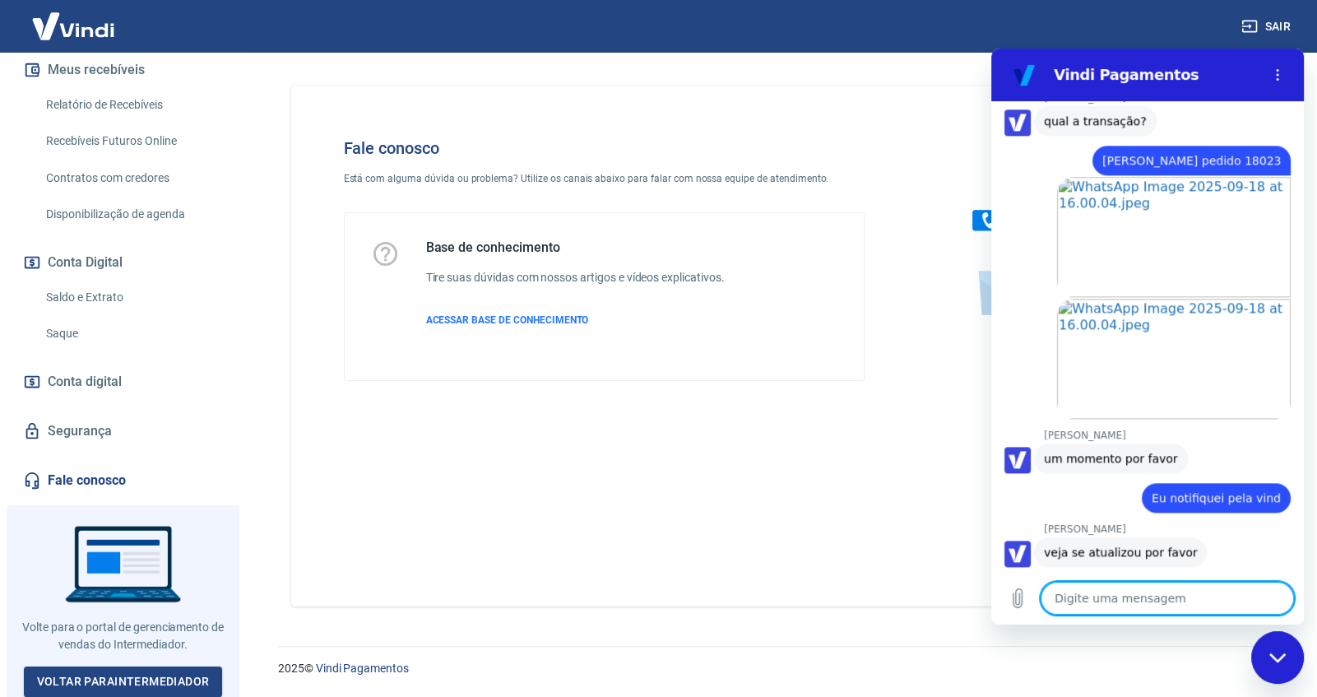
scroll to position [2369, 0]
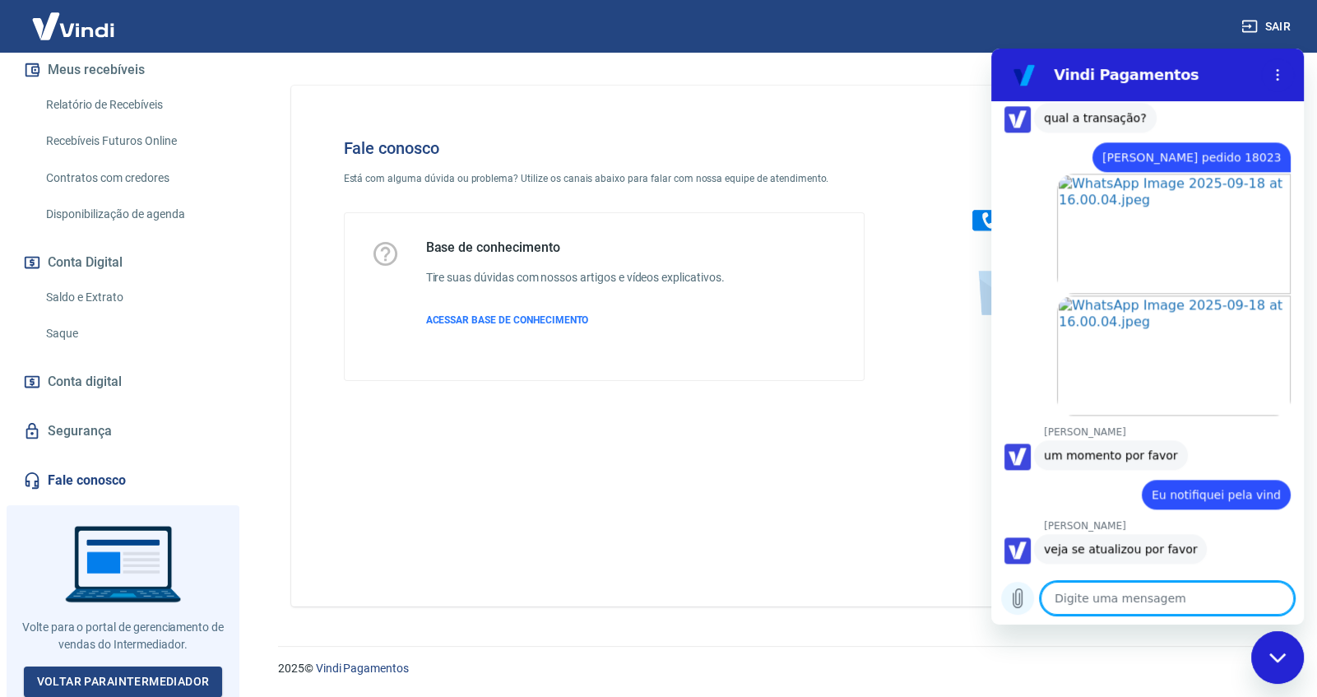
click at [1013, 597] on icon "Carregar arquivo" at bounding box center [1017, 598] width 9 height 19
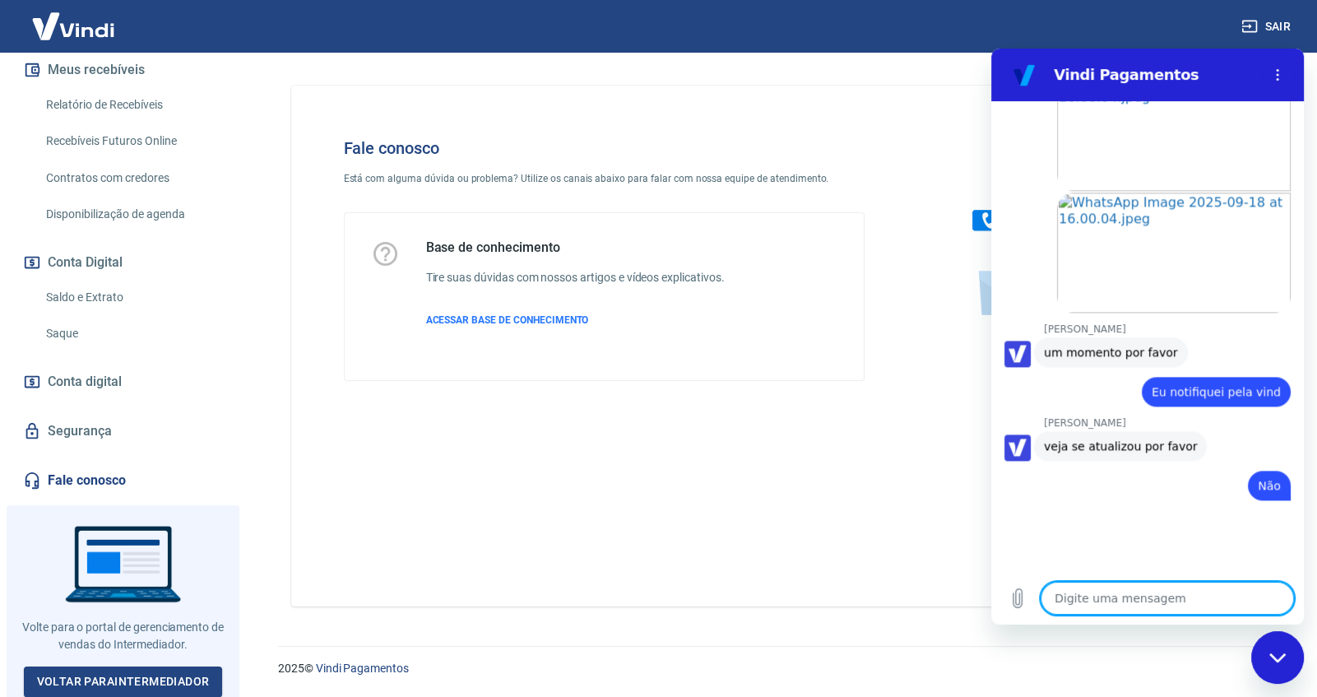
scroll to position [2471, 0]
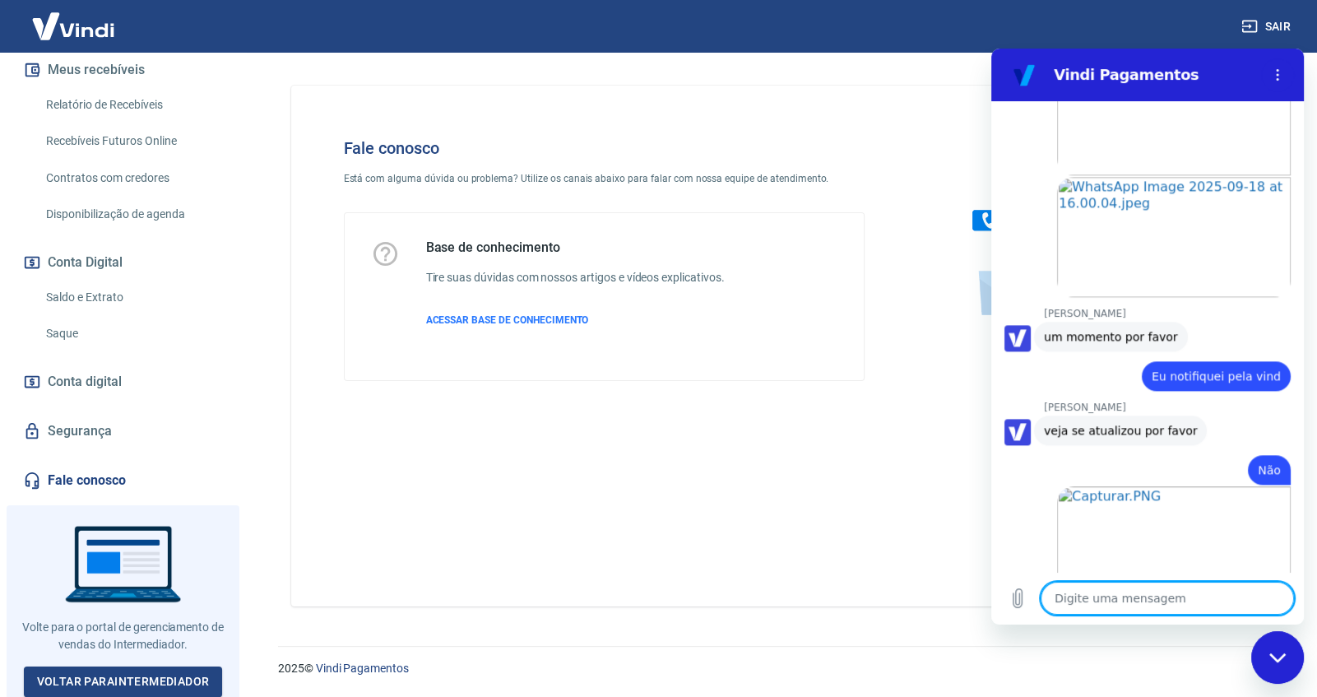
click at [1099, 600] on textarea at bounding box center [1167, 598] width 253 height 33
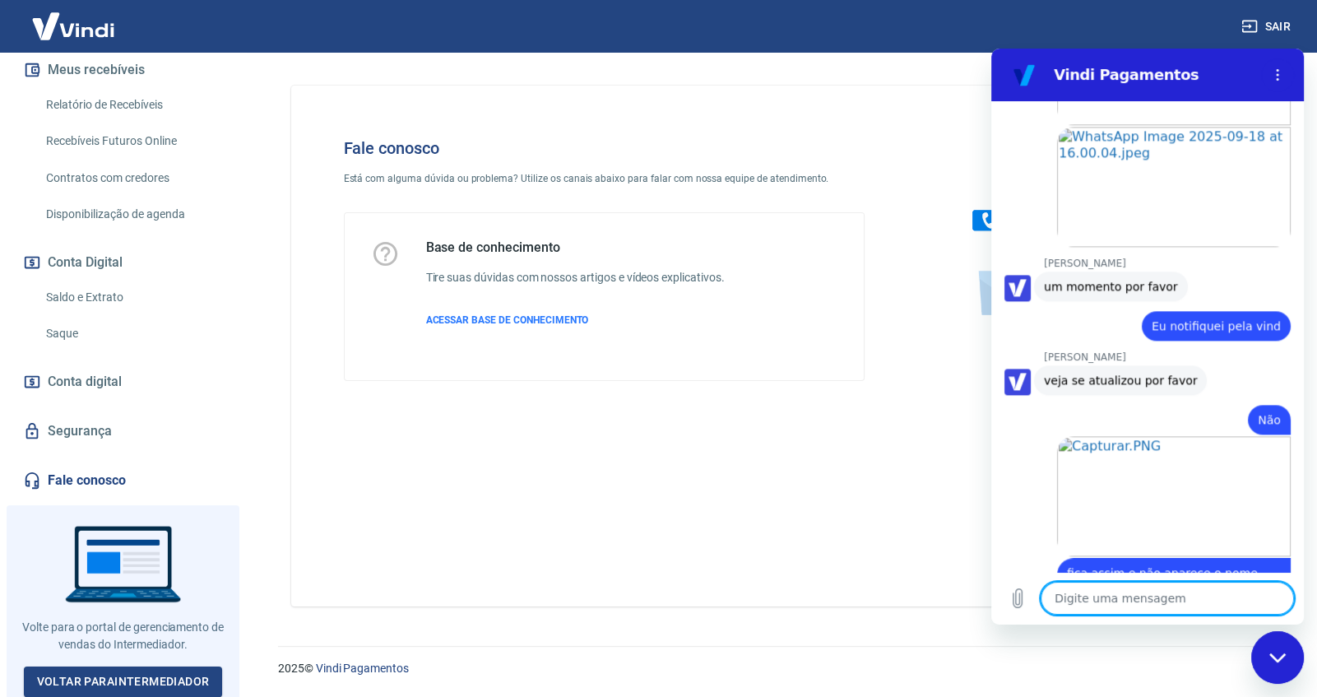
scroll to position [2592, 0]
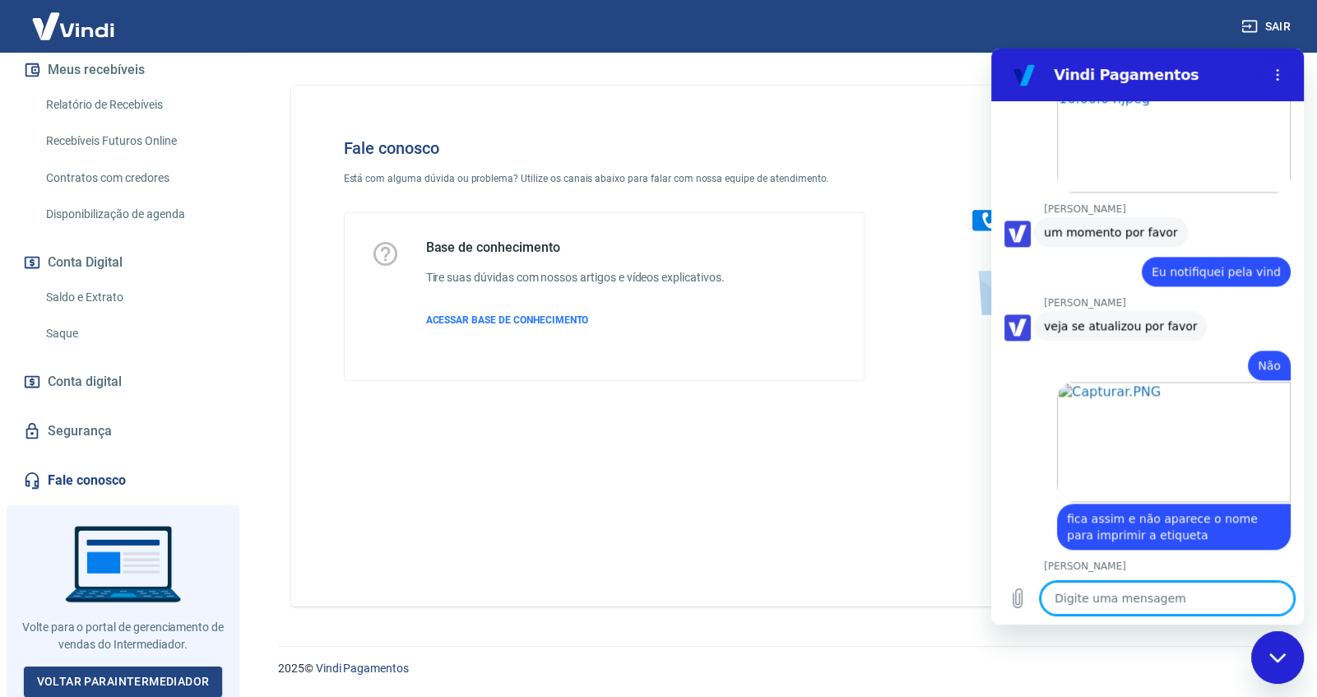
click at [1101, 599] on textarea at bounding box center [1167, 598] width 253 height 33
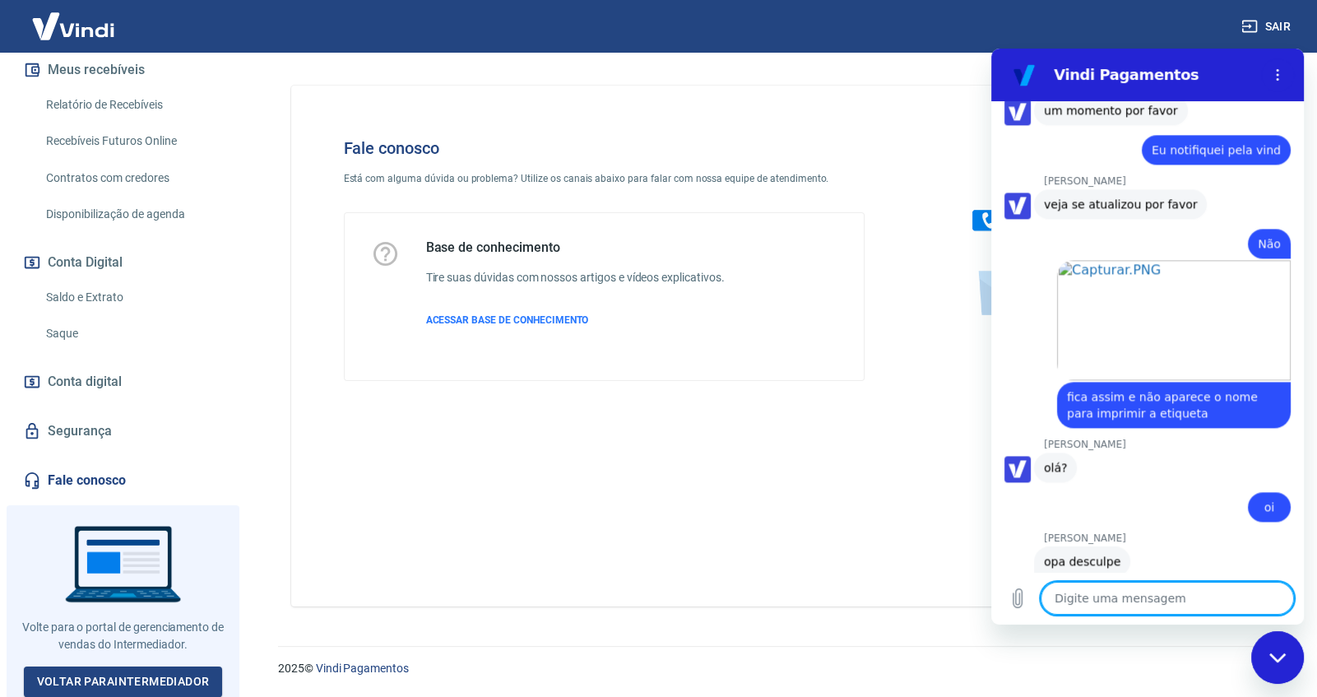
scroll to position [2718, 0]
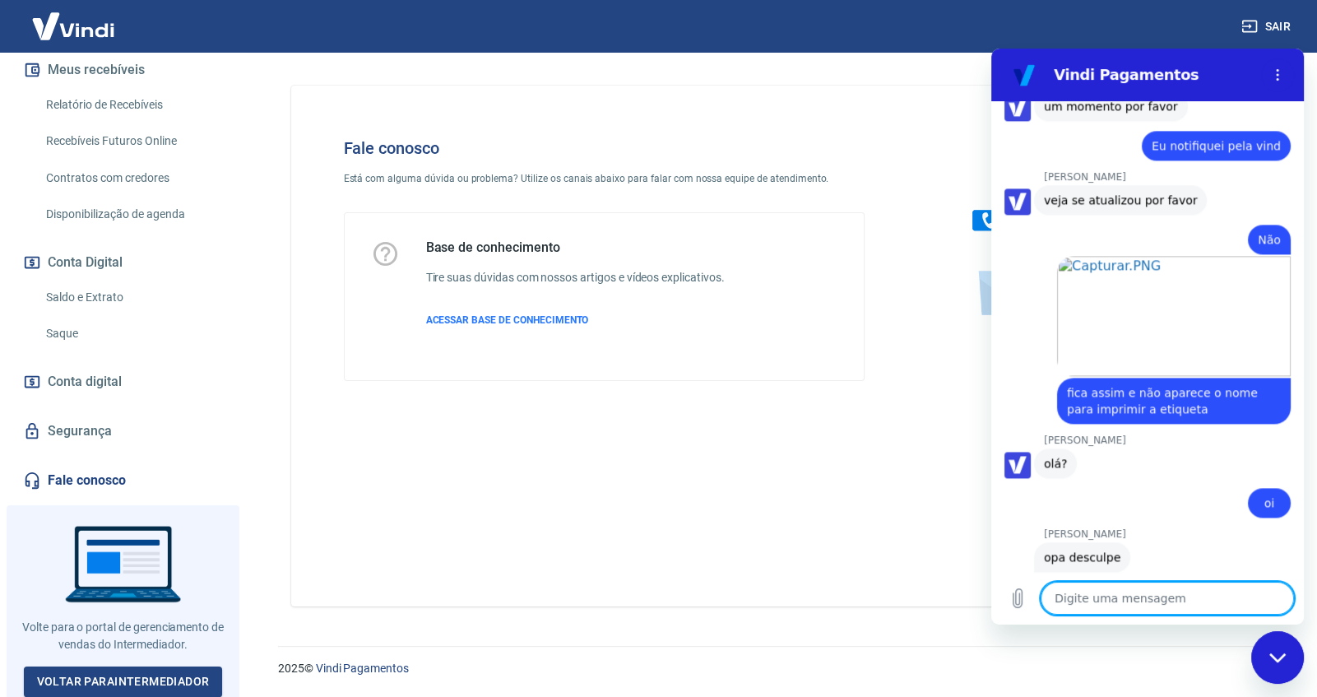
click at [1097, 591] on textarea at bounding box center [1167, 598] width 253 height 33
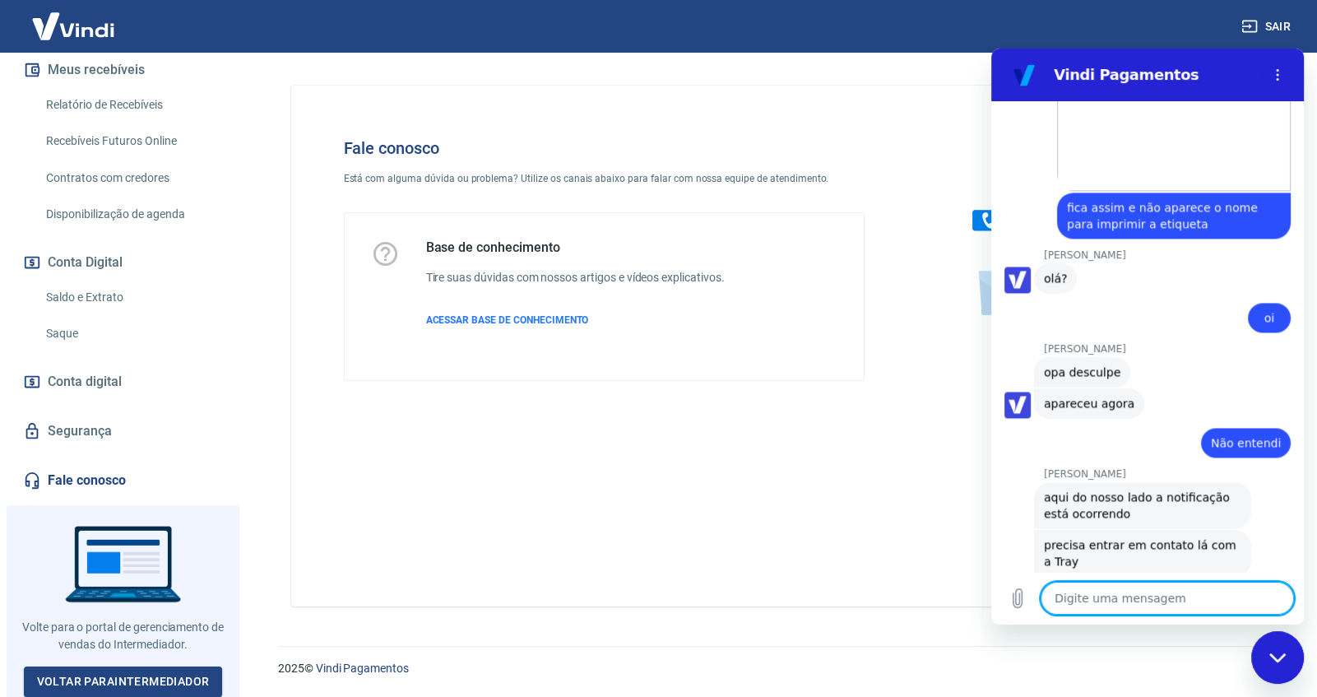
scroll to position [2906, 0]
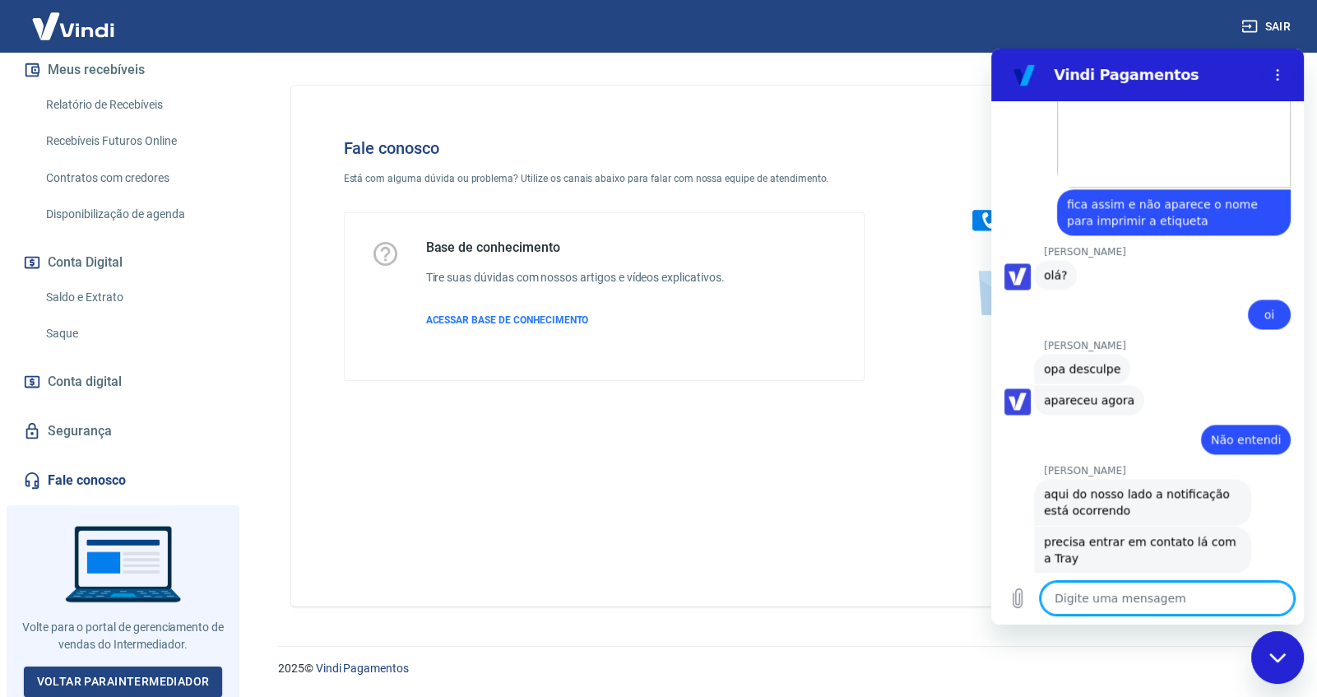
click at [1124, 609] on textarea at bounding box center [1167, 598] width 253 height 33
click at [1098, 591] on textarea "já falei" at bounding box center [1167, 598] width 253 height 33
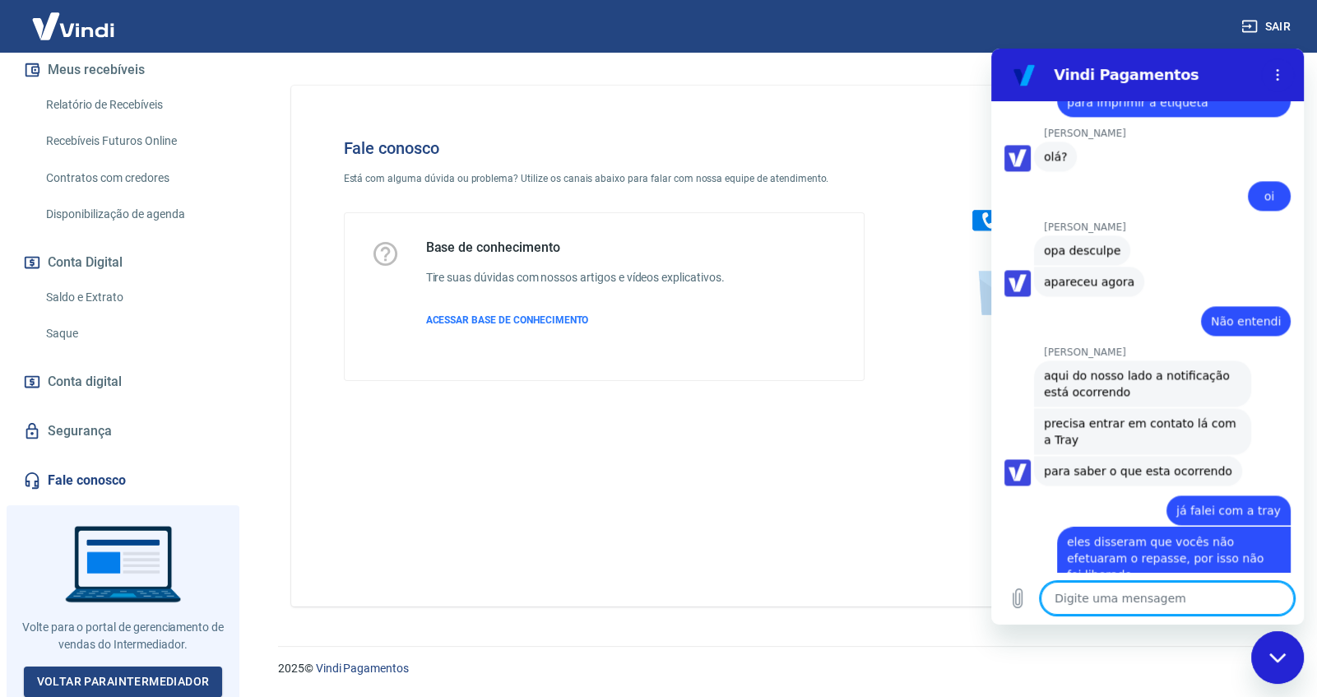
scroll to position [3056, 0]
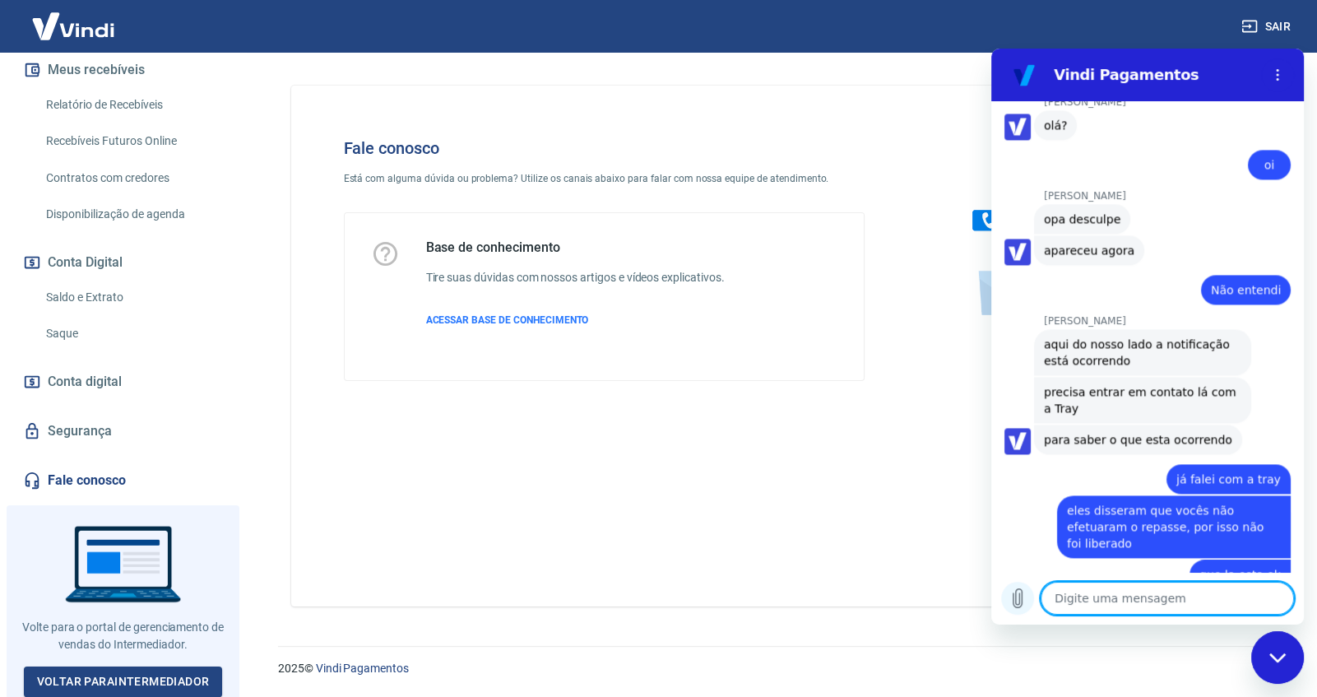
click at [1015, 605] on icon "Carregar arquivo" at bounding box center [1017, 598] width 9 height 19
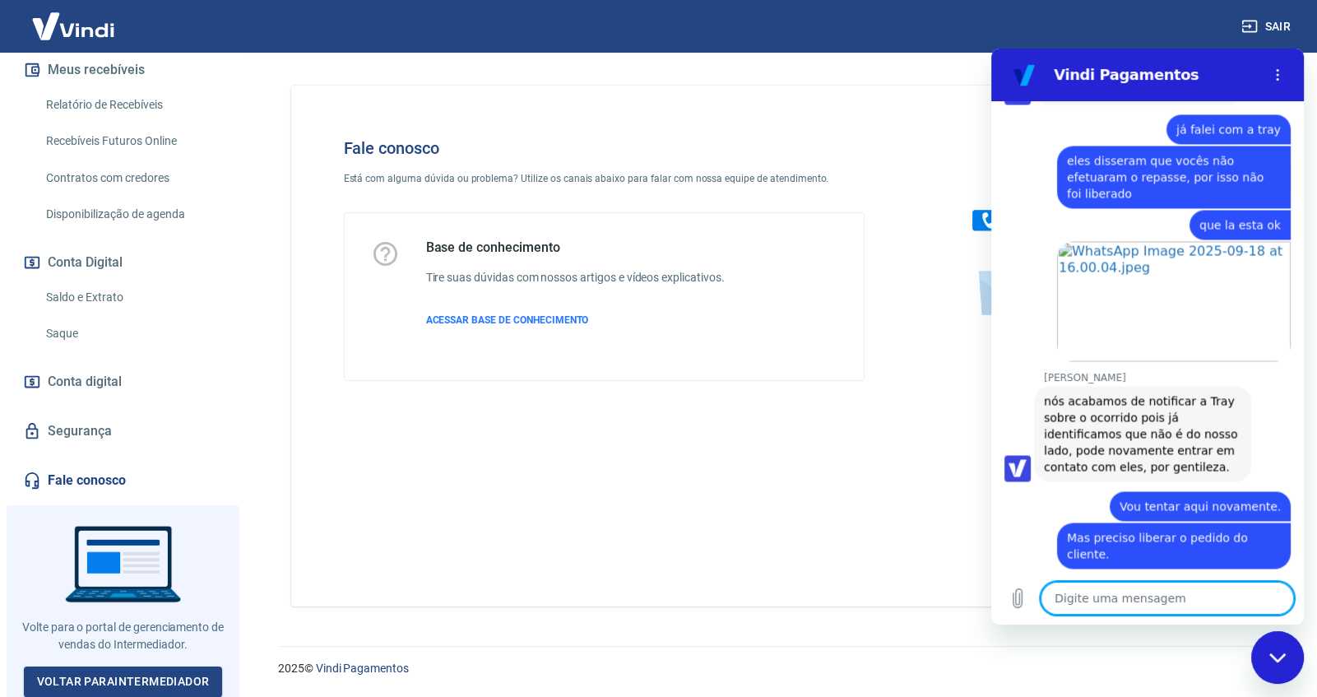
scroll to position [3408, 0]
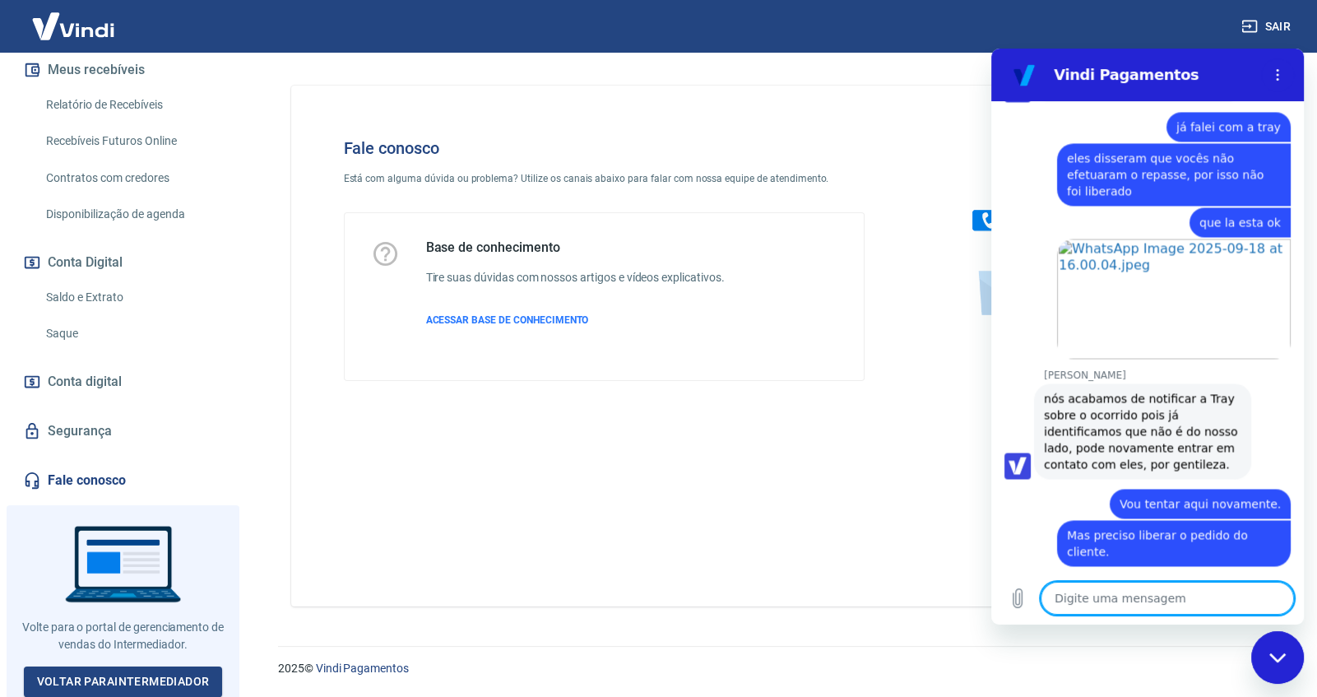
click at [1131, 596] on textarea at bounding box center [1167, 598] width 253 height 33
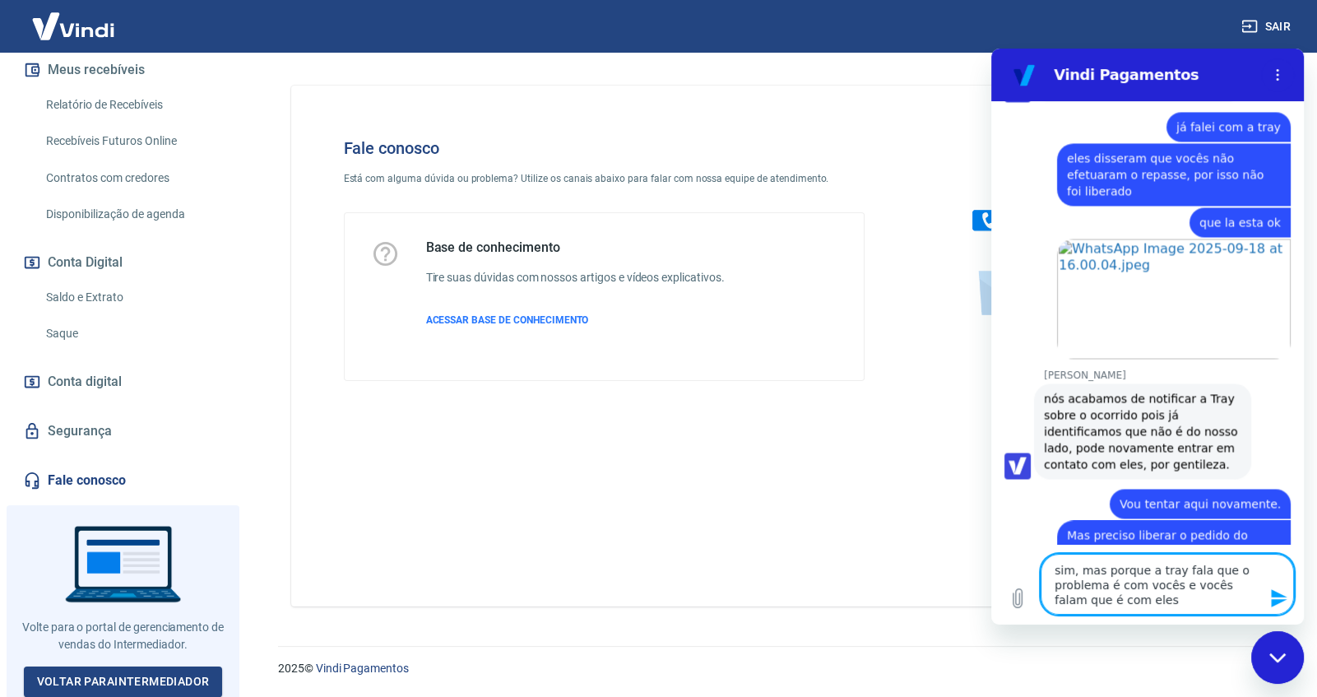
drag, startPoint x: 1159, startPoint y: 565, endPoint x: 1167, endPoint y: 596, distance: 32.3
click at [1167, 596] on textarea "sim, mas porque a tray fala que o problema é com vocês e vocês falam que é com …" at bounding box center [1167, 584] width 253 height 61
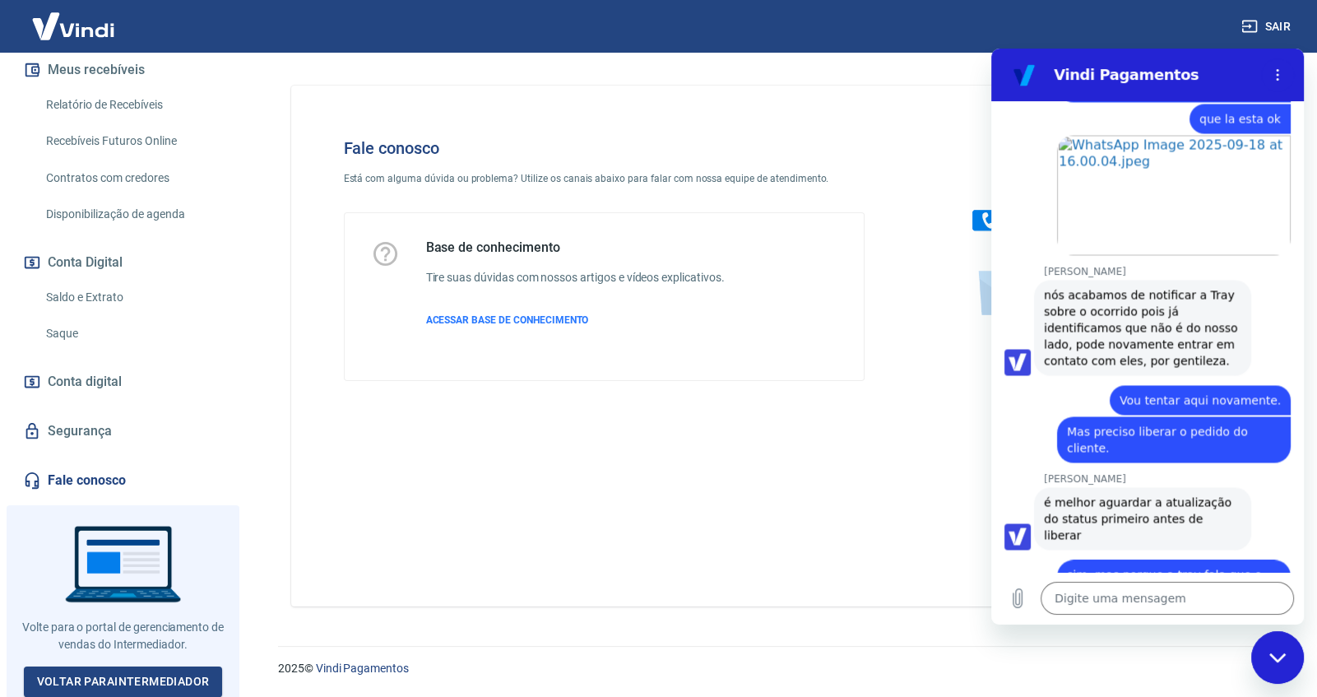
scroll to position [3599, 0]
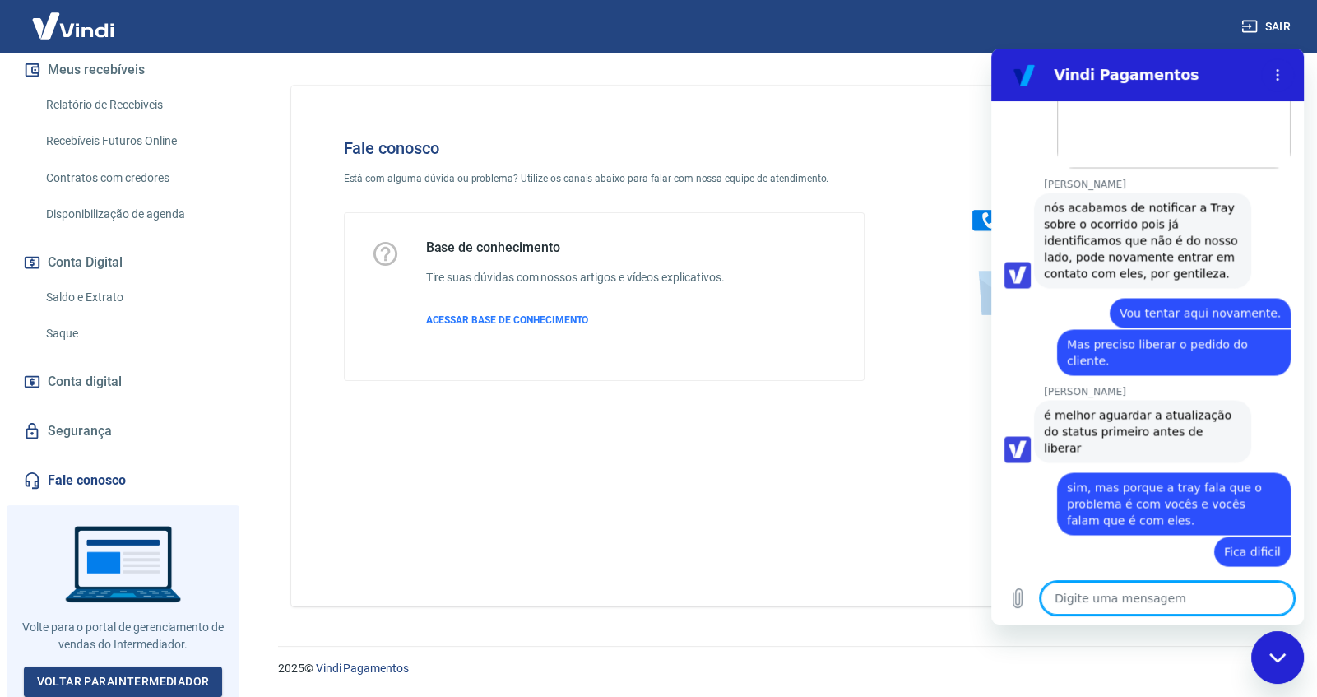
click at [1120, 591] on textarea at bounding box center [1167, 598] width 253 height 33
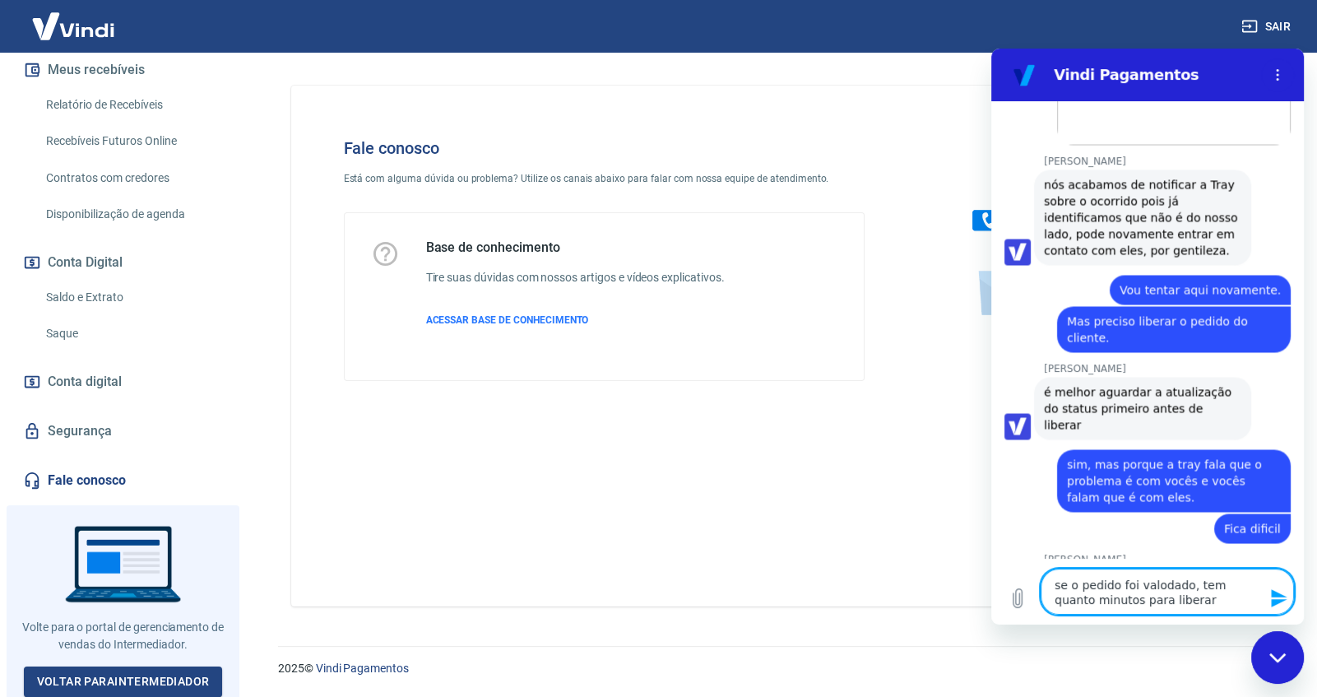
scroll to position [3620, 0]
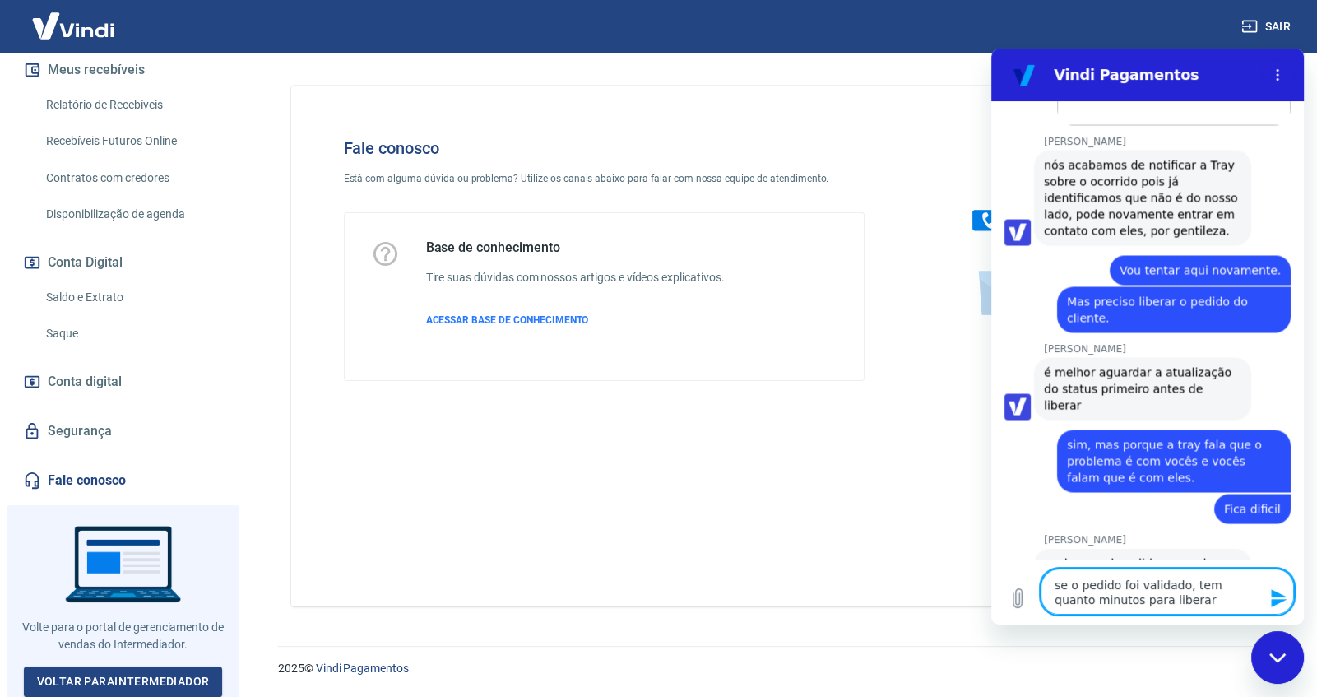
click at [1184, 605] on textarea "se o pedido foi validado, tem quanto minutos para liberar" at bounding box center [1167, 591] width 253 height 46
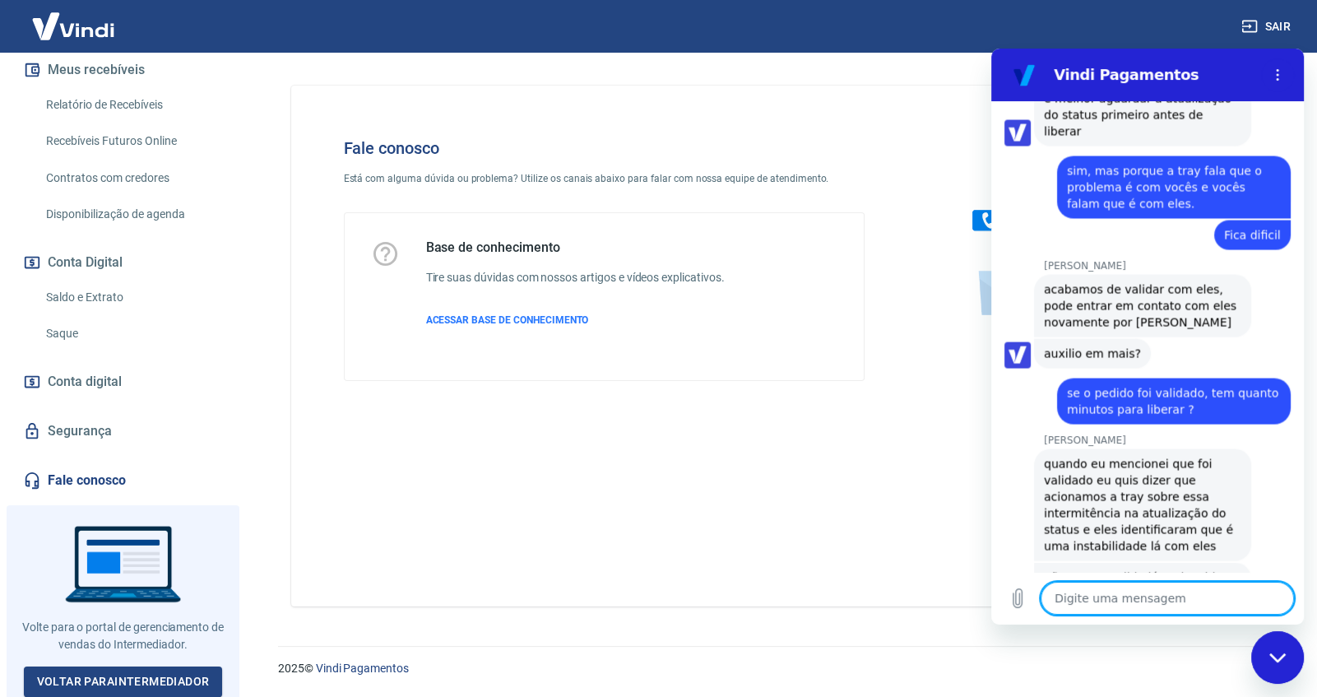
scroll to position [3918, 0]
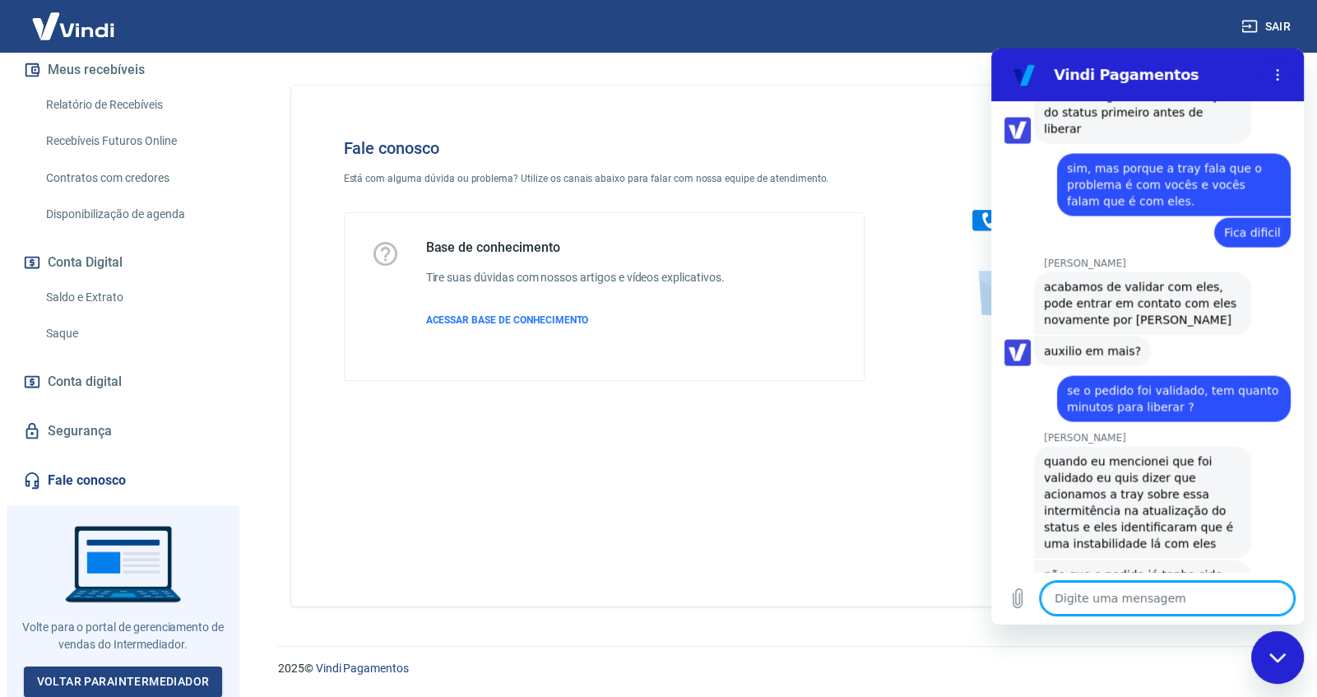
click at [1074, 594] on textarea at bounding box center [1167, 598] width 253 height 33
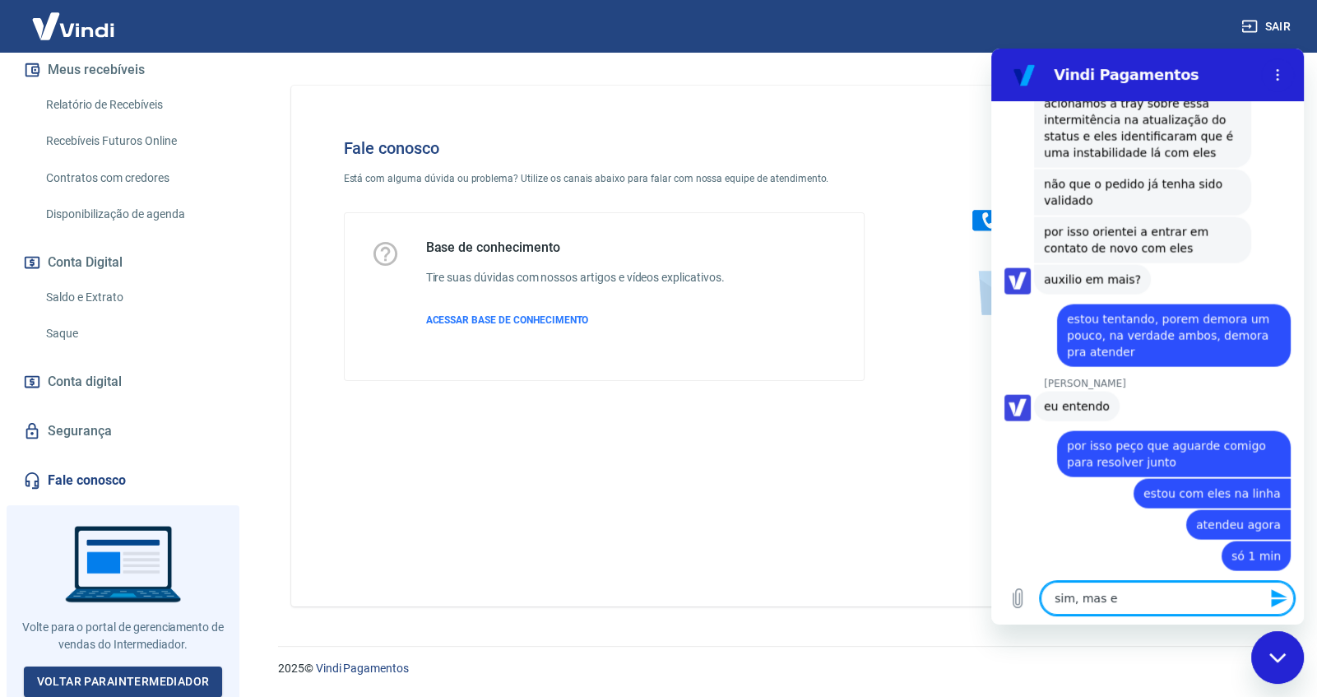
scroll to position [4310, 0]
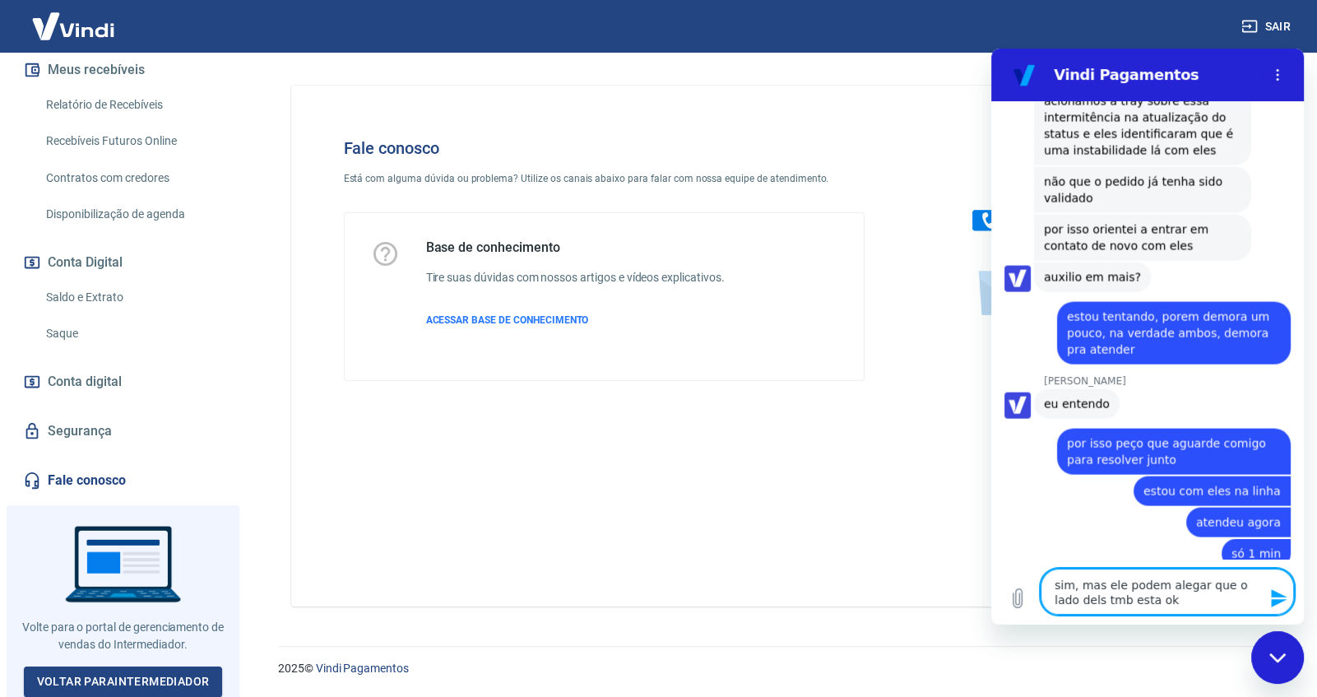
click at [1067, 605] on textarea "sim, mas ele podem alegar que o lado dels tmb esta ok" at bounding box center [1167, 591] width 253 height 46
click at [1069, 606] on textarea "sim, mas ele podem alegar que o lado dels tmb esta ok" at bounding box center [1167, 591] width 253 height 46
click at [1147, 605] on textarea "sim, mas ele podem alegar que o lado deles tmb esta ok" at bounding box center [1167, 591] width 253 height 46
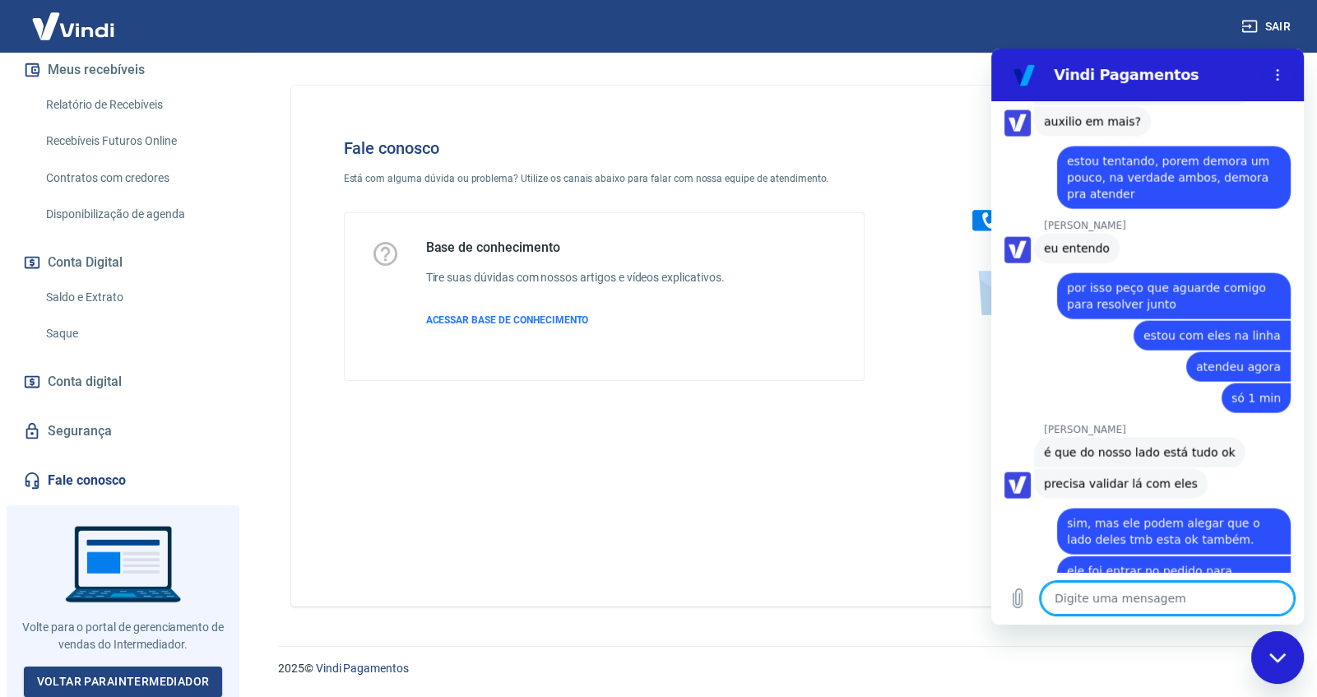
scroll to position [4469, 0]
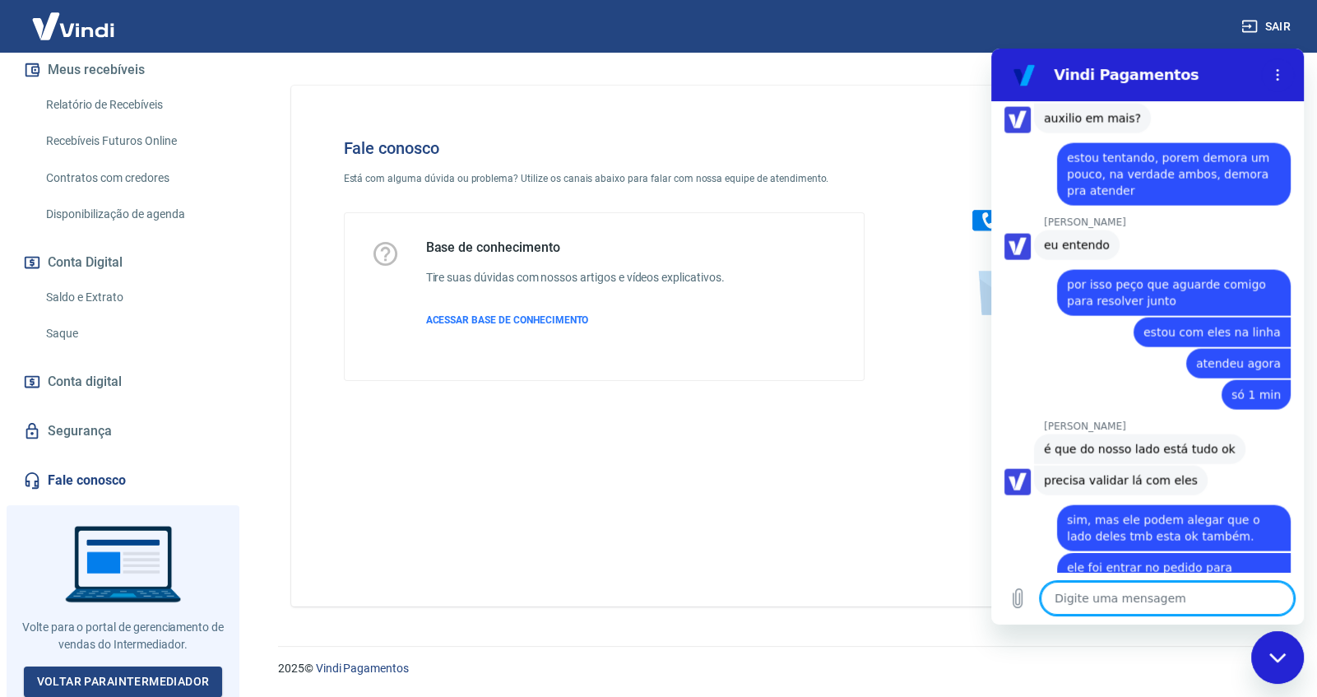
click at [1101, 600] on textarea at bounding box center [1167, 598] width 253 height 33
click at [1169, 603] on textarea at bounding box center [1167, 598] width 253 height 33
click at [1104, 596] on textarea at bounding box center [1167, 598] width 253 height 33
click at [463, 575] on div "Fale conosco Está com alguma dúvida ou problema? Utilize os canais abaixo para …" at bounding box center [778, 346] width 974 height 521
click at [1098, 600] on textarea at bounding box center [1167, 598] width 253 height 33
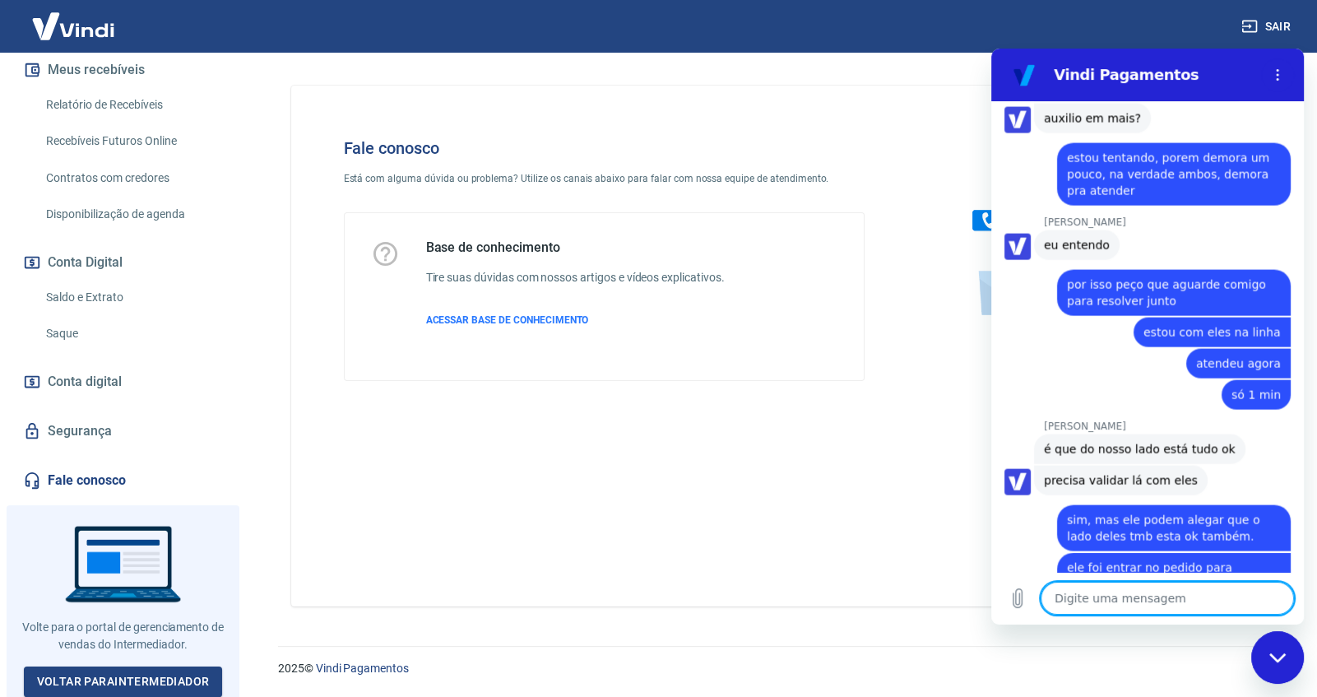
click at [1086, 589] on textarea at bounding box center [1167, 598] width 253 height 33
click at [1098, 655] on div "16:27" at bounding box center [1175, 661] width 257 height 13
click at [1064, 655] on p "16:27" at bounding box center [1078, 661] width 29 height 13
click at [1089, 655] on div "16:27" at bounding box center [1175, 661] width 257 height 13
drag, startPoint x: 1094, startPoint y: 560, endPoint x: 1050, endPoint y: 563, distance: 43.7
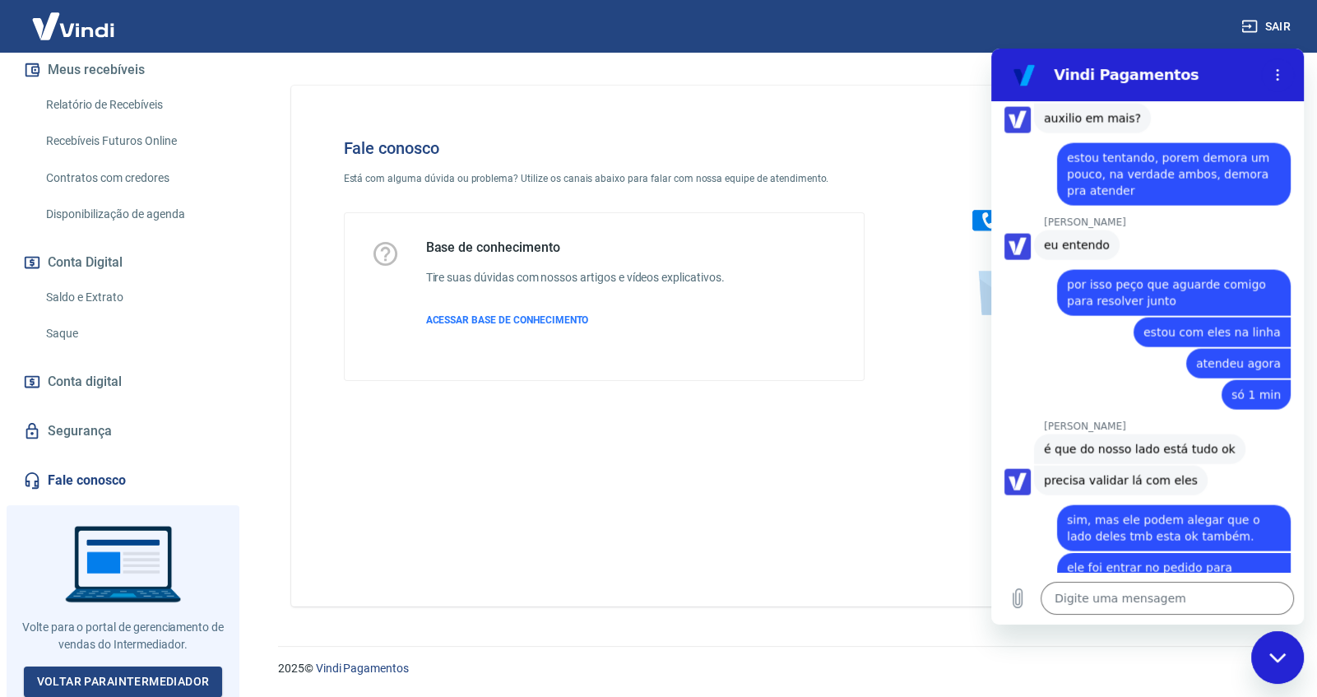
click at [1050, 655] on div "16:27" at bounding box center [1175, 661] width 257 height 13
click at [1115, 622] on div "[PERSON_NAME] diz: ok" at bounding box center [1153, 637] width 299 height 31
drag, startPoint x: 1095, startPoint y: 559, endPoint x: 1057, endPoint y: 568, distance: 38.9
click at [1057, 568] on div "15:54 diz: boa tarde Enviado · 15:54 [PERSON_NAME] diz: [PERSON_NAME], [PERSON_…" at bounding box center [1147, 336] width 313 height 470
click at [1050, 655] on div at bounding box center [1052, 661] width 10 height 13
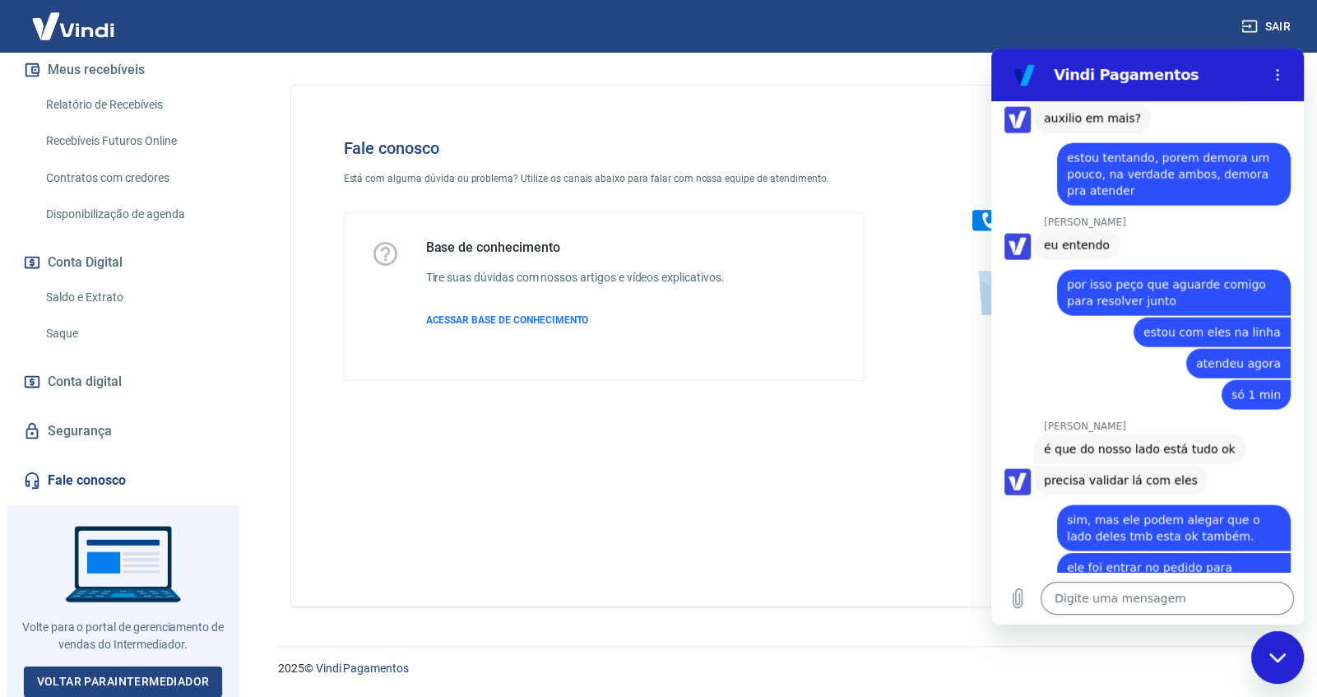
drag, startPoint x: 1055, startPoint y: 564, endPoint x: 1099, endPoint y: 560, distance: 43.8
click at [1099, 655] on div "16:27" at bounding box center [1175, 661] width 257 height 13
click at [1115, 655] on div "16:27" at bounding box center [1175, 661] width 257 height 13
drag, startPoint x: 1094, startPoint y: 563, endPoint x: 1056, endPoint y: 567, distance: 38.0
click at [1056, 655] on div "16:27" at bounding box center [1175, 661] width 257 height 13
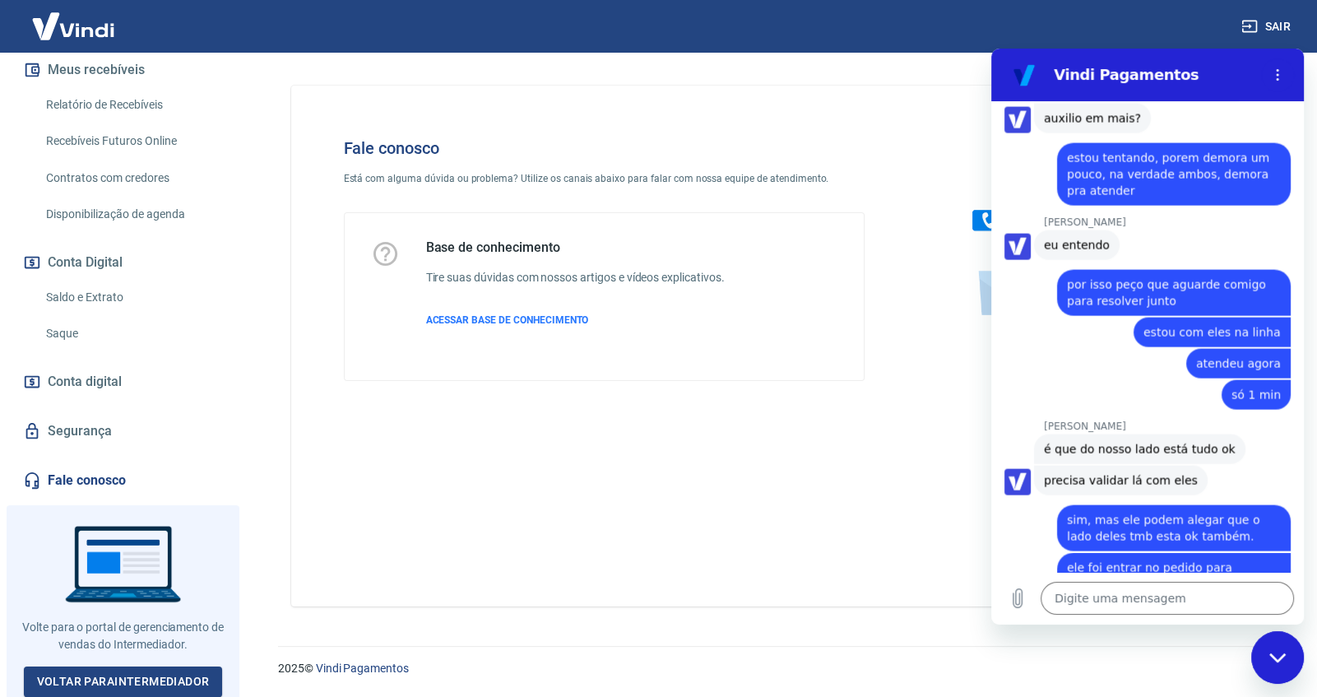
click at [1049, 655] on div at bounding box center [1052, 661] width 10 height 13
drag, startPoint x: 1090, startPoint y: 563, endPoint x: 1059, endPoint y: 563, distance: 31.3
click at [1059, 655] on div "16:27" at bounding box center [1175, 661] width 257 height 13
click at [1047, 655] on div at bounding box center [1052, 661] width 10 height 13
drag, startPoint x: 1046, startPoint y: 567, endPoint x: 1121, endPoint y: 555, distance: 75.7
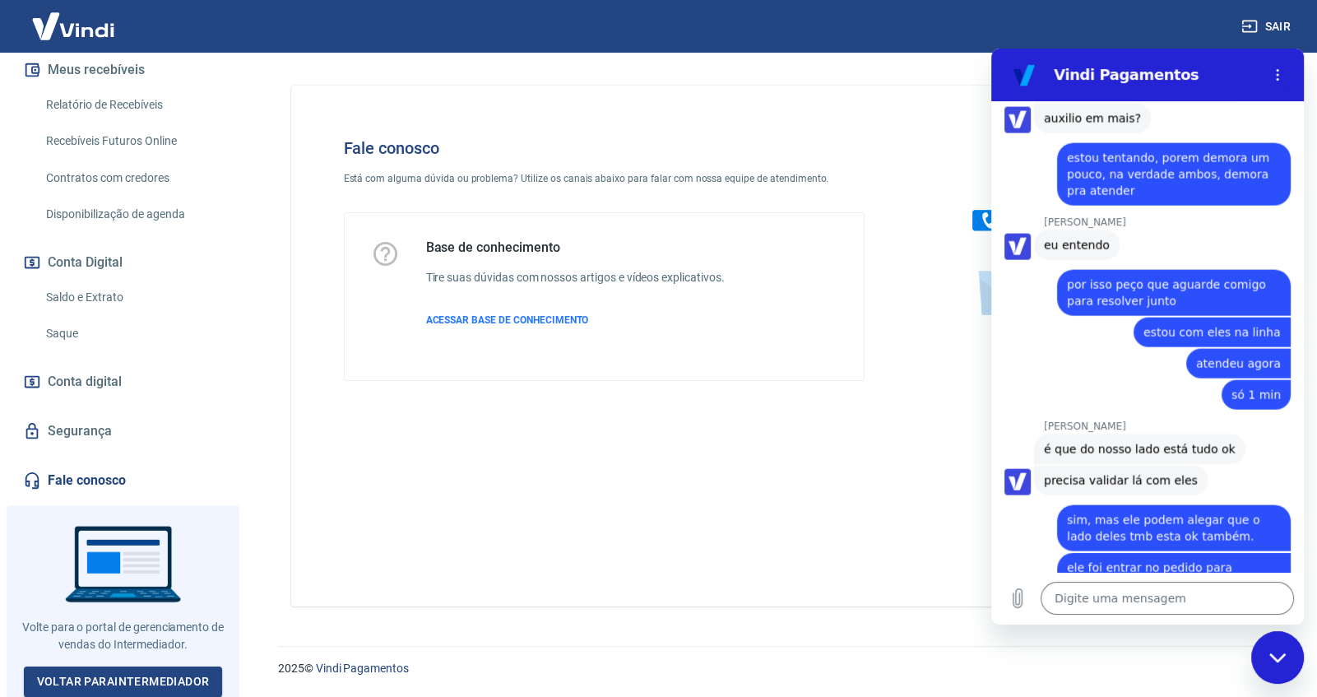
click at [1119, 655] on div "16:27" at bounding box center [1175, 661] width 257 height 13
click at [1121, 655] on div "16:27" at bounding box center [1175, 661] width 257 height 13
drag, startPoint x: 1110, startPoint y: 559, endPoint x: 1050, endPoint y: 564, distance: 60.2
click at [1052, 655] on div "16:27" at bounding box center [1175, 661] width 257 height 13
click at [1036, 655] on div "16:27" at bounding box center [1153, 661] width 299 height 13
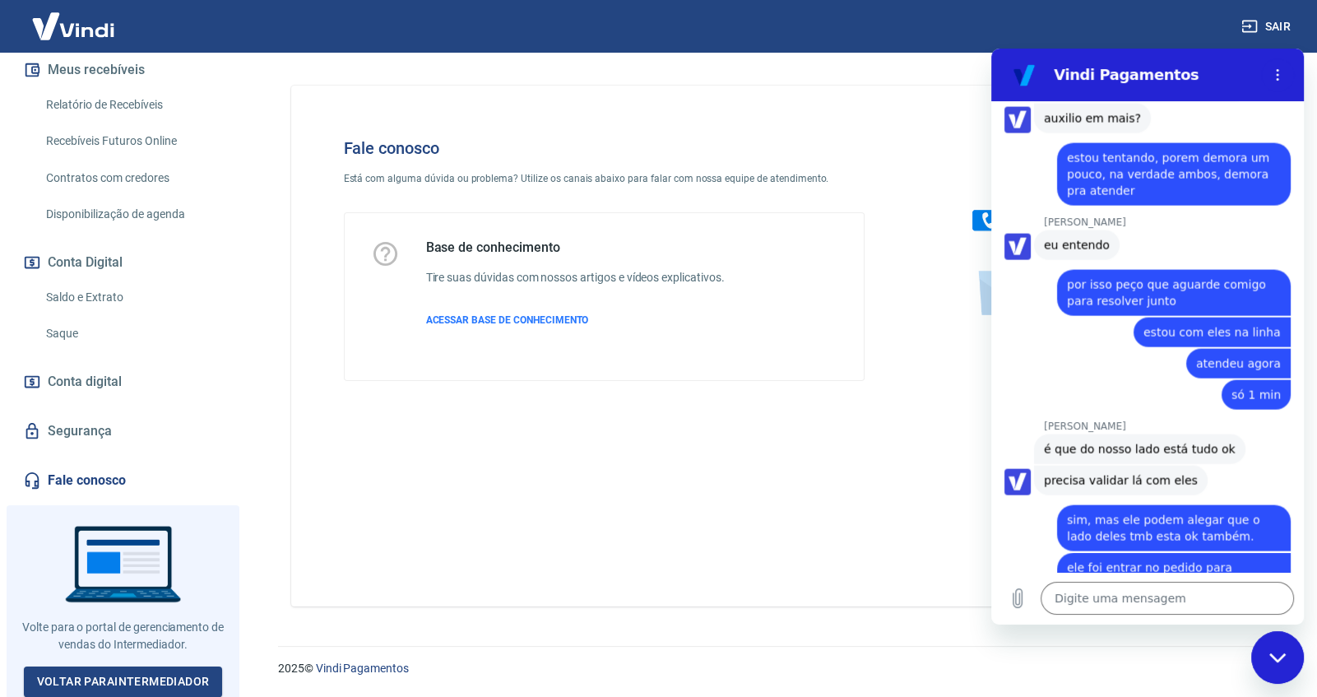
drag, startPoint x: 1041, startPoint y: 566, endPoint x: 1109, endPoint y: 560, distance: 67.7
click at [1098, 655] on div "16:27" at bounding box center [1153, 661] width 299 height 13
click at [1110, 655] on div "16:27" at bounding box center [1175, 661] width 257 height 13
click at [1106, 655] on div "16:27" at bounding box center [1175, 661] width 257 height 13
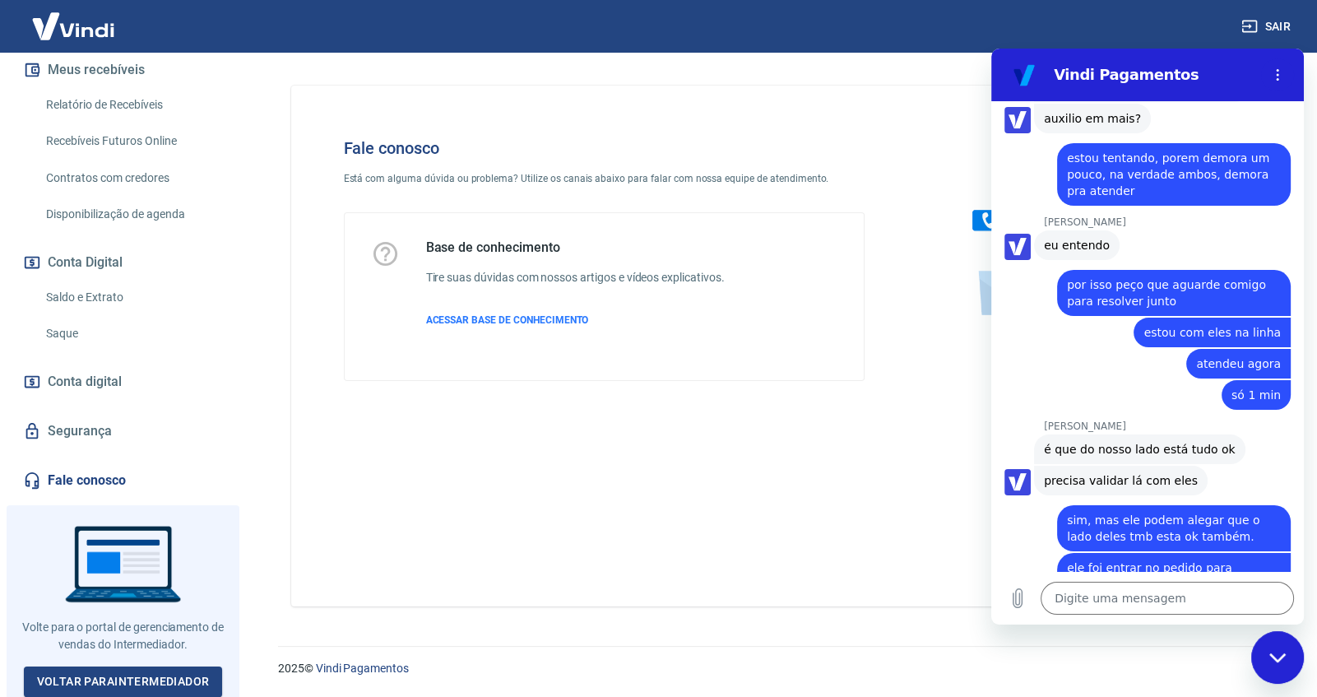
click at [1106, 655] on div "16:27" at bounding box center [1175, 661] width 257 height 13
click at [1049, 655] on div at bounding box center [1052, 661] width 10 height 13
click at [1125, 622] on div "[PERSON_NAME] diz: ok" at bounding box center [1153, 637] width 299 height 31
drag, startPoint x: 1098, startPoint y: 558, endPoint x: 1064, endPoint y: 564, distance: 35.2
click at [1064, 655] on div "16:27" at bounding box center [1175, 661] width 257 height 13
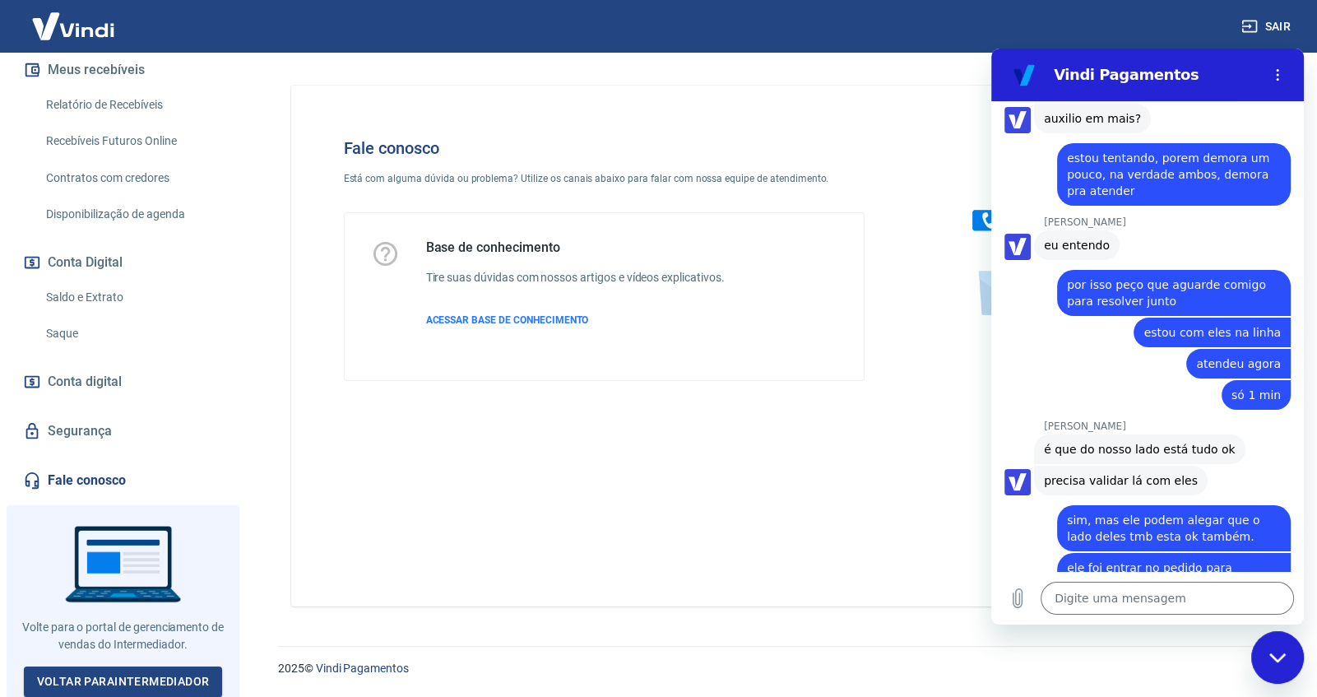
click at [1042, 655] on div "16:27" at bounding box center [1153, 661] width 299 height 13
drag, startPoint x: 1049, startPoint y: 562, endPoint x: 1117, endPoint y: 559, distance: 68.4
click at [1104, 655] on div "16:27" at bounding box center [1175, 661] width 257 height 13
click at [1131, 655] on div "16:27" at bounding box center [1175, 661] width 257 height 13
drag, startPoint x: 1107, startPoint y: 559, endPoint x: 1058, endPoint y: 565, distance: 49.8
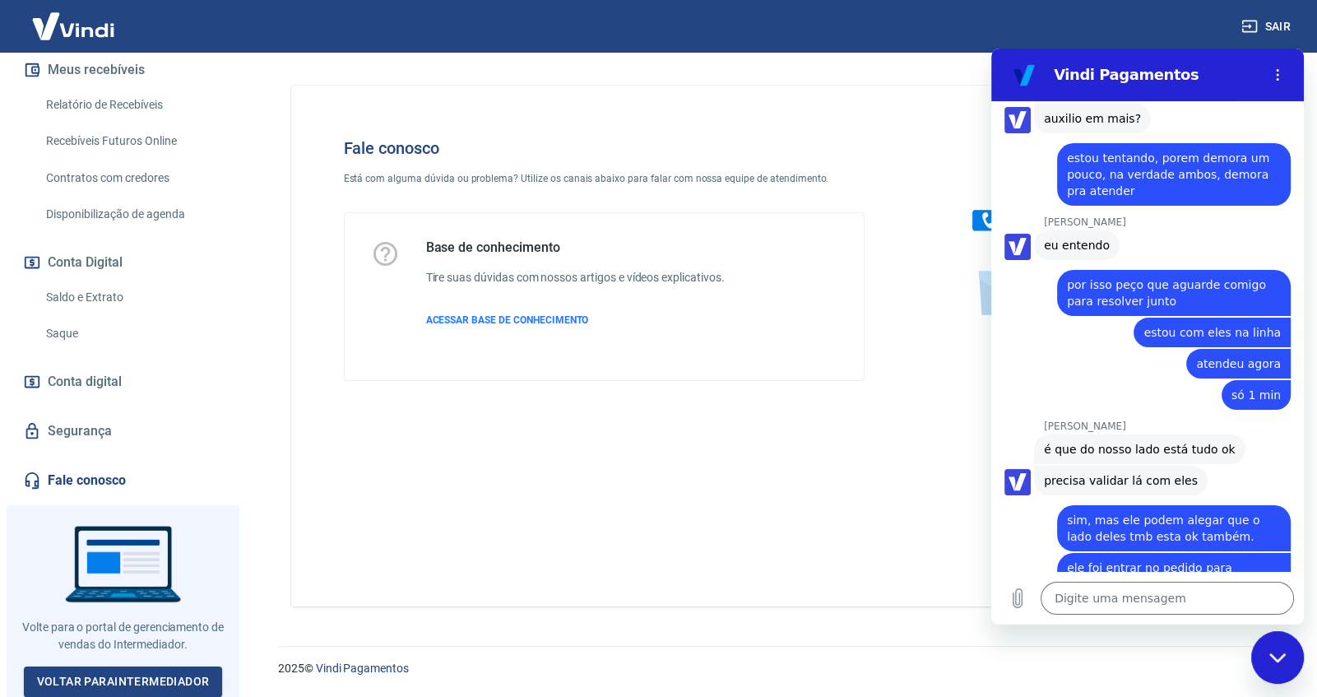
click at [1058, 655] on div "16:27" at bounding box center [1175, 661] width 257 height 13
click at [1045, 668] on div at bounding box center [1147, 669] width 313 height 3
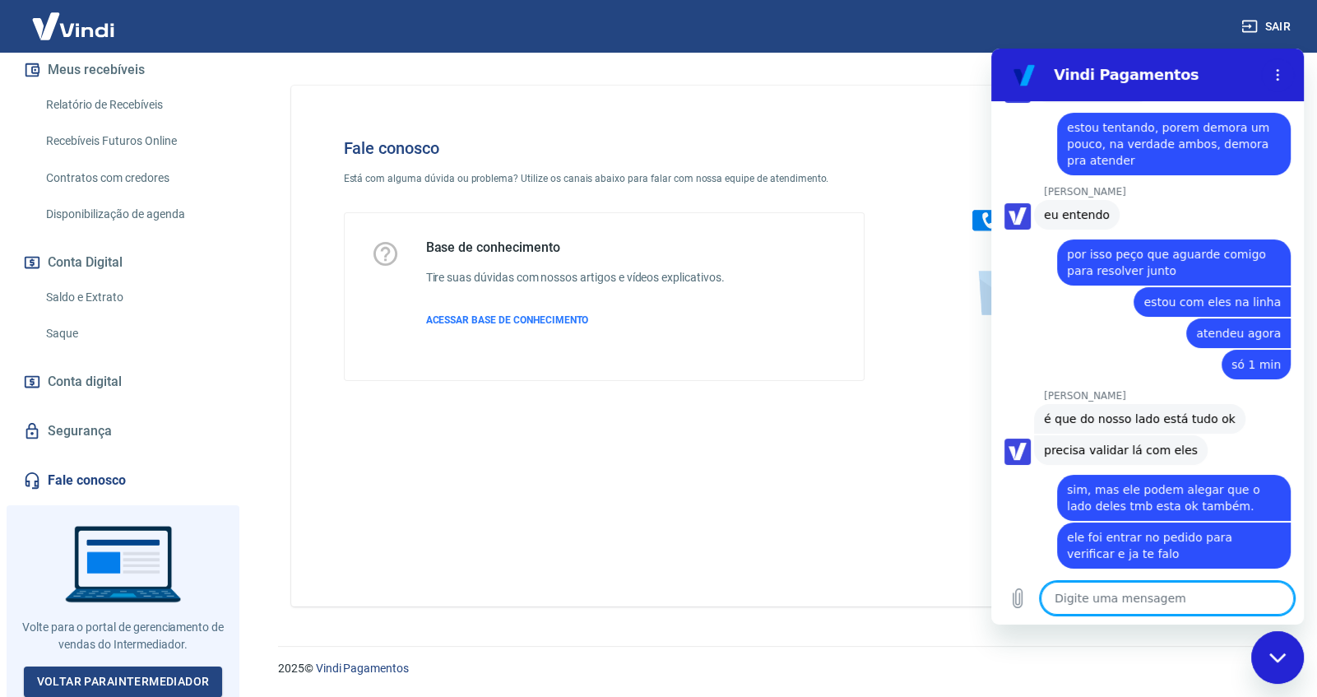
scroll to position [4500, 0]
click at [1152, 600] on textarea at bounding box center [1167, 598] width 253 height 33
click at [1069, 600] on textarea at bounding box center [1167, 598] width 253 height 33
click at [1191, 600] on textarea "sim, falou para aguardar" at bounding box center [1167, 598] width 253 height 33
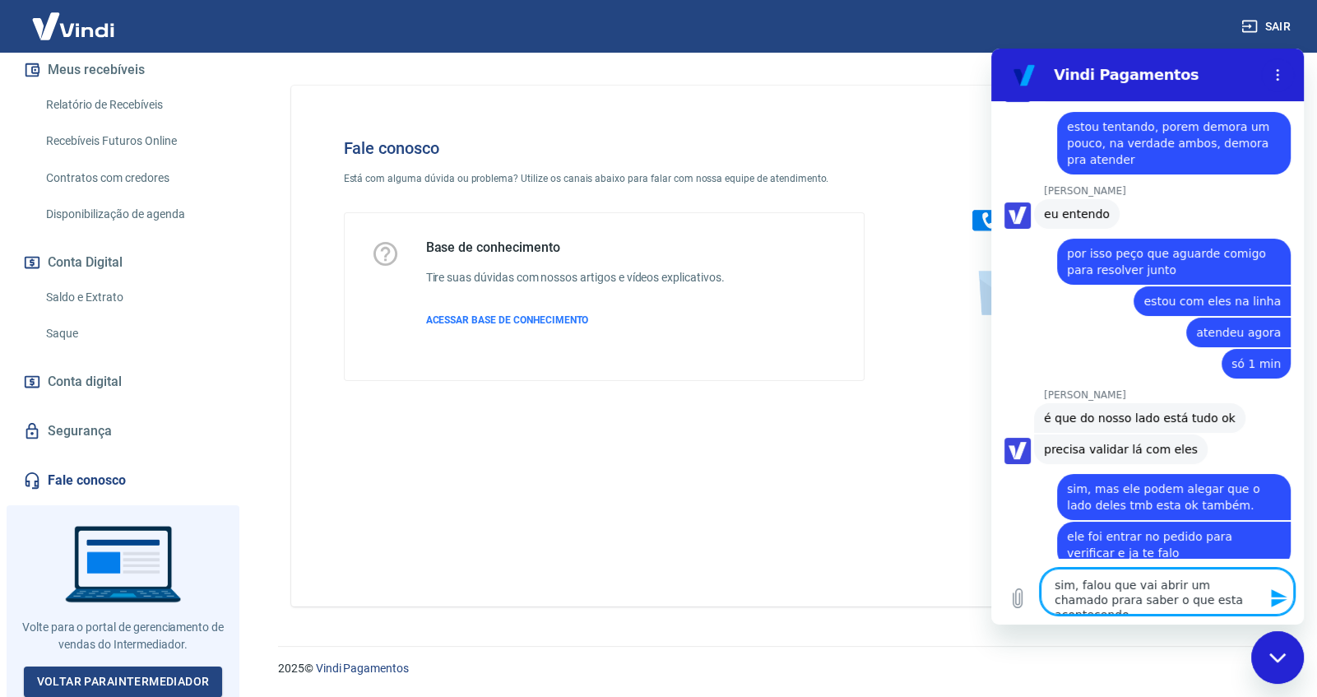
click at [1074, 598] on textarea "sim, falou que vai abrir um chamado prara saber o que esta acontecendo" at bounding box center [1167, 591] width 253 height 46
click at [1063, 595] on textarea "sim, falou que vai abrir um chamado prara saber o que esta acontecendo" at bounding box center [1167, 591] width 253 height 46
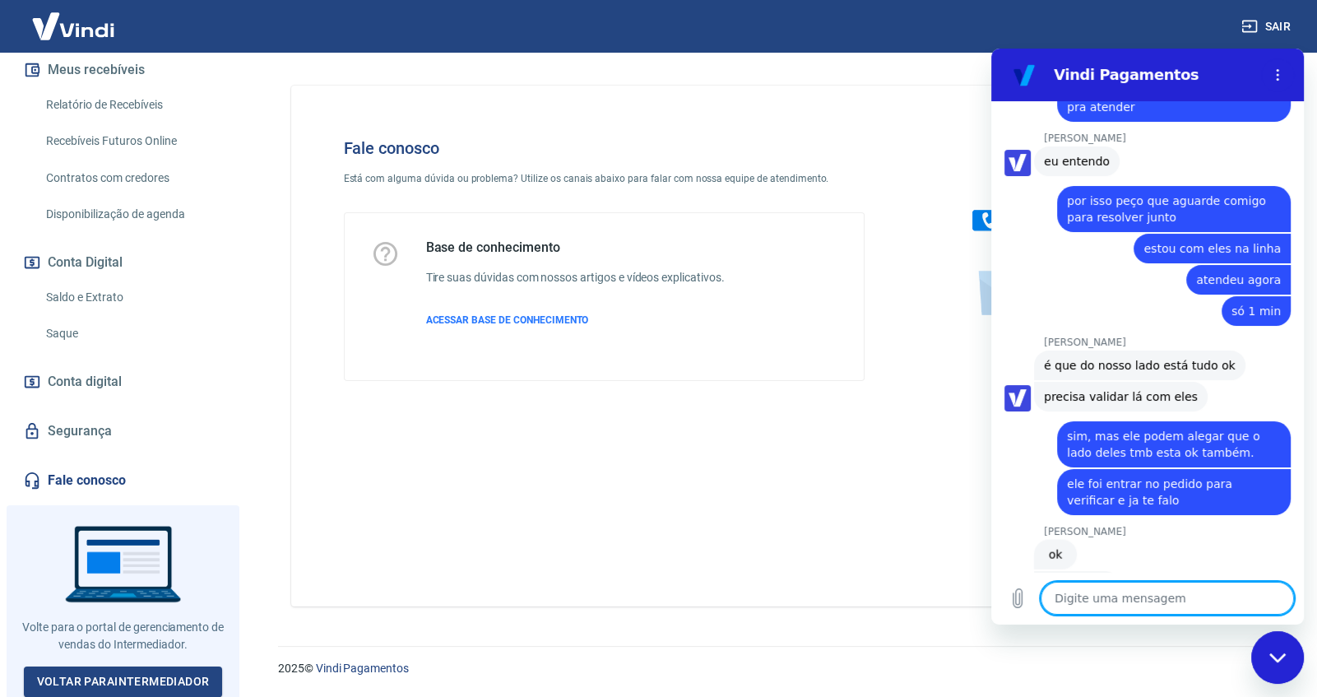
scroll to position [4556, 0]
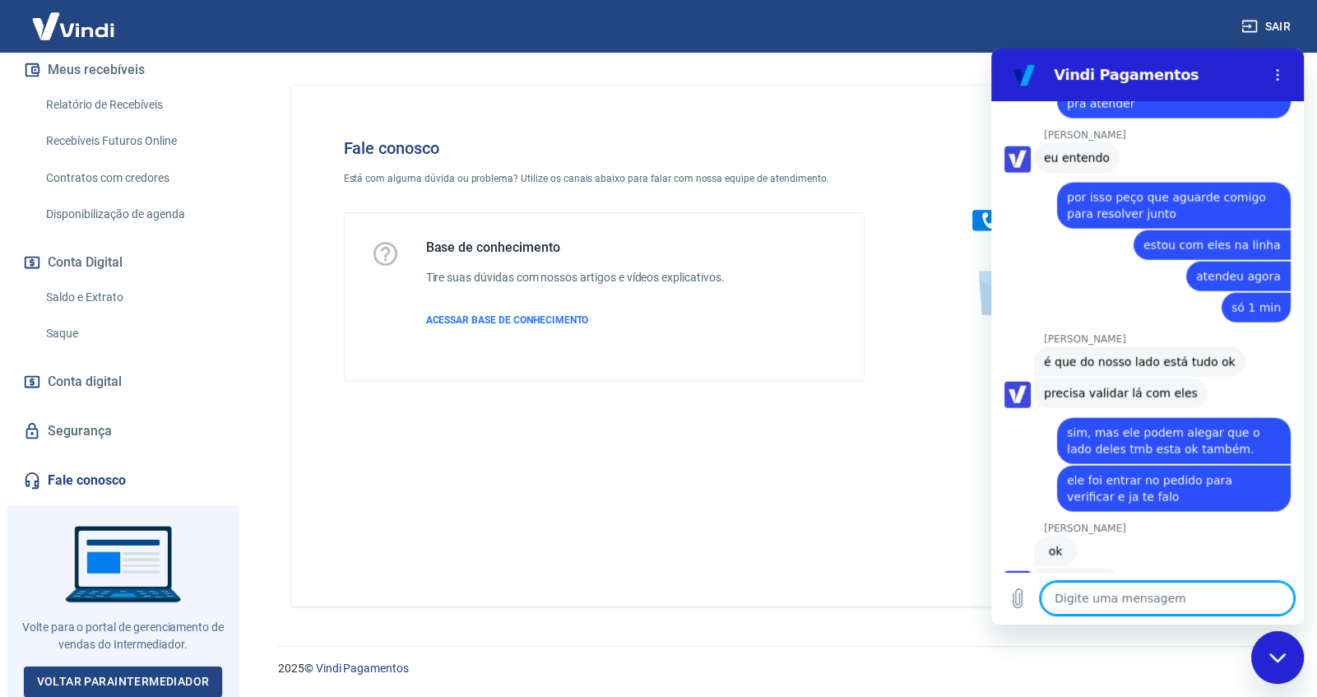
click at [1072, 614] on span "sim, falou que vai abrir um chamado para saber o que esta acontecendo" at bounding box center [1174, 630] width 214 height 33
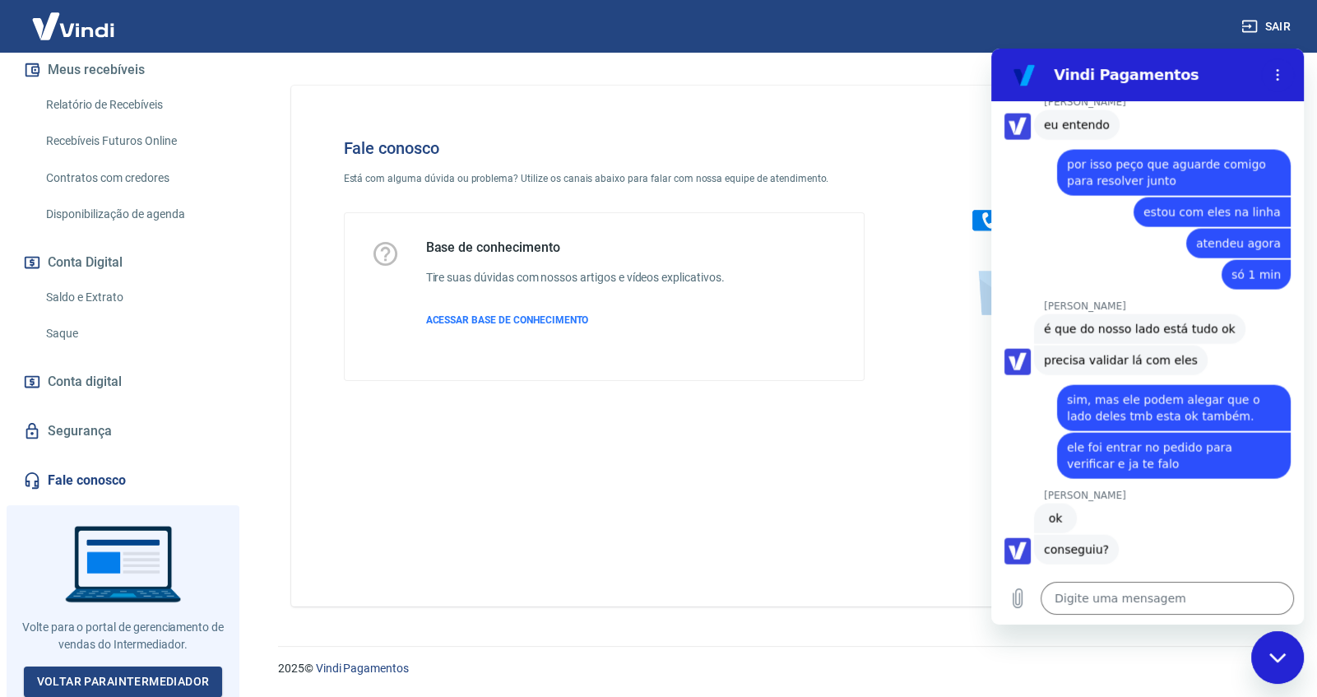
scroll to position [4587, 0]
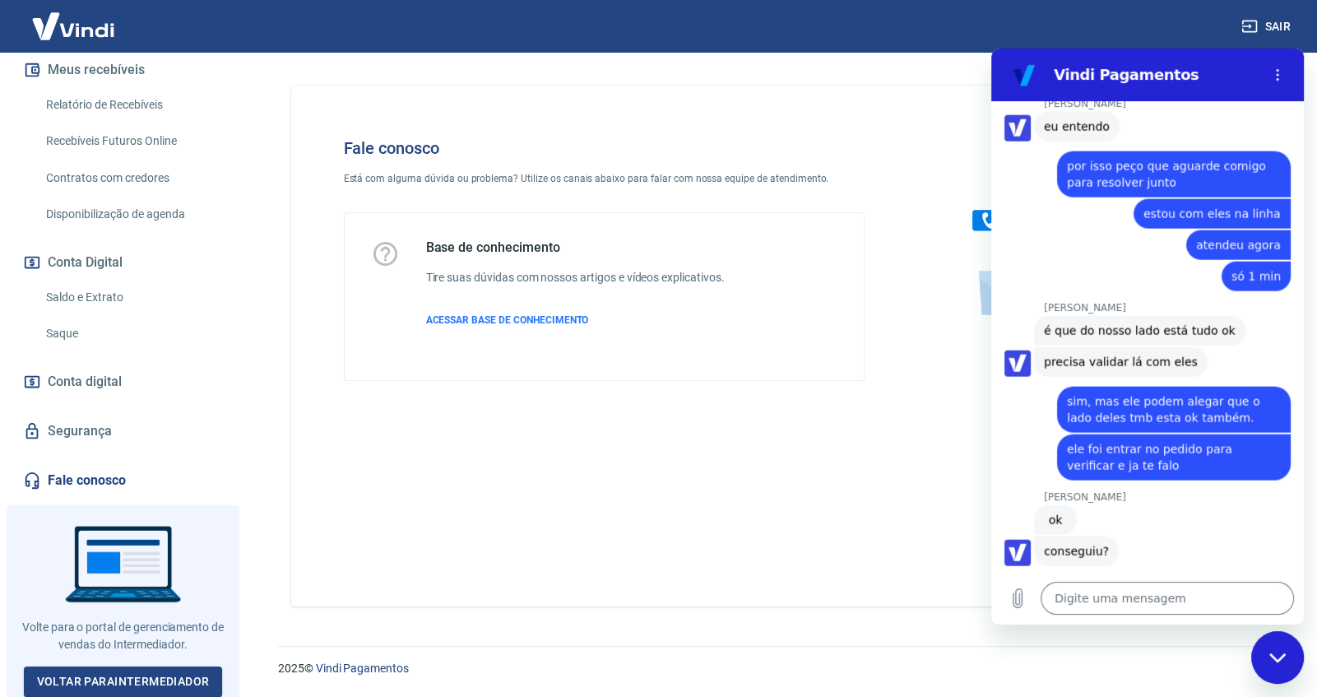
drag, startPoint x: 1062, startPoint y: 523, endPoint x: 1155, endPoint y: 554, distance: 97.8
click at [1155, 554] on div "15:54 diz: boa tarde Enviado · 15:54 [PERSON_NAME] diz: [PERSON_NAME], [PERSON_…" at bounding box center [1147, 336] width 313 height 470
click at [805, 472] on div "Fale conosco Está com alguma dúvida ou problema? Utilize os canais abaixo para …" at bounding box center [778, 346] width 974 height 521
click at [1176, 503] on div "[PERSON_NAME] diz: ok" at bounding box center [1153, 518] width 299 height 31
click at [1078, 595] on textarea at bounding box center [1167, 598] width 253 height 33
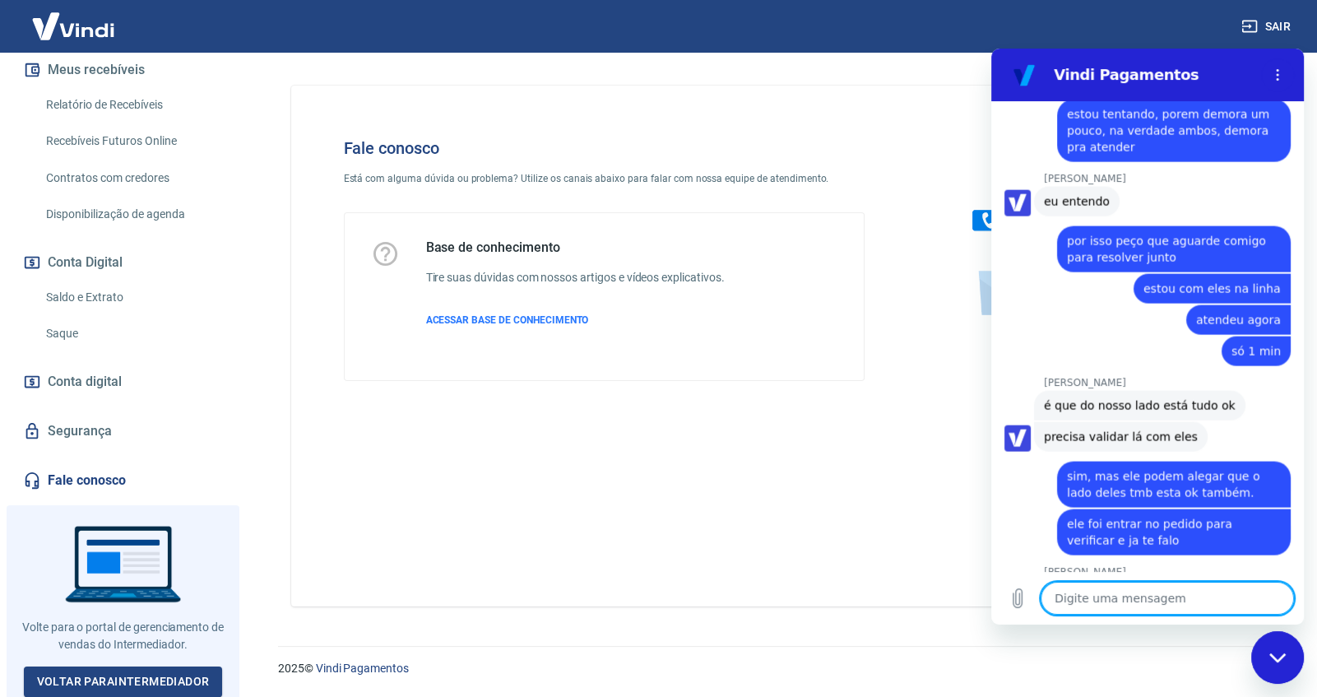
scroll to position [4521, 0]
